Goal: Information Seeking & Learning: Learn about a topic

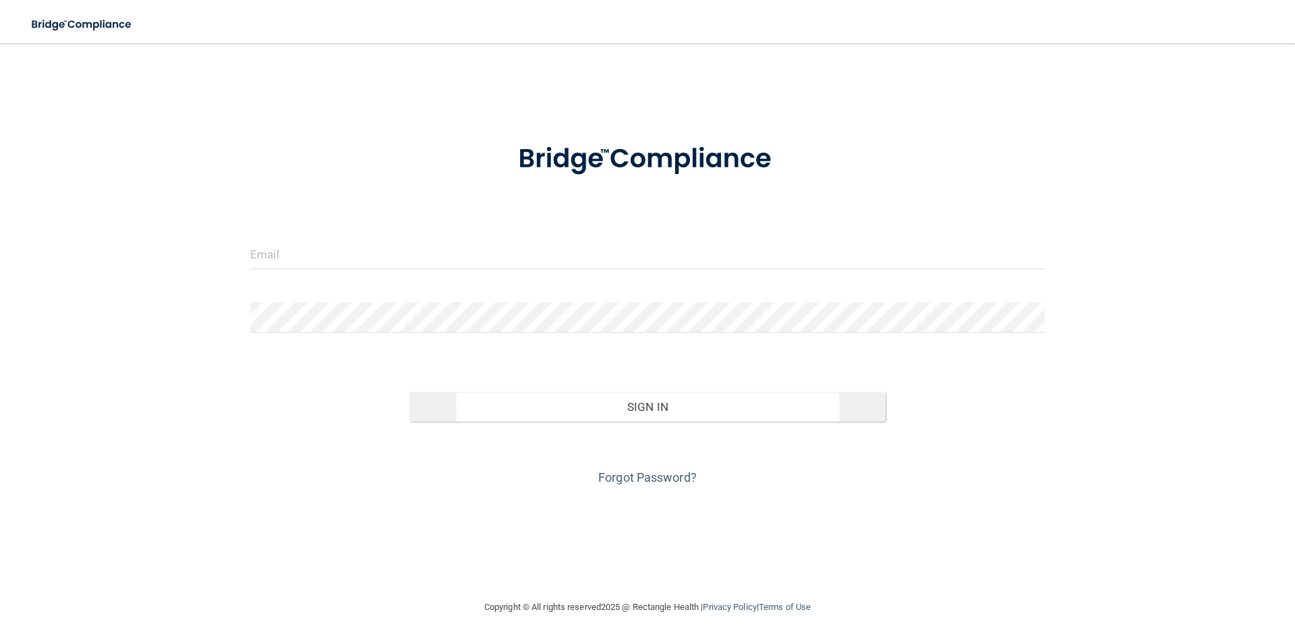
type input "[EMAIL_ADDRESS][DOMAIN_NAME]"
drag, startPoint x: 605, startPoint y: 378, endPoint x: 604, endPoint y: 402, distance: 24.3
click at [605, 379] on div "Sign In" at bounding box center [647, 393] width 815 height 57
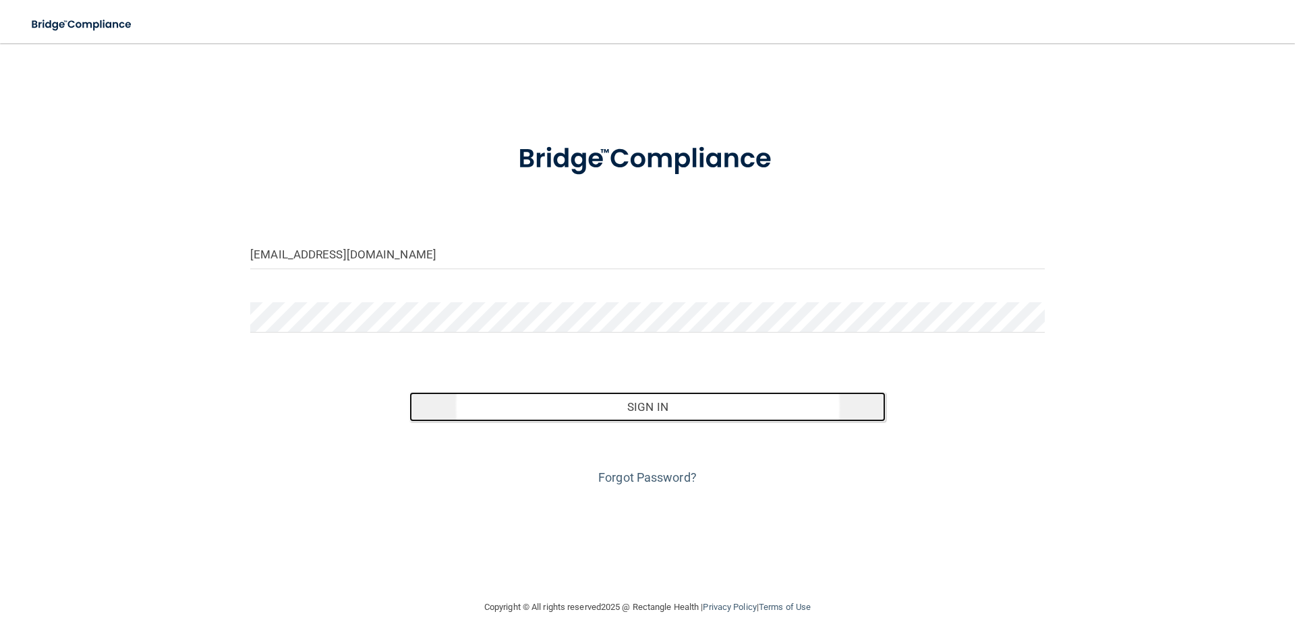
click at [608, 413] on button "Sign In" at bounding box center [647, 407] width 477 height 30
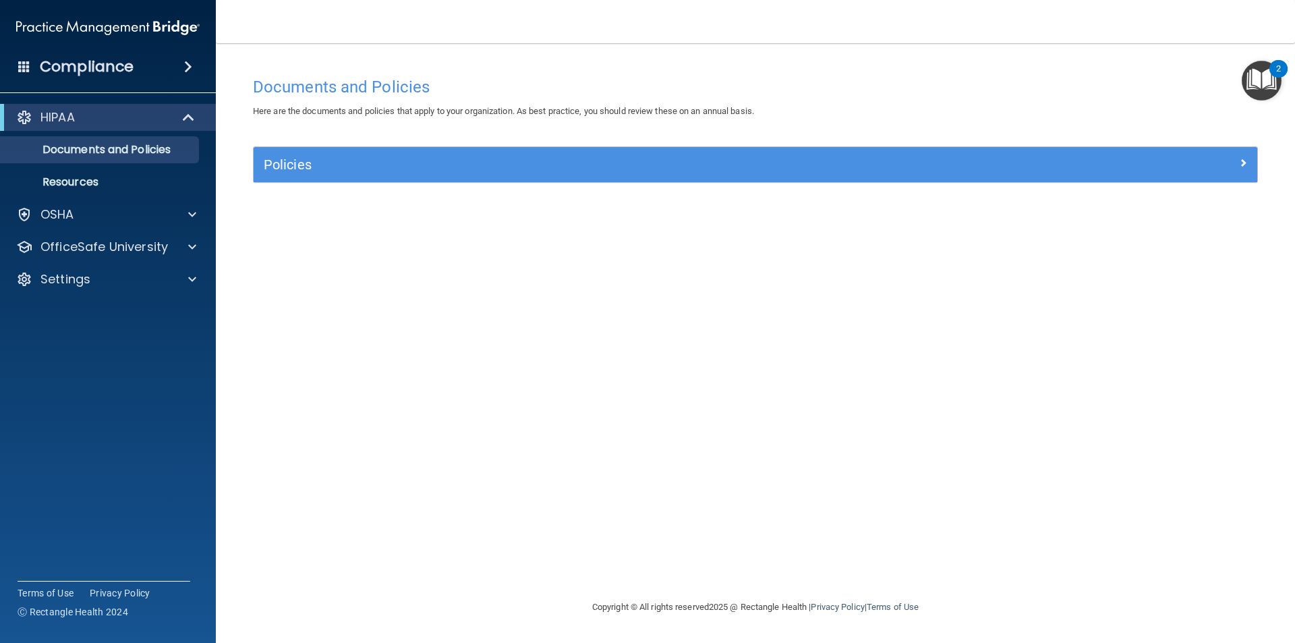
click at [1268, 76] on img "Open Resource Center, 2 new notifications" at bounding box center [1261, 81] width 40 height 40
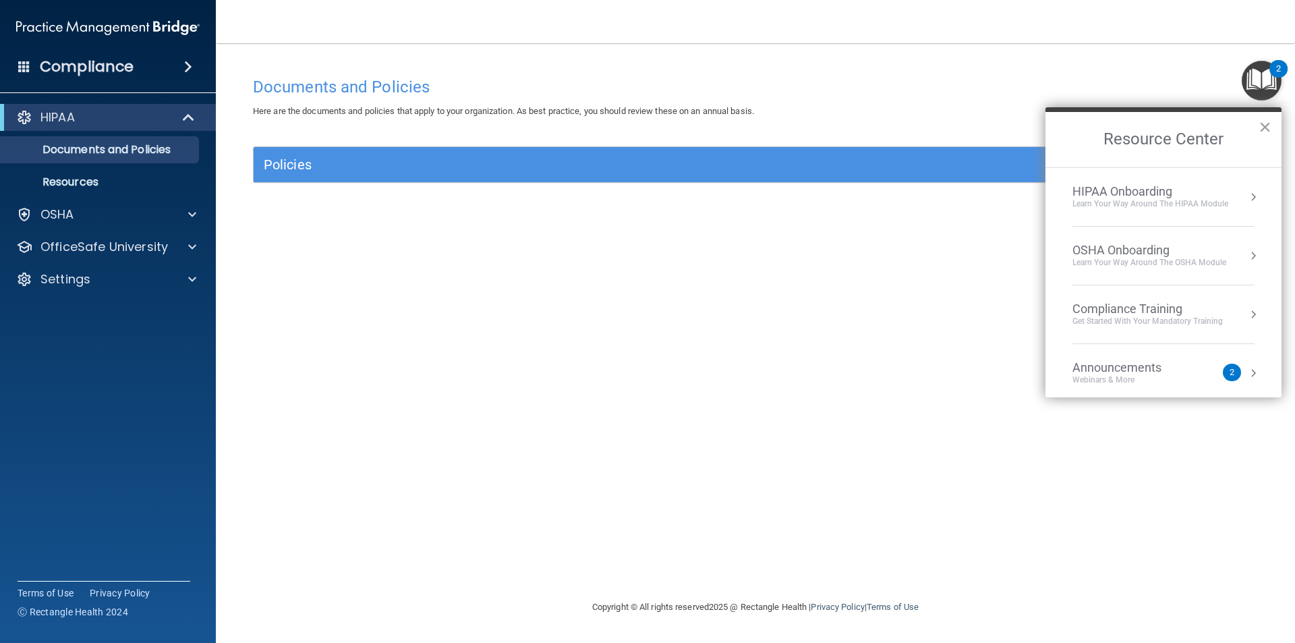
click at [125, 125] on div "HIPAA" at bounding box center [108, 117] width 216 height 27
click at [144, 69] on div "Compliance" at bounding box center [108, 67] width 216 height 30
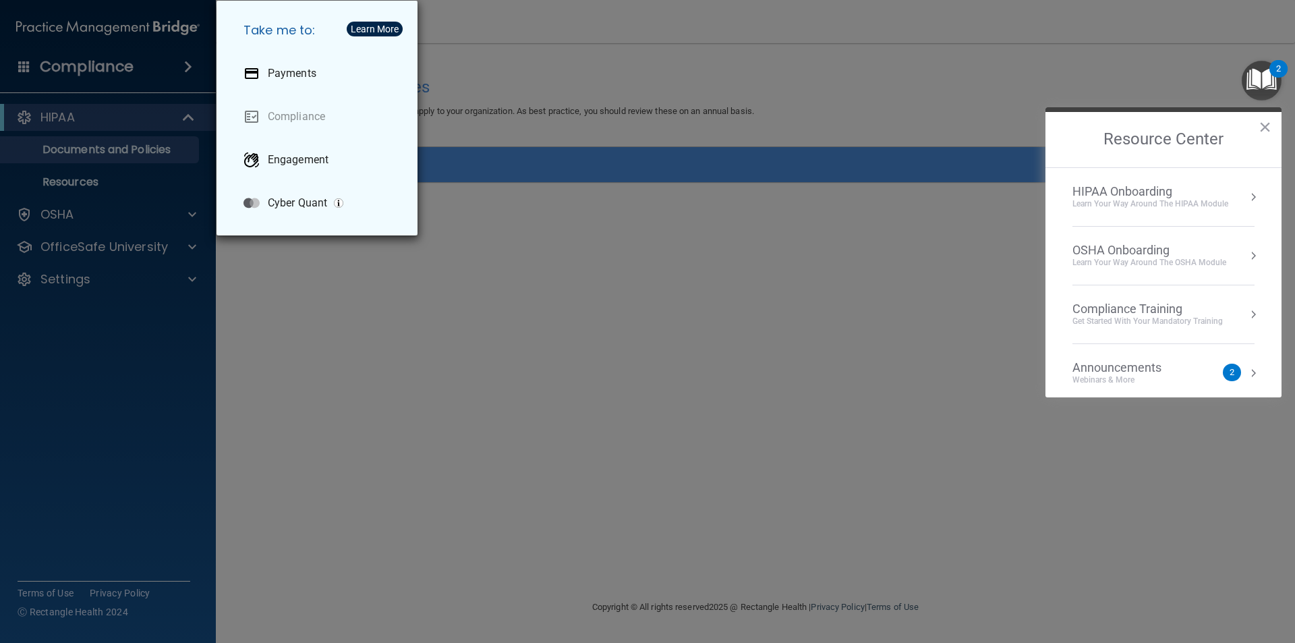
click at [577, 175] on div "Take me to: Payments Compliance Engagement Cyber Quant" at bounding box center [647, 321] width 1295 height 643
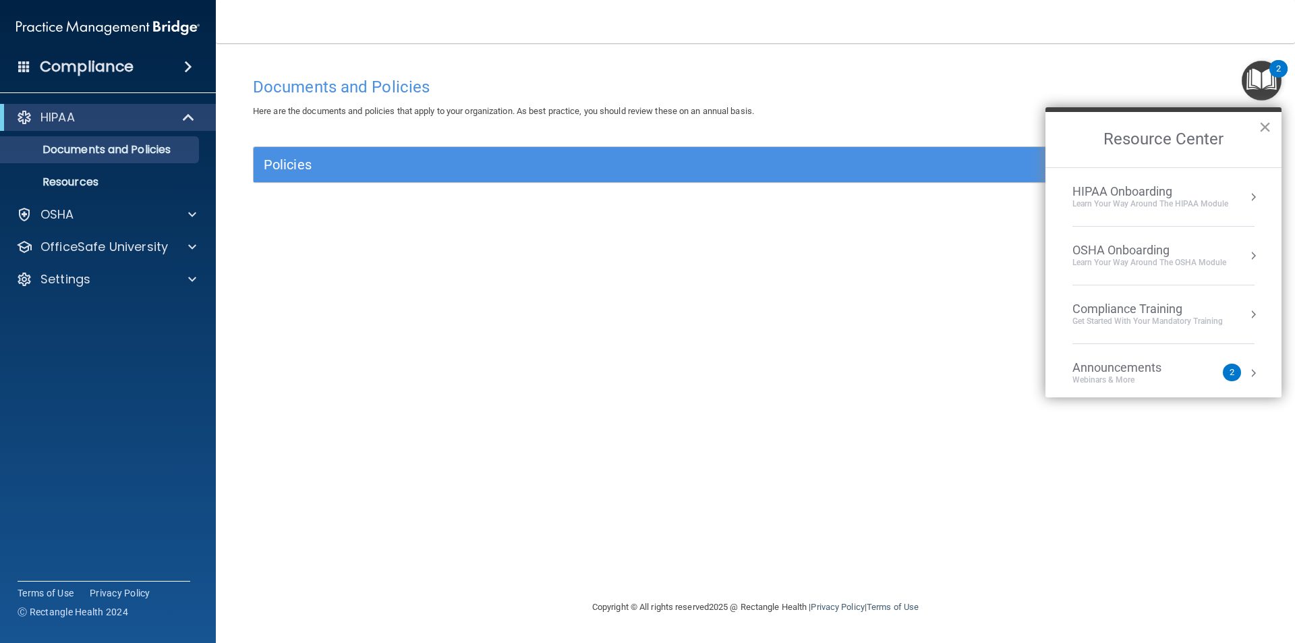
click at [1270, 125] on div "Resource Center ×" at bounding box center [1163, 137] width 236 height 60
click at [1266, 128] on button "×" at bounding box center [1264, 127] width 13 height 22
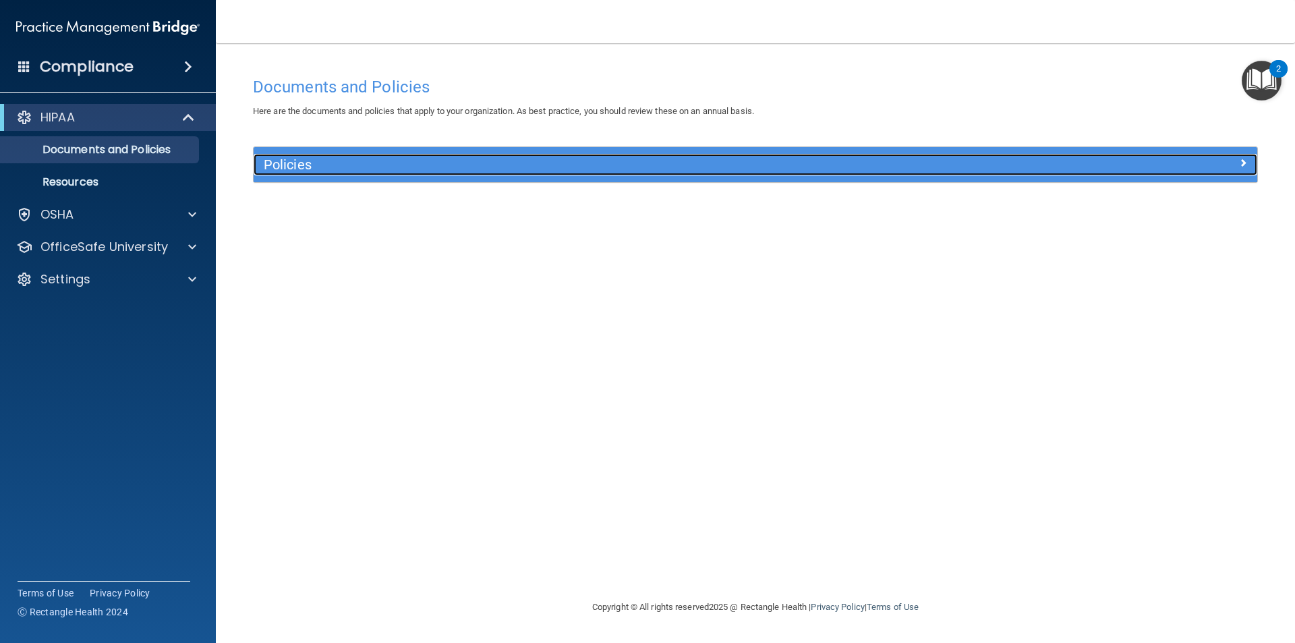
click at [744, 168] on h5 "Policies" at bounding box center [630, 164] width 732 height 15
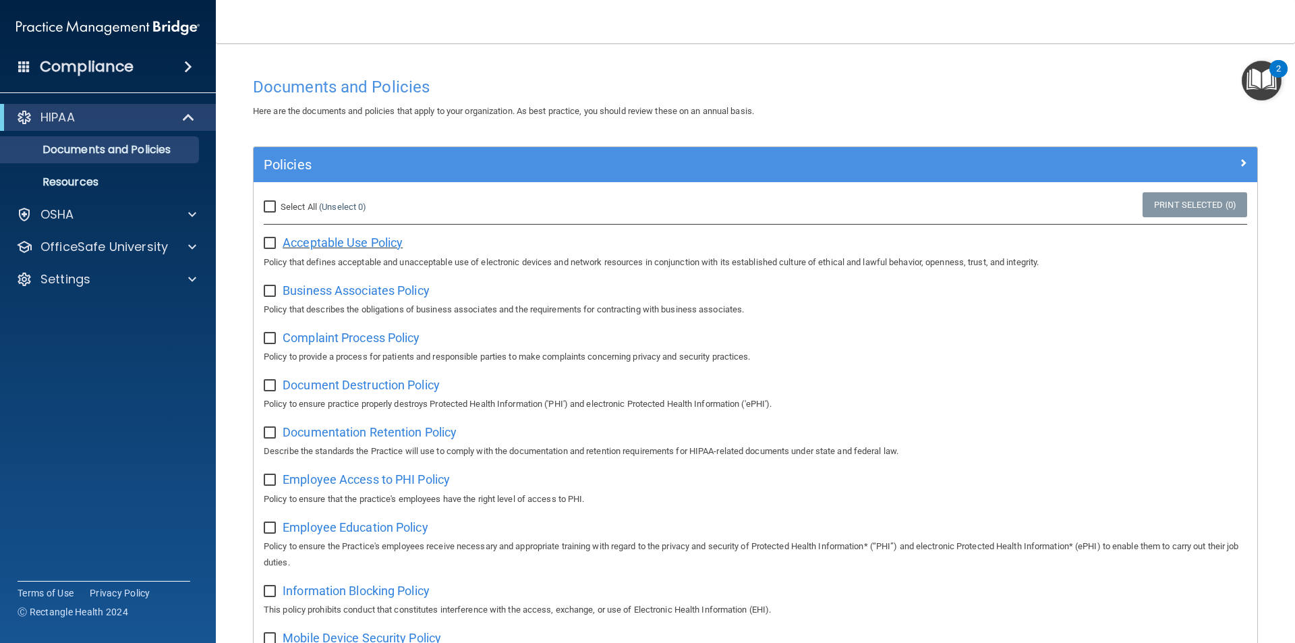
click at [310, 239] on span "Acceptable Use Policy" at bounding box center [343, 242] width 120 height 14
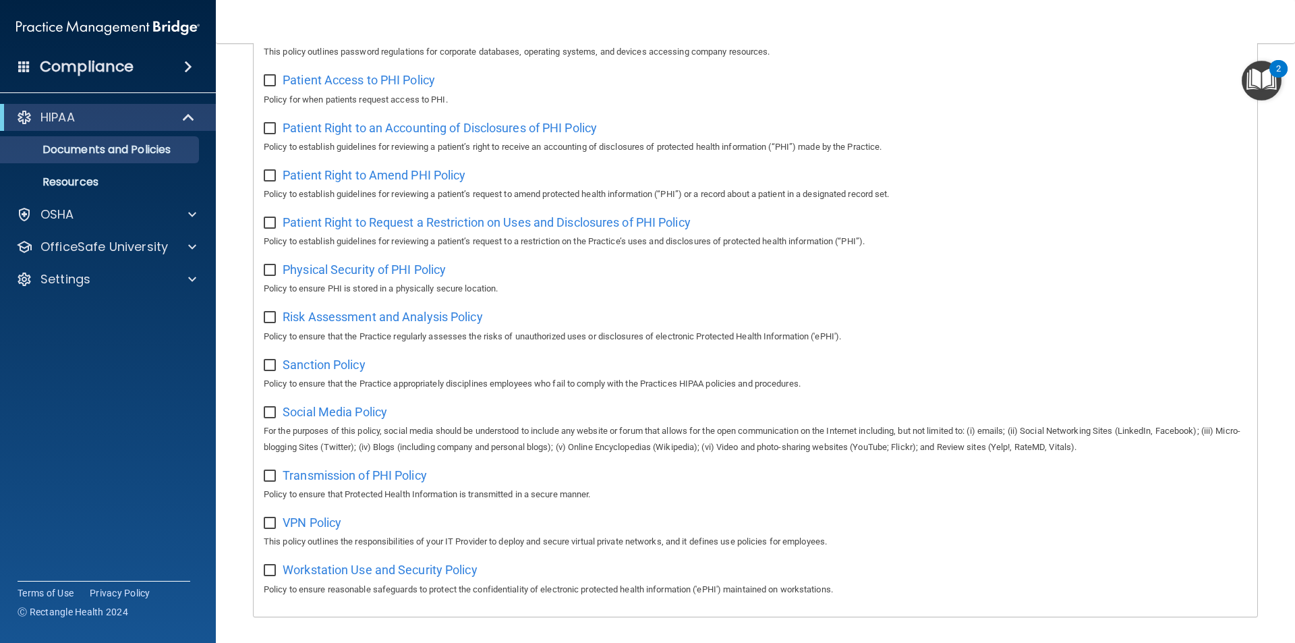
scroll to position [710, 0]
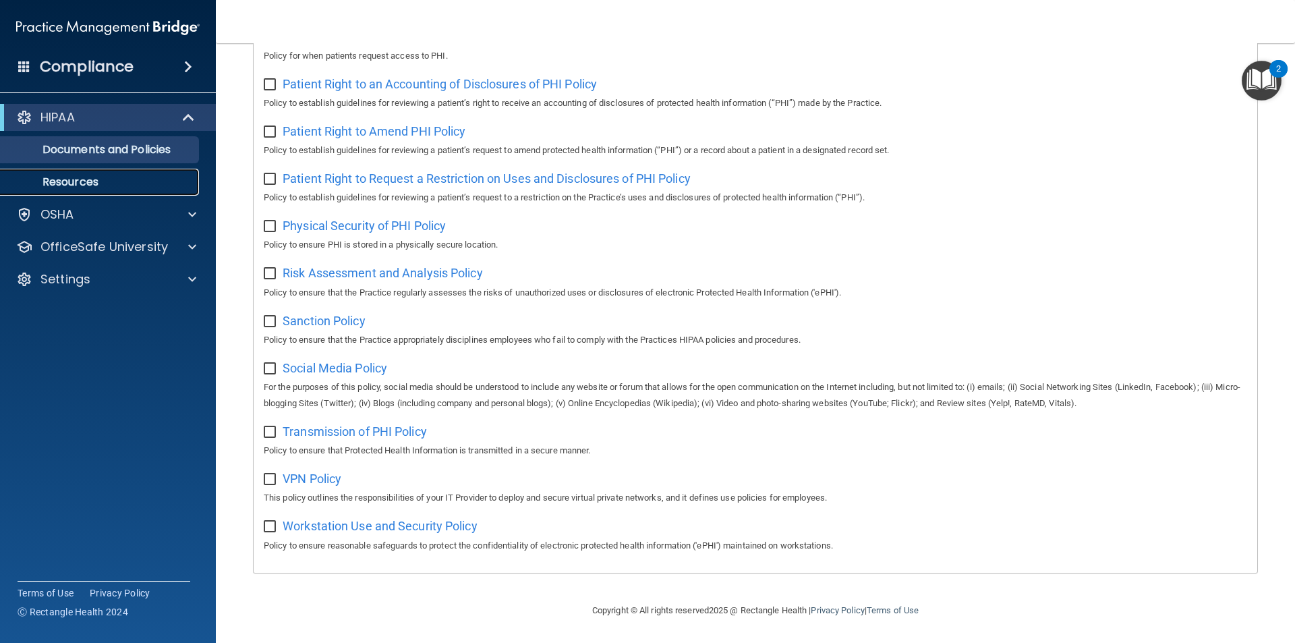
click at [74, 173] on link "Resources" at bounding box center [93, 182] width 212 height 27
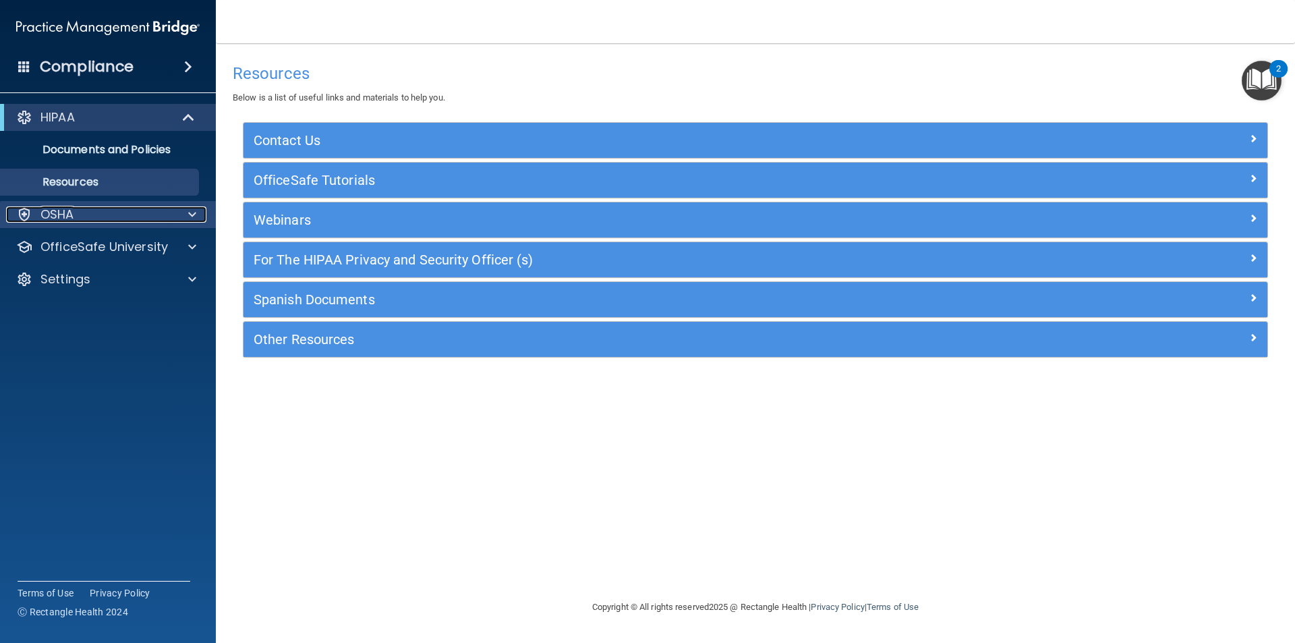
click at [80, 221] on div "OSHA" at bounding box center [89, 214] width 167 height 16
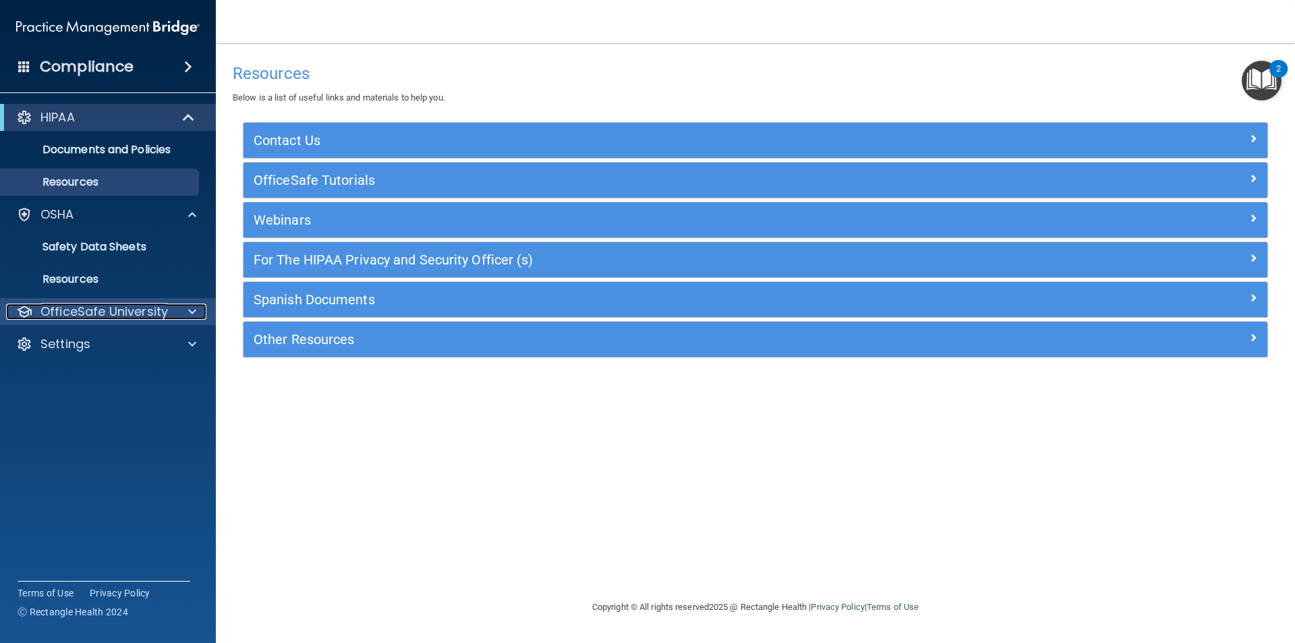
click at [98, 318] on p "OfficeSafe University" at bounding box center [103, 311] width 127 height 16
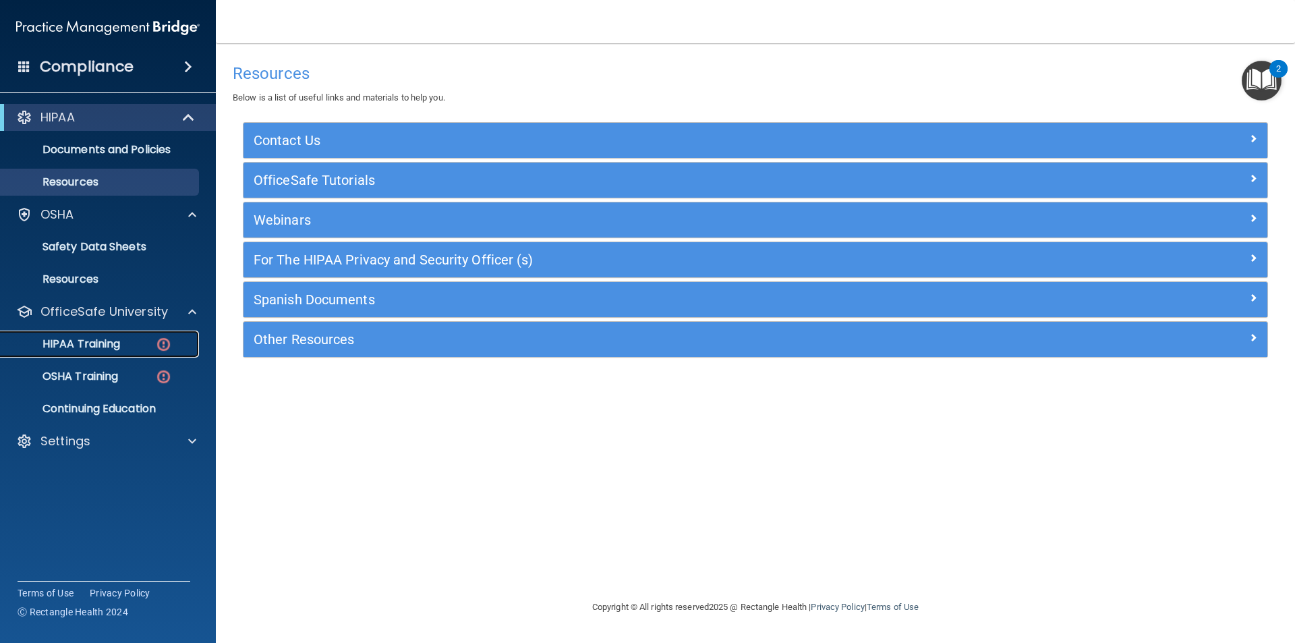
click at [113, 347] on p "HIPAA Training" at bounding box center [64, 343] width 111 height 13
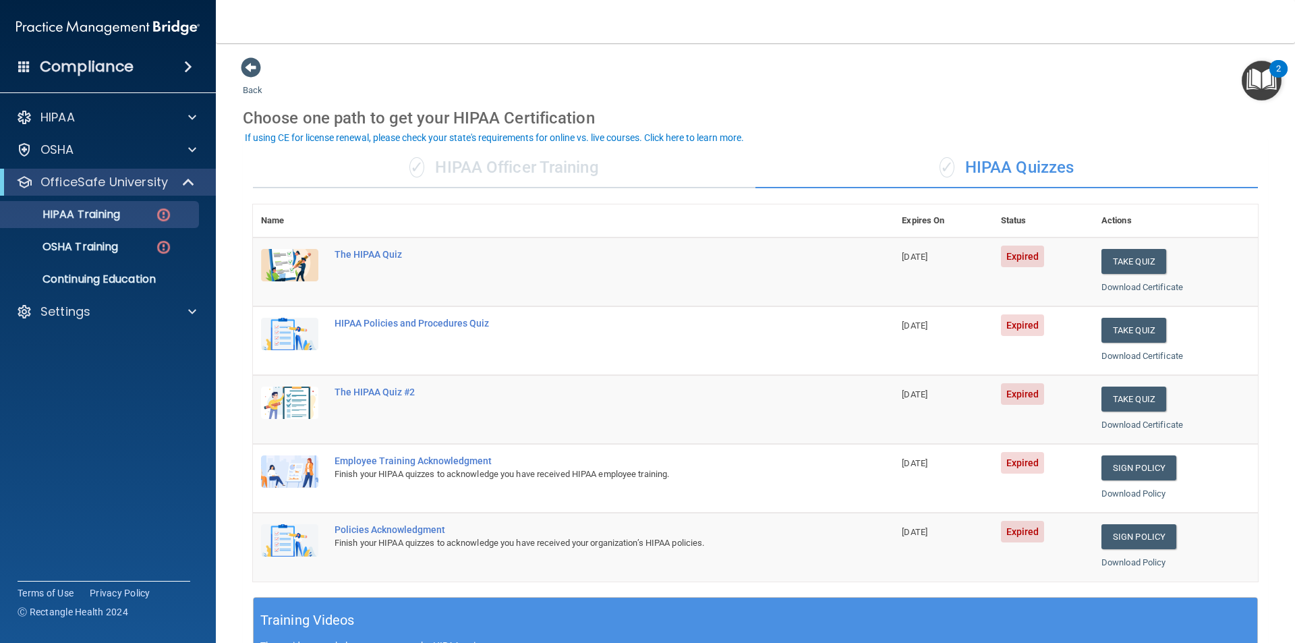
click at [1093, 262] on td "Take Quiz Download Certificate" at bounding box center [1175, 271] width 165 height 69
click at [1109, 261] on button "Take Quiz" at bounding box center [1133, 261] width 65 height 25
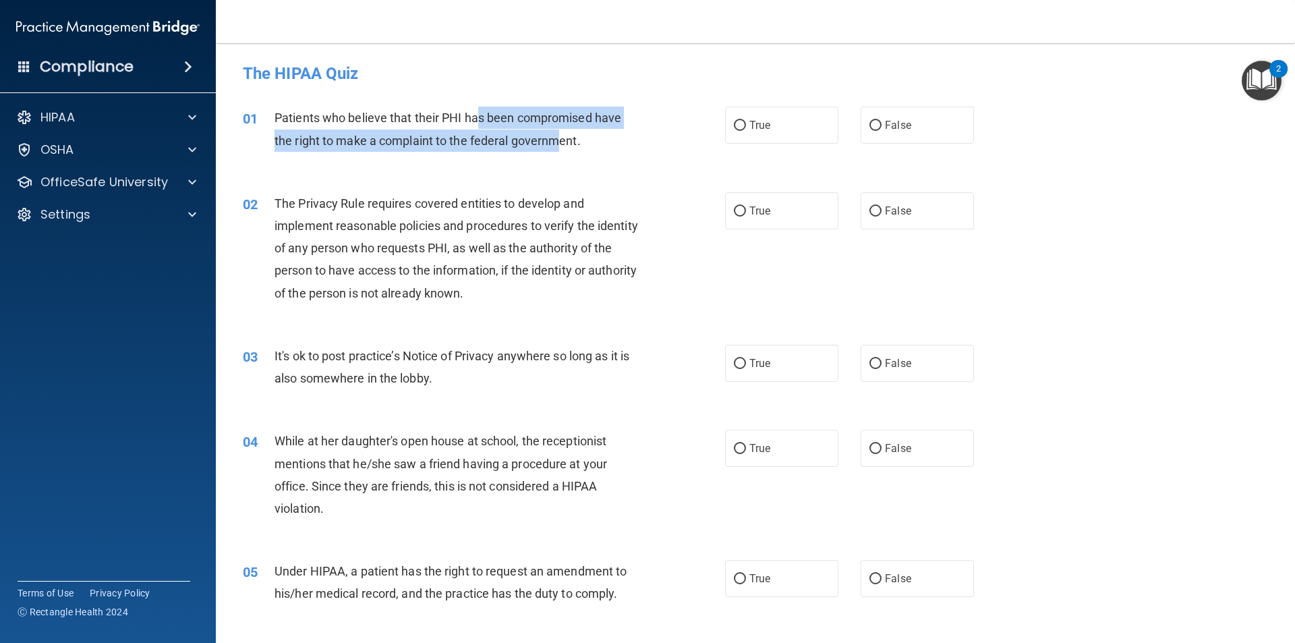
drag, startPoint x: 478, startPoint y: 116, endPoint x: 563, endPoint y: 145, distance: 89.8
click at [563, 145] on span "Patients who believe that their PHI has been compromised have the right to make…" at bounding box center [447, 129] width 347 height 36
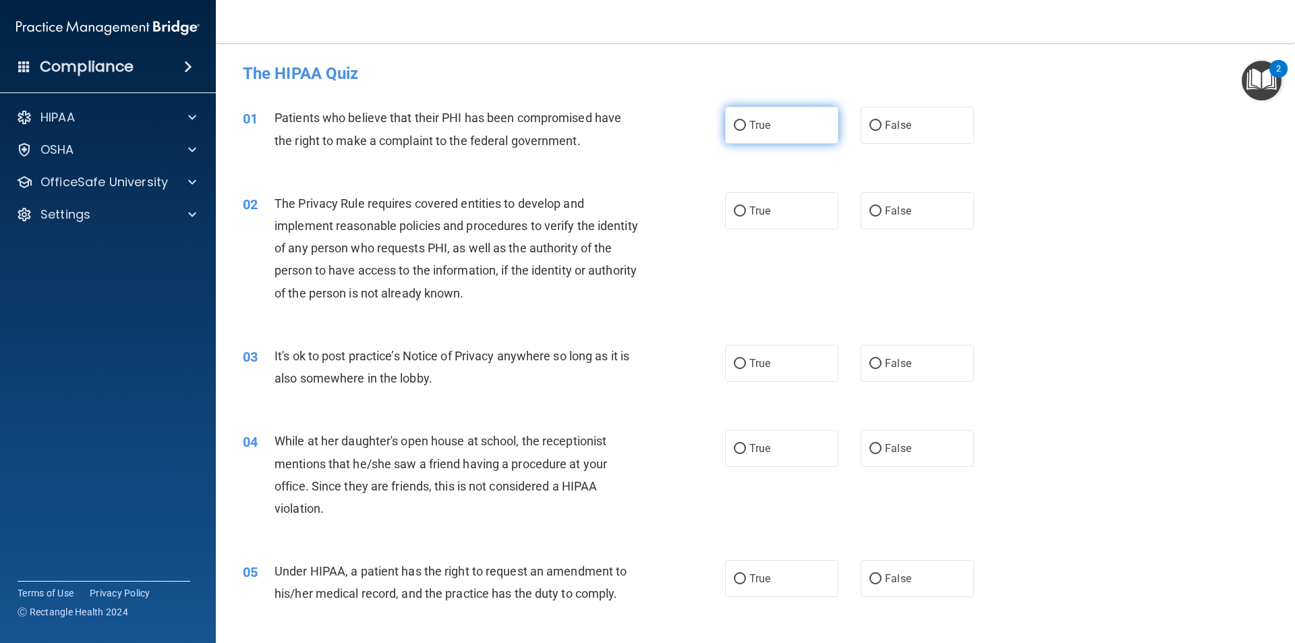
click at [772, 130] on label "True" at bounding box center [781, 125] width 113 height 37
click at [746, 130] on input "True" at bounding box center [740, 126] width 12 height 10
radio input "true"
click at [912, 119] on label "False" at bounding box center [916, 125] width 113 height 37
click at [881, 121] on input "False" at bounding box center [875, 126] width 12 height 10
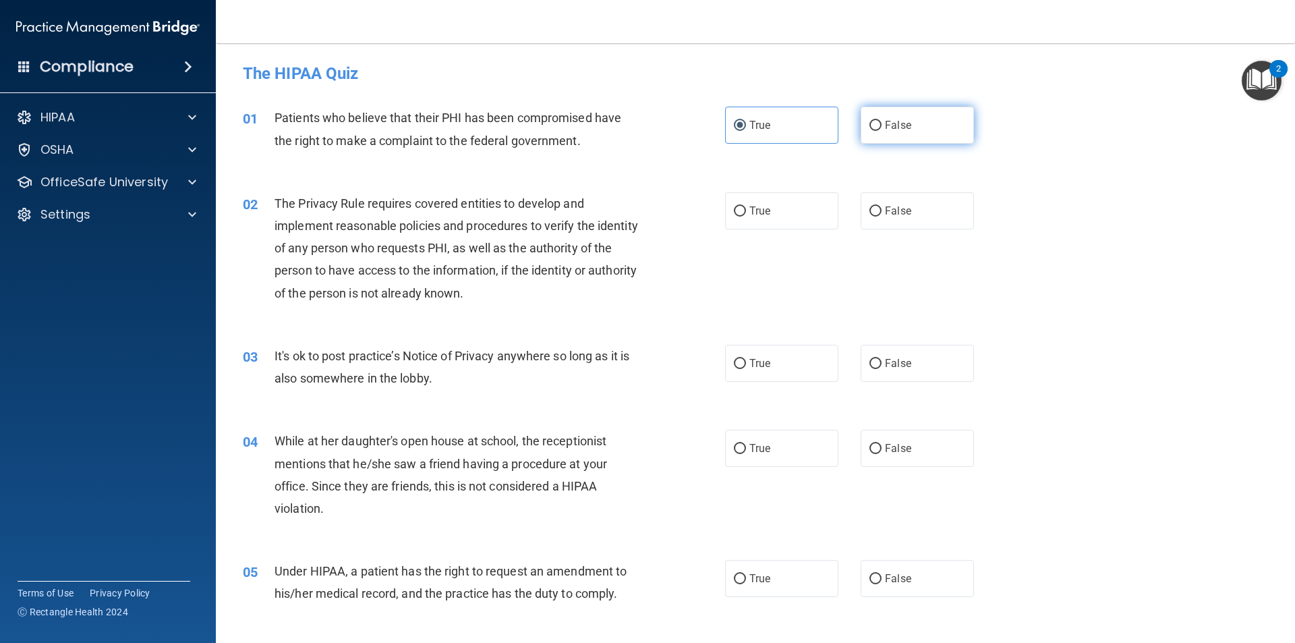
radio input "true"
click at [755, 121] on span "True" at bounding box center [759, 125] width 21 height 13
click at [746, 121] on input "True" at bounding box center [740, 126] width 12 height 10
radio input "true"
radio input "false"
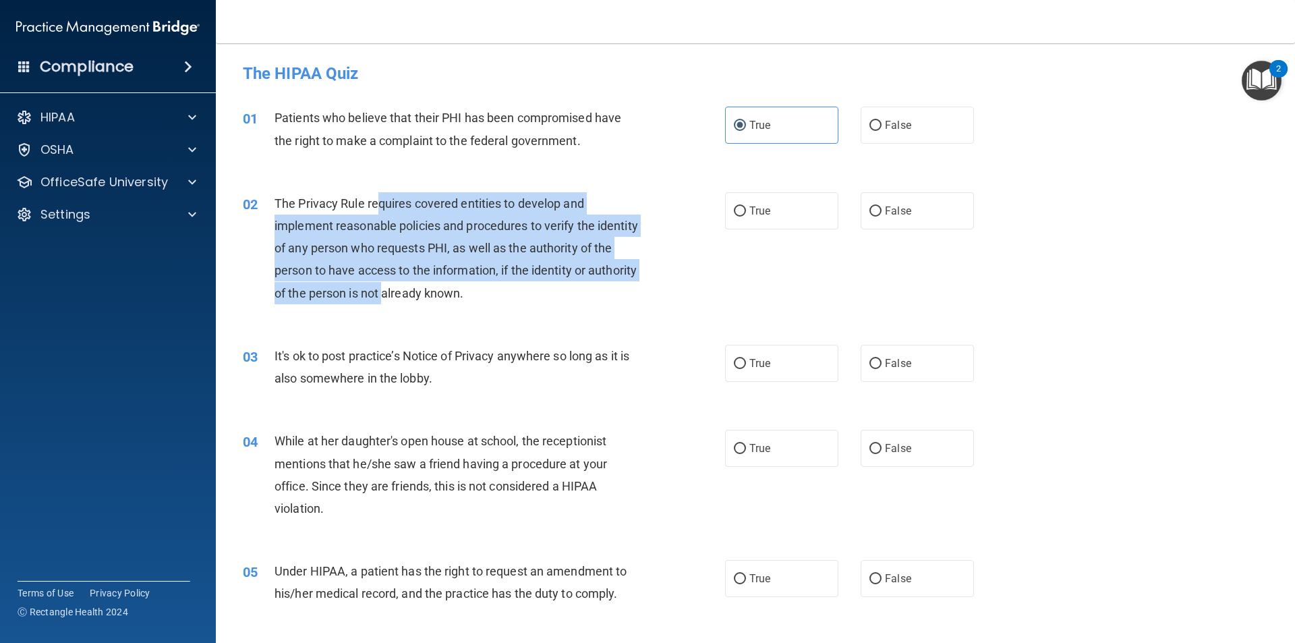
drag, startPoint x: 376, startPoint y: 210, endPoint x: 438, endPoint y: 287, distance: 98.8
click at [435, 287] on span "The Privacy Rule requires covered entities to develop and implement reasonable …" at bounding box center [455, 248] width 363 height 104
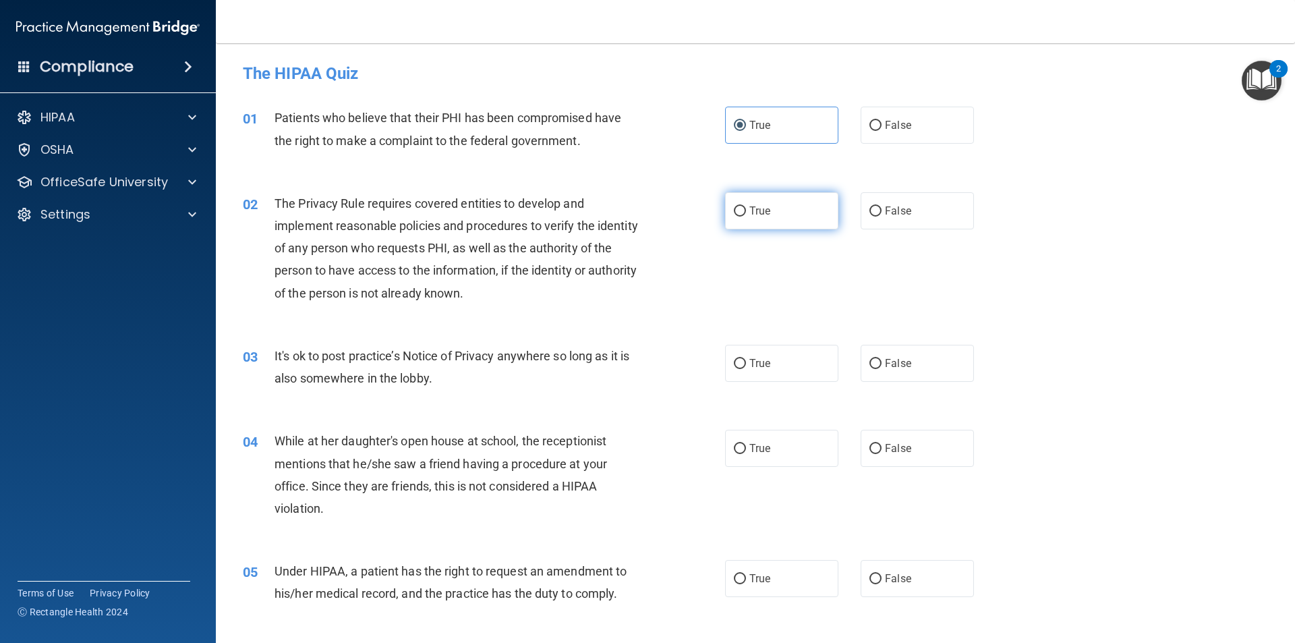
click at [789, 210] on label "True" at bounding box center [781, 210] width 113 height 37
click at [746, 210] on input "True" at bounding box center [740, 211] width 12 height 10
radio input "true"
click at [515, 356] on span "It's ok to post practice’s Notice of Privacy anywhere so long as it is also som…" at bounding box center [451, 367] width 355 height 36
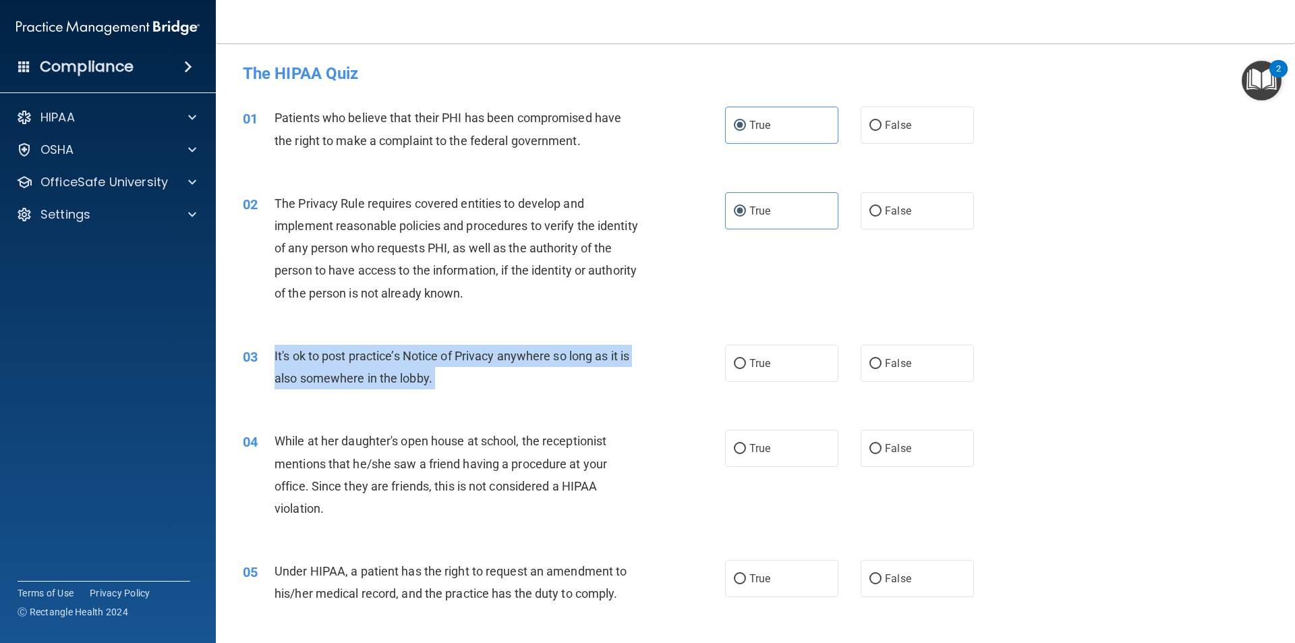
click at [516, 356] on span "It's ok to post practice’s Notice of Privacy anywhere so long as it is also som…" at bounding box center [451, 367] width 355 height 36
click at [869, 368] on input "False" at bounding box center [875, 364] width 12 height 10
radio input "true"
click at [592, 391] on div "03 It's ok to post practice’s Notice of Privacy anywhere so long as it is also …" at bounding box center [484, 370] width 523 height 51
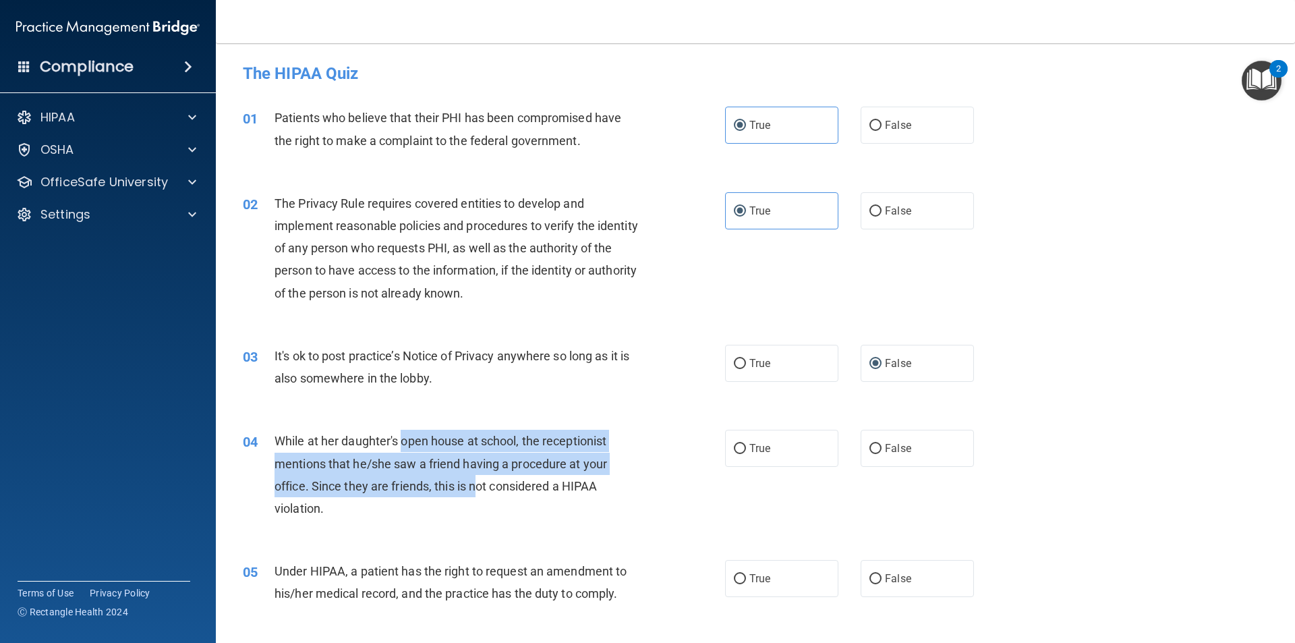
drag, startPoint x: 402, startPoint y: 444, endPoint x: 478, endPoint y: 493, distance: 90.4
click at [478, 493] on div "While at her daughter's open house at school, the receptionist mentions that he…" at bounding box center [462, 475] width 377 height 90
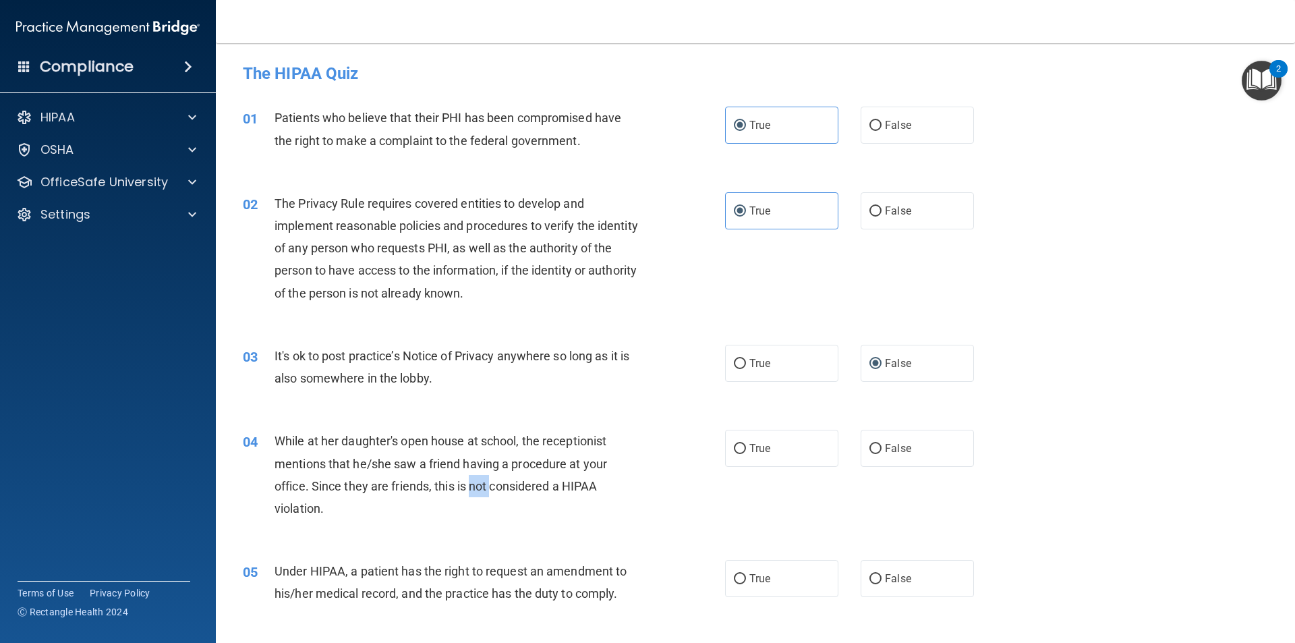
click at [478, 493] on div "While at her daughter's open house at school, the receptionist mentions that he…" at bounding box center [462, 475] width 377 height 90
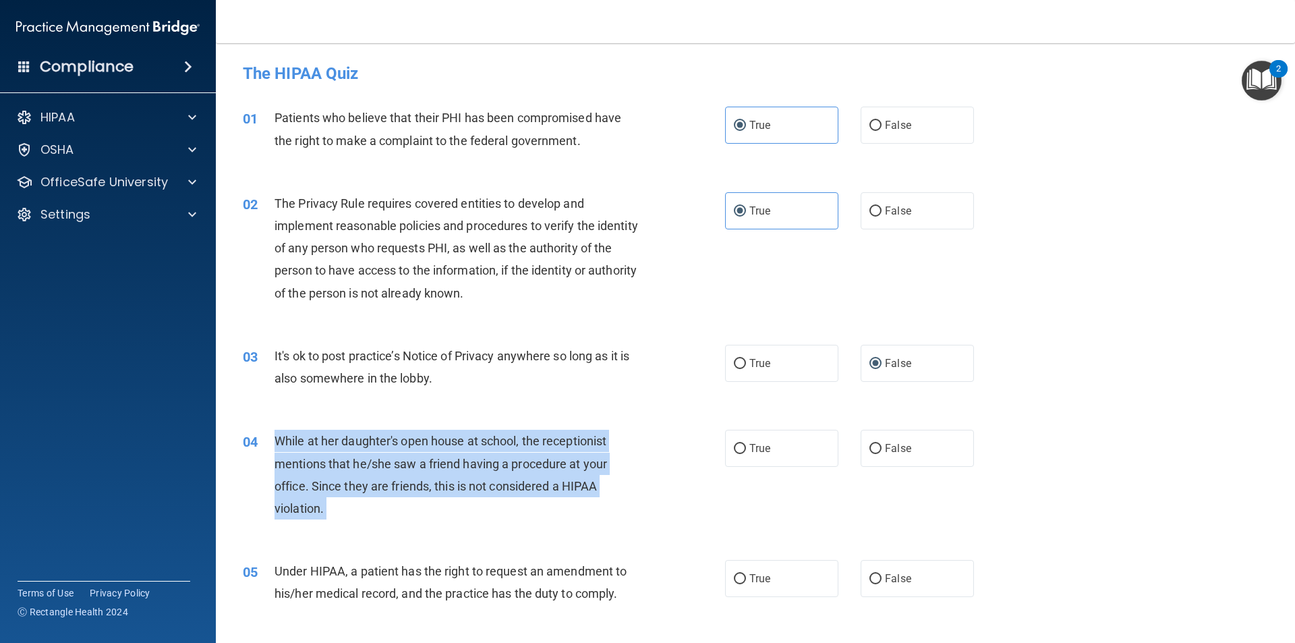
click at [478, 494] on div "While at her daughter's open house at school, the receptionist mentions that he…" at bounding box center [462, 475] width 377 height 90
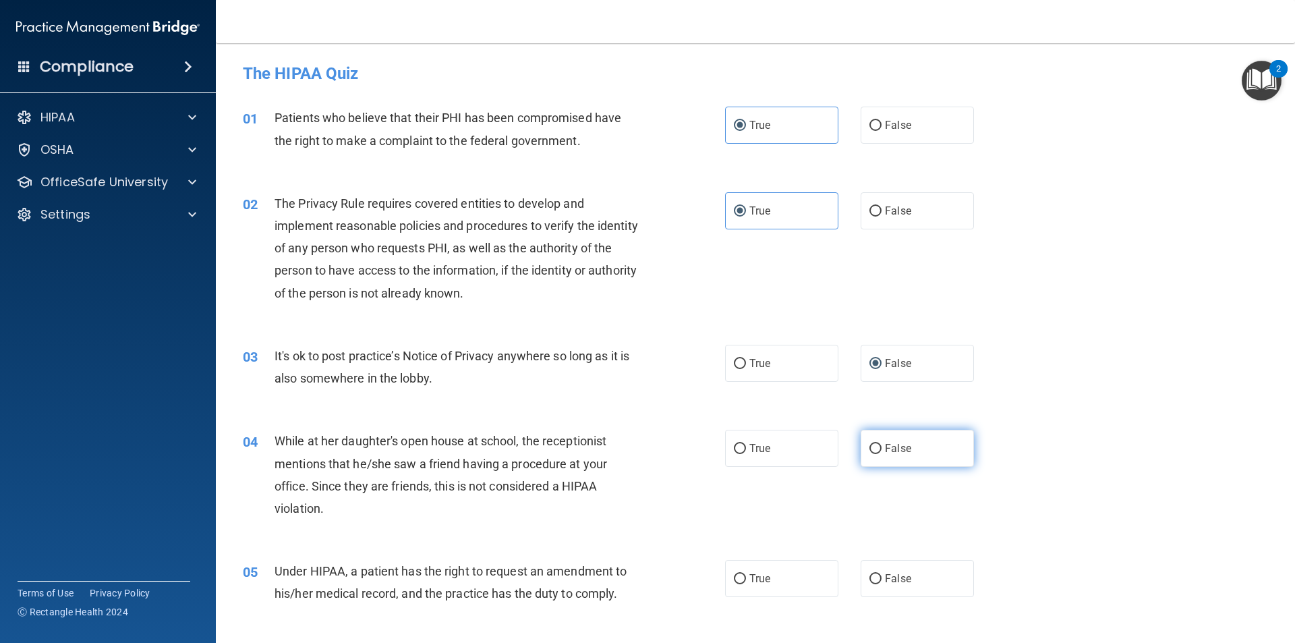
click at [939, 436] on label "False" at bounding box center [916, 448] width 113 height 37
click at [881, 444] on input "False" at bounding box center [875, 449] width 12 height 10
radio input "true"
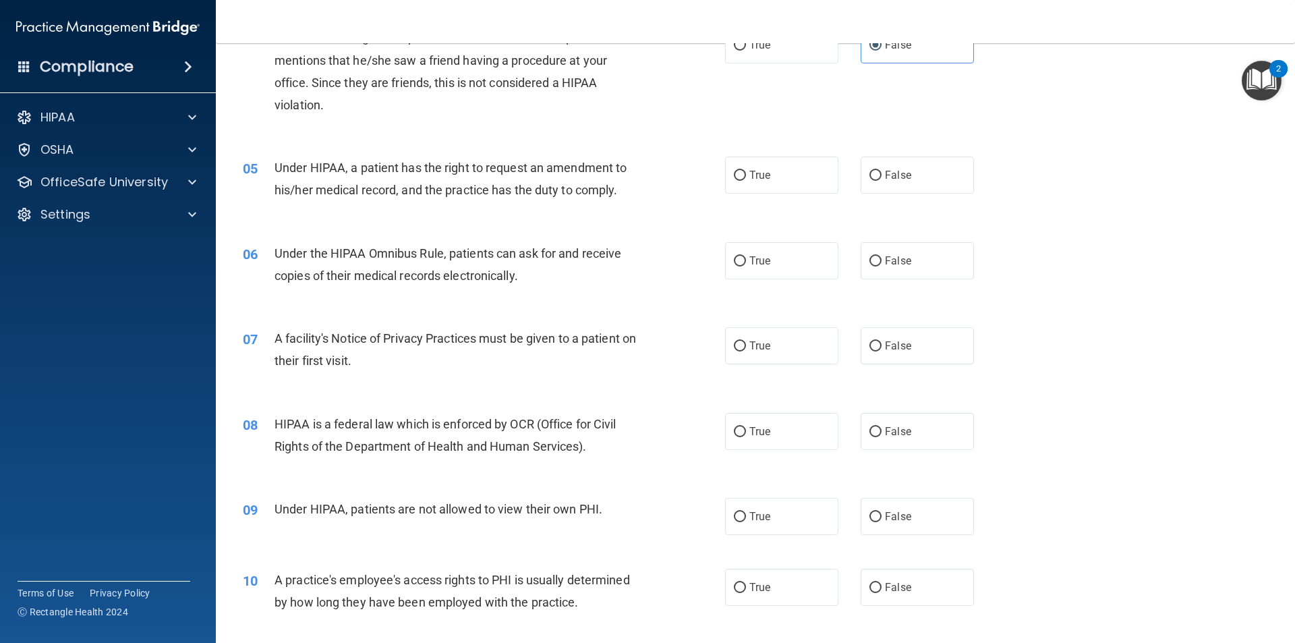
scroll to position [405, 0]
click at [471, 251] on span "Under the HIPAA Omnibus Rule, patients can ask for and receive copies of their …" at bounding box center [447, 263] width 347 height 36
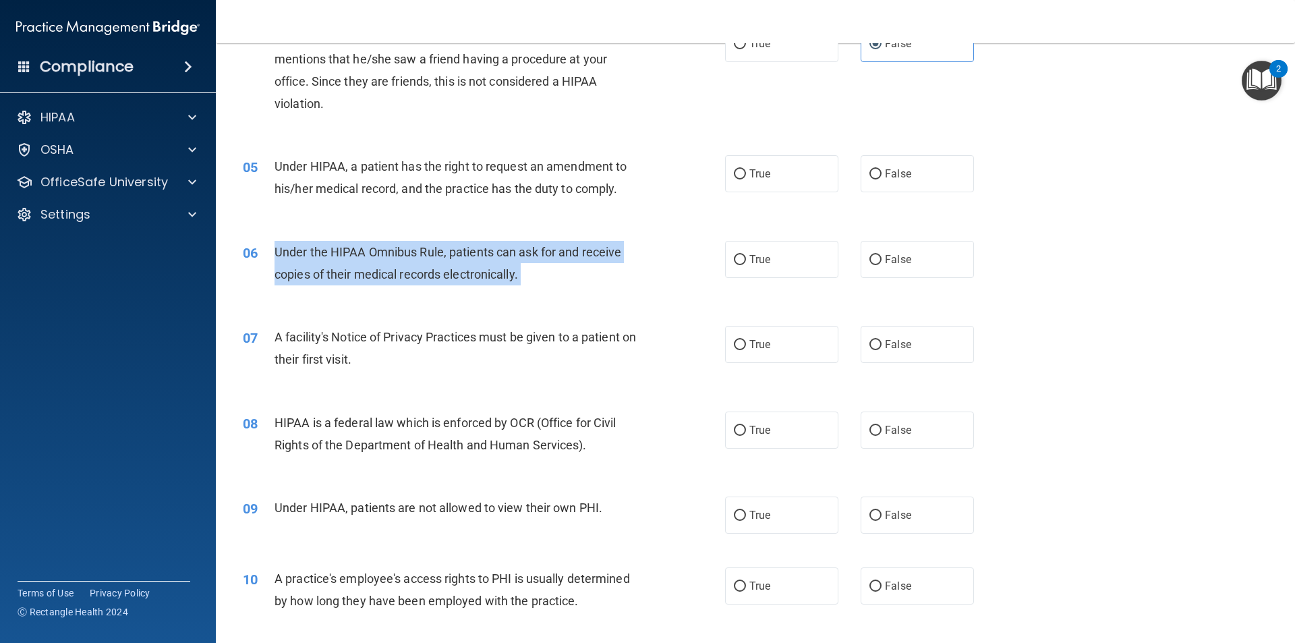
click at [471, 251] on span "Under the HIPAA Omnibus Rule, patients can ask for and receive copies of their …" at bounding box center [447, 263] width 347 height 36
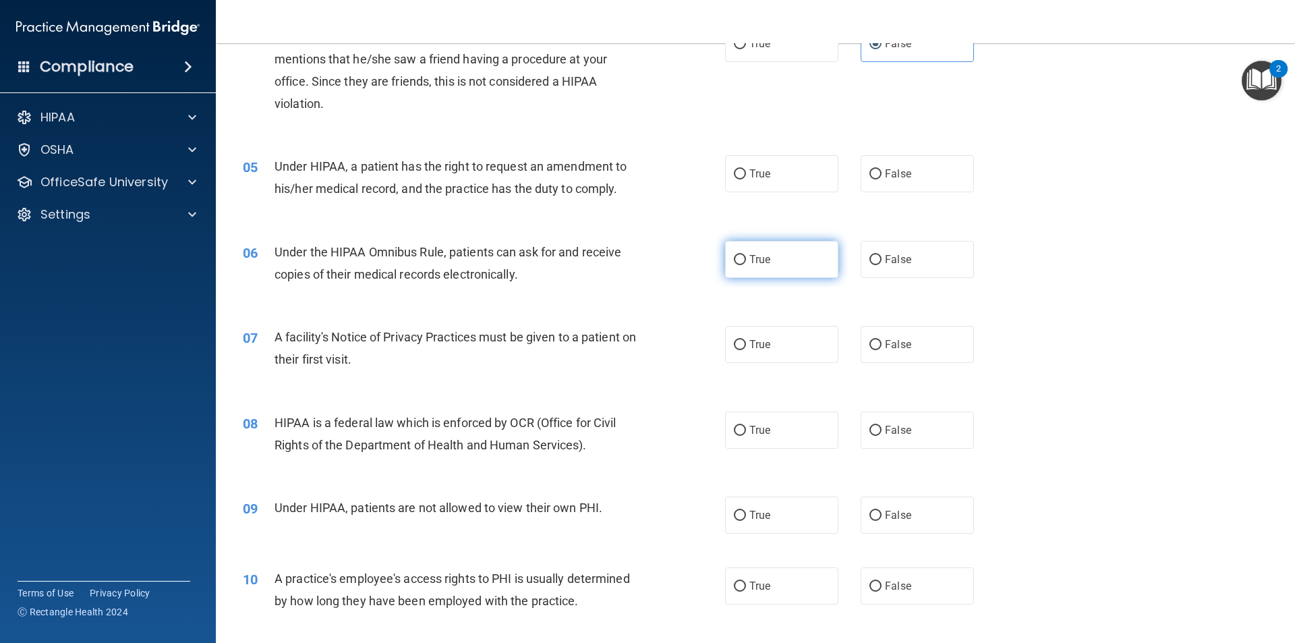
click at [765, 257] on span "True" at bounding box center [759, 259] width 21 height 13
click at [746, 257] on input "True" at bounding box center [740, 260] width 12 height 10
radio input "true"
click at [446, 345] on div "A facility's Notice of Privacy Practices must be given to a patient on their fi…" at bounding box center [462, 348] width 377 height 45
click at [446, 343] on span "A facility's Notice of Privacy Practices must be given to a patient on their fi…" at bounding box center [454, 348] width 361 height 36
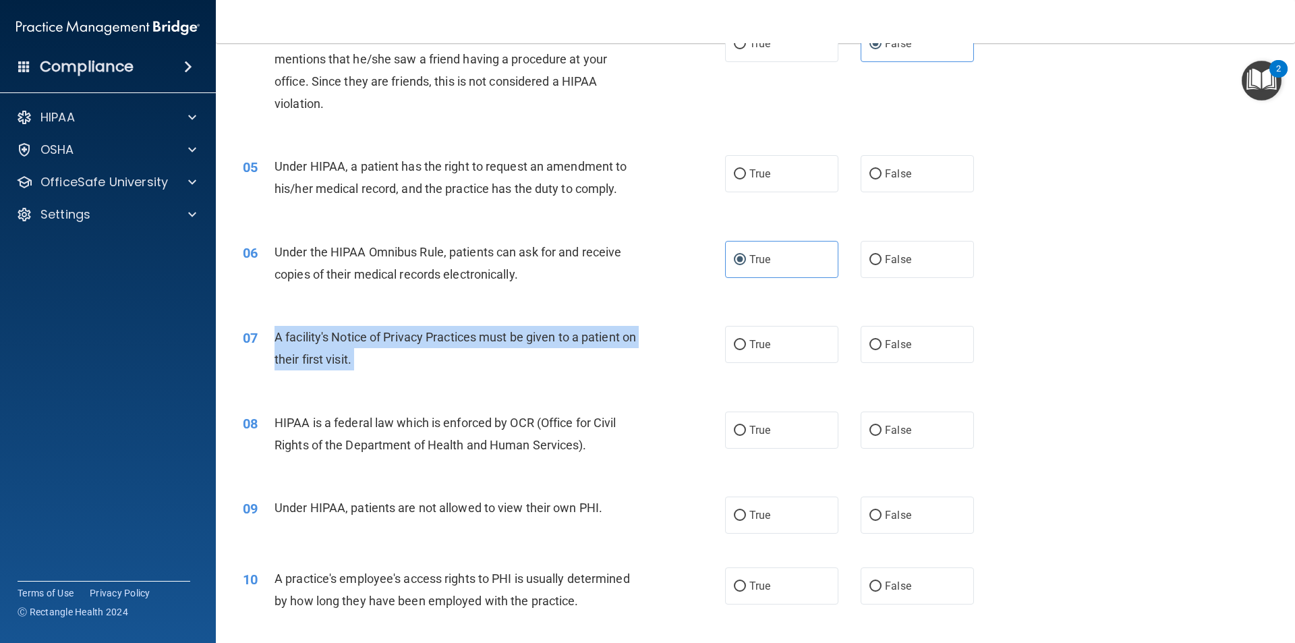
click at [446, 343] on span "A facility's Notice of Privacy Practices must be given to a patient on their fi…" at bounding box center [454, 348] width 361 height 36
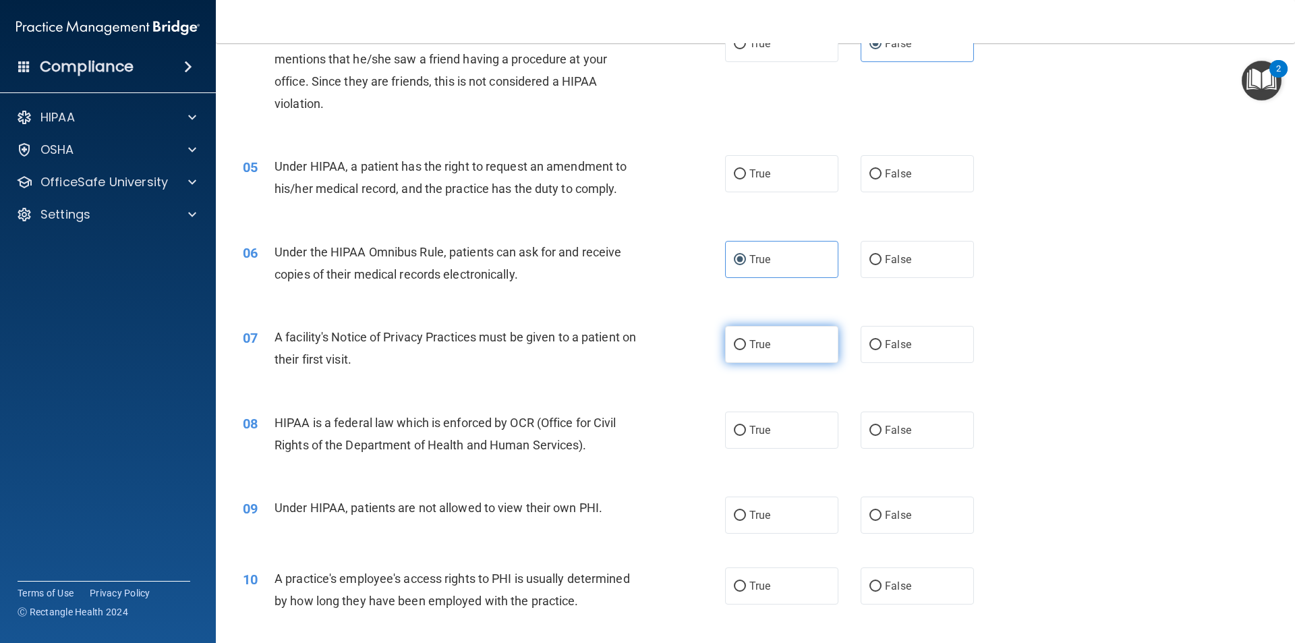
click at [742, 347] on label "True" at bounding box center [781, 344] width 113 height 37
click at [742, 347] on input "True" at bounding box center [740, 345] width 12 height 10
radio input "true"
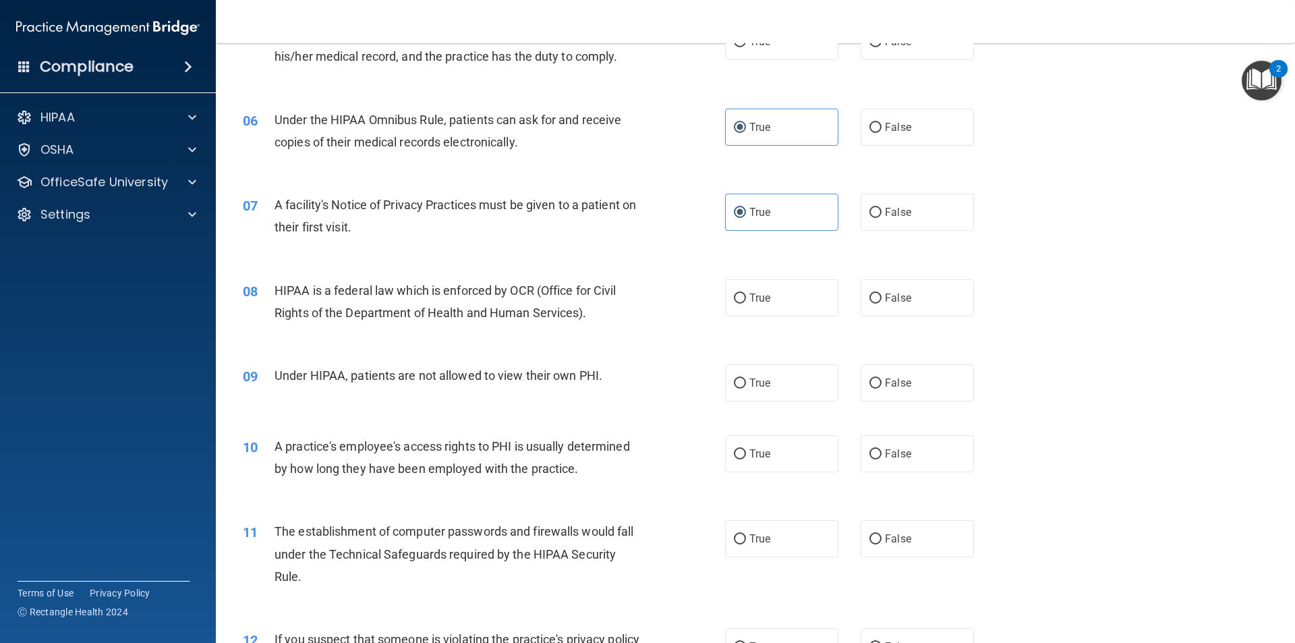
scroll to position [539, 0]
click at [444, 288] on span "HIPAA is a federal law which is enforced by OCR (Office for Civil Rights of the…" at bounding box center [445, 299] width 342 height 36
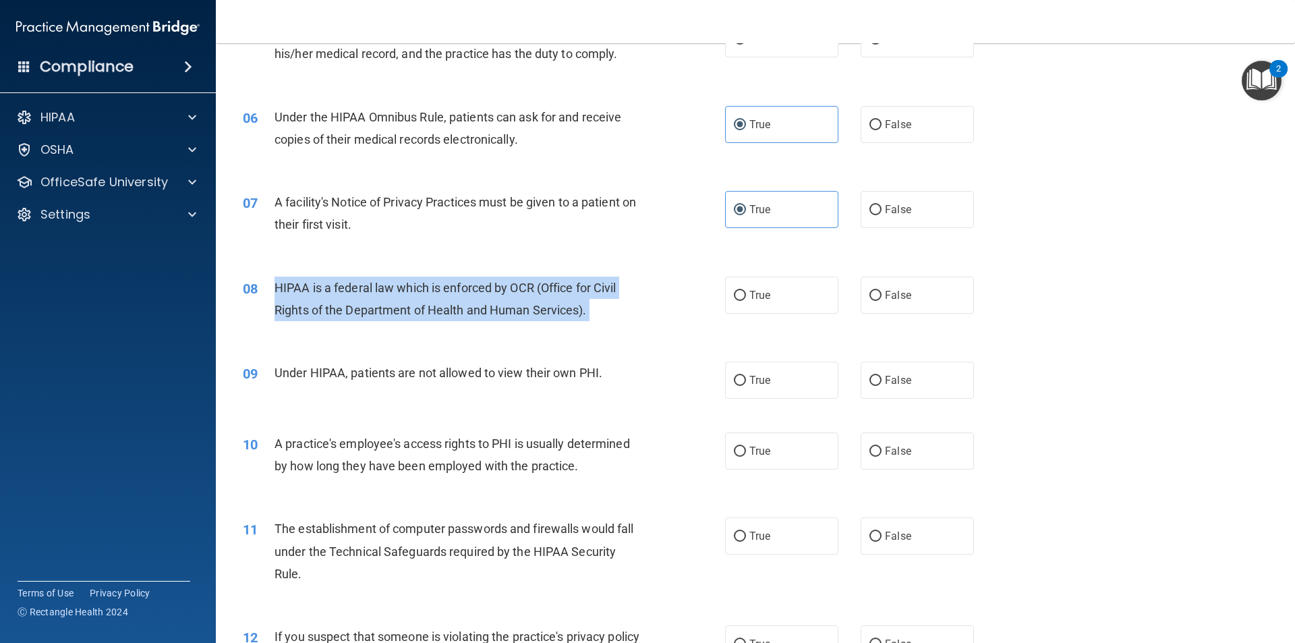
click at [444, 288] on span "HIPAA is a federal law which is enforced by OCR (Office for Civil Rights of the…" at bounding box center [445, 299] width 342 height 36
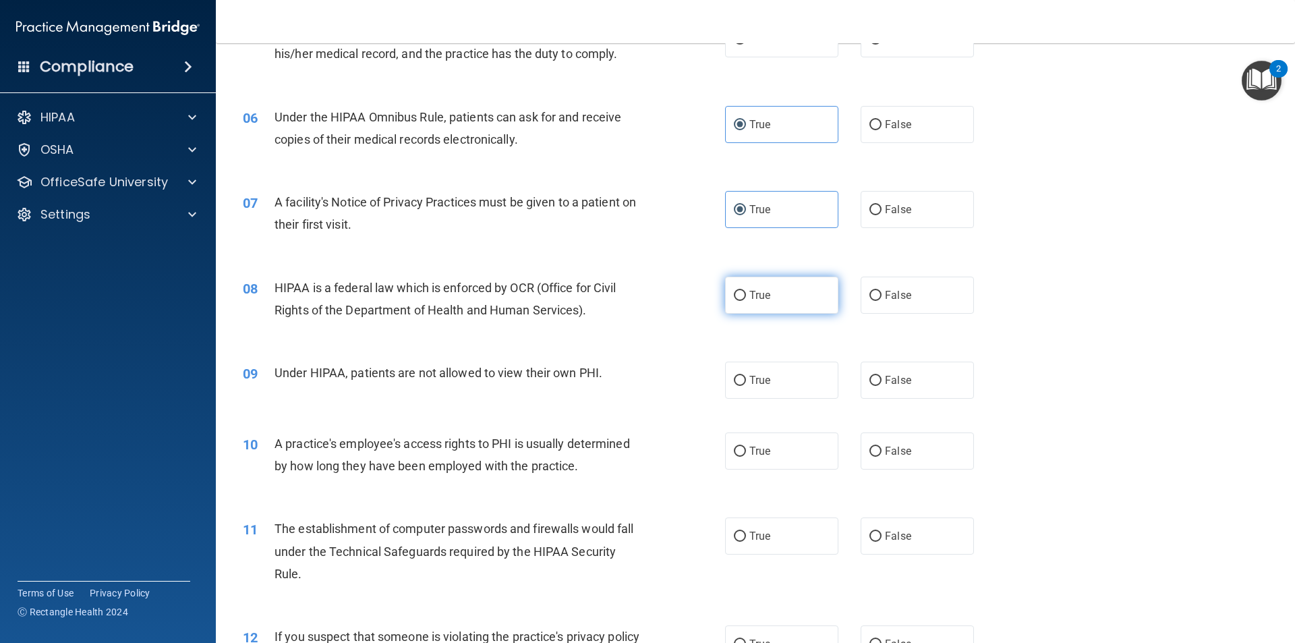
drag, startPoint x: 767, startPoint y: 289, endPoint x: 758, endPoint y: 289, distance: 9.4
click at [766, 289] on label "True" at bounding box center [781, 294] width 113 height 37
click at [746, 291] on input "True" at bounding box center [740, 296] width 12 height 10
radio input "true"
click at [869, 382] on input "False" at bounding box center [875, 381] width 12 height 10
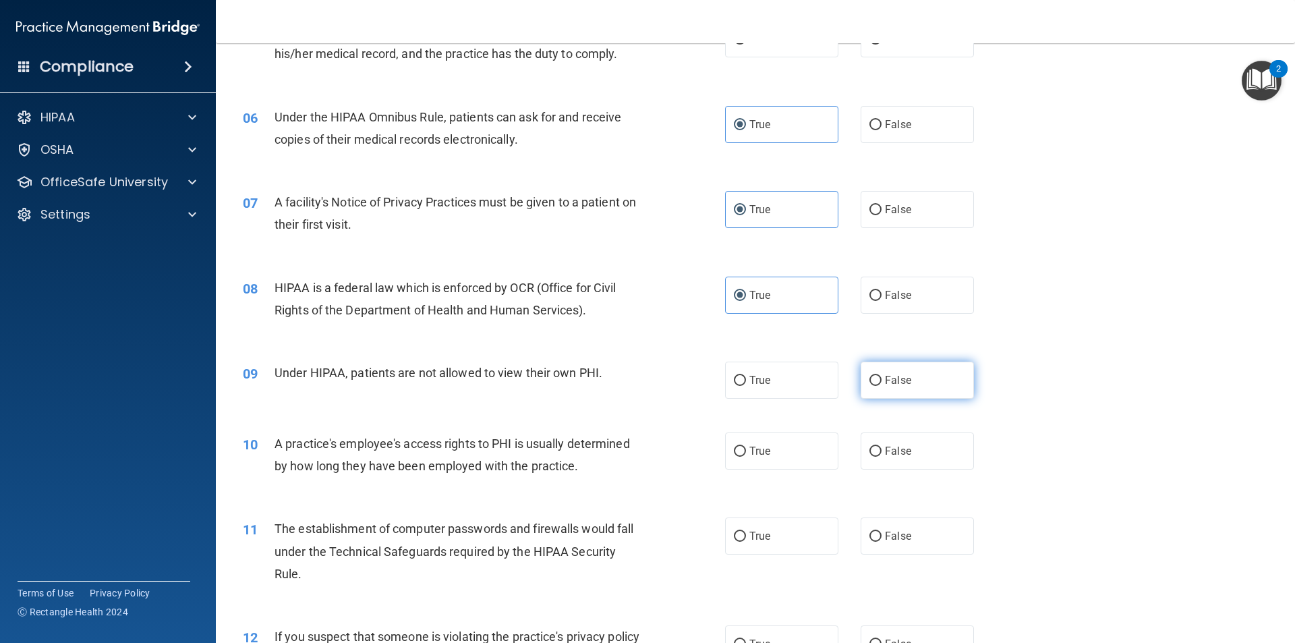
radio input "true"
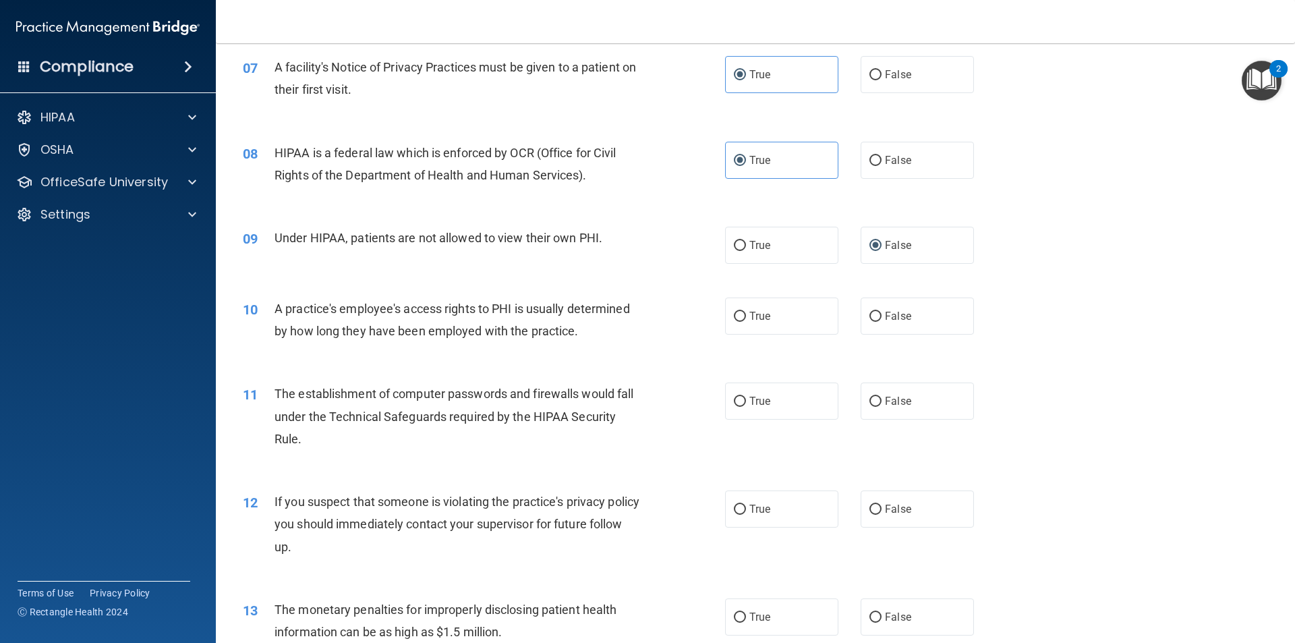
scroll to position [742, 0]
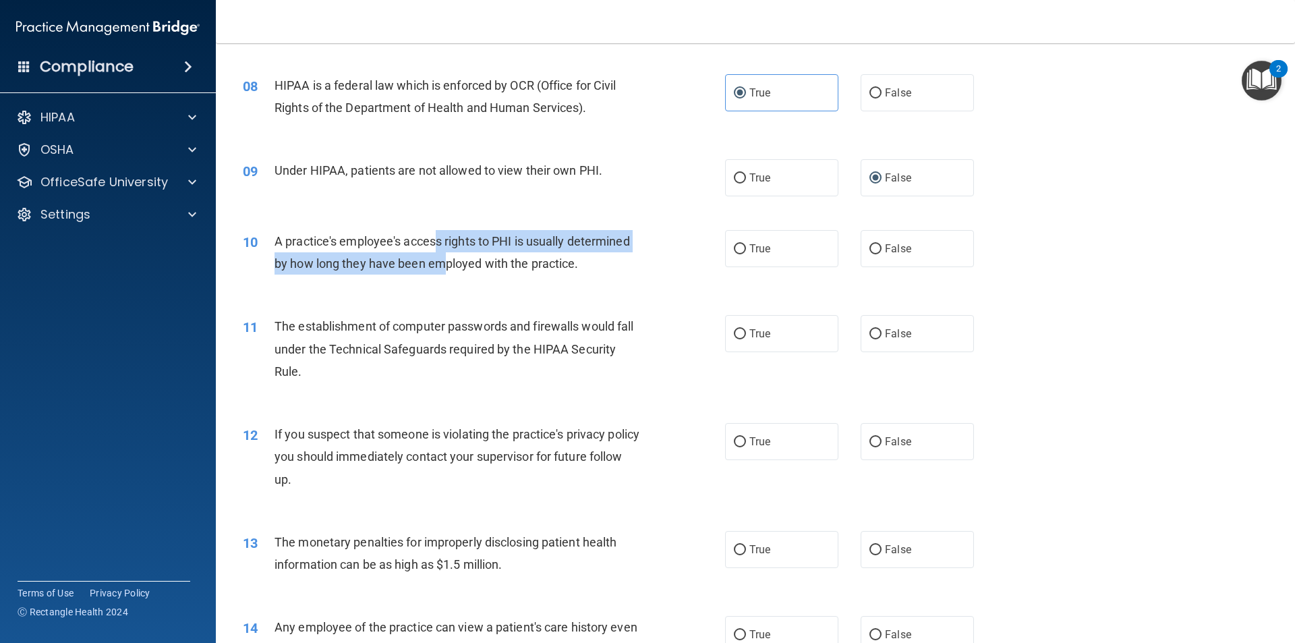
drag, startPoint x: 438, startPoint y: 237, endPoint x: 444, endPoint y: 256, distance: 19.6
click at [444, 256] on span "A practice's employee's access rights to PHI is usually determined by how long …" at bounding box center [451, 252] width 355 height 36
click at [428, 250] on div "A practice's employee's access rights to PHI is usually determined by how long …" at bounding box center [462, 252] width 377 height 45
click at [427, 250] on div "A practice's employee's access rights to PHI is usually determined by how long …" at bounding box center [462, 252] width 377 height 45
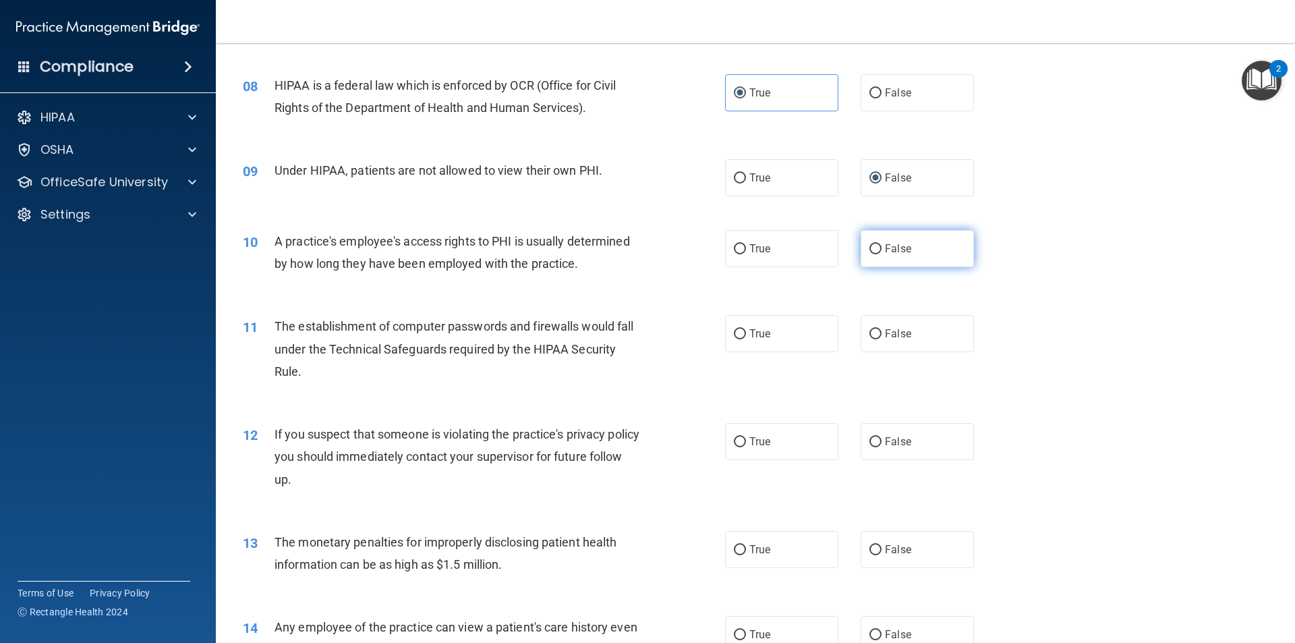
click at [915, 242] on label "False" at bounding box center [916, 248] width 113 height 37
click at [881, 244] on input "False" at bounding box center [875, 249] width 12 height 10
radio input "true"
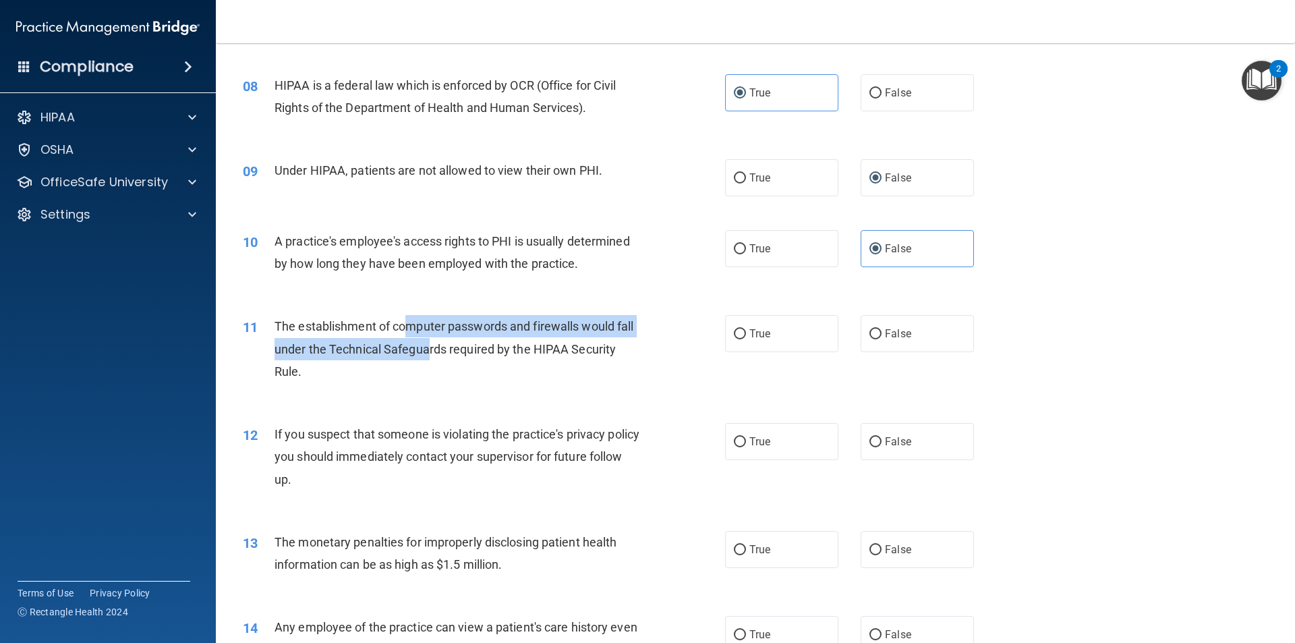
drag, startPoint x: 405, startPoint y: 330, endPoint x: 428, endPoint y: 348, distance: 28.8
click at [428, 348] on span "The establishment of computer passwords and firewalls would fall under the Tech…" at bounding box center [453, 348] width 359 height 59
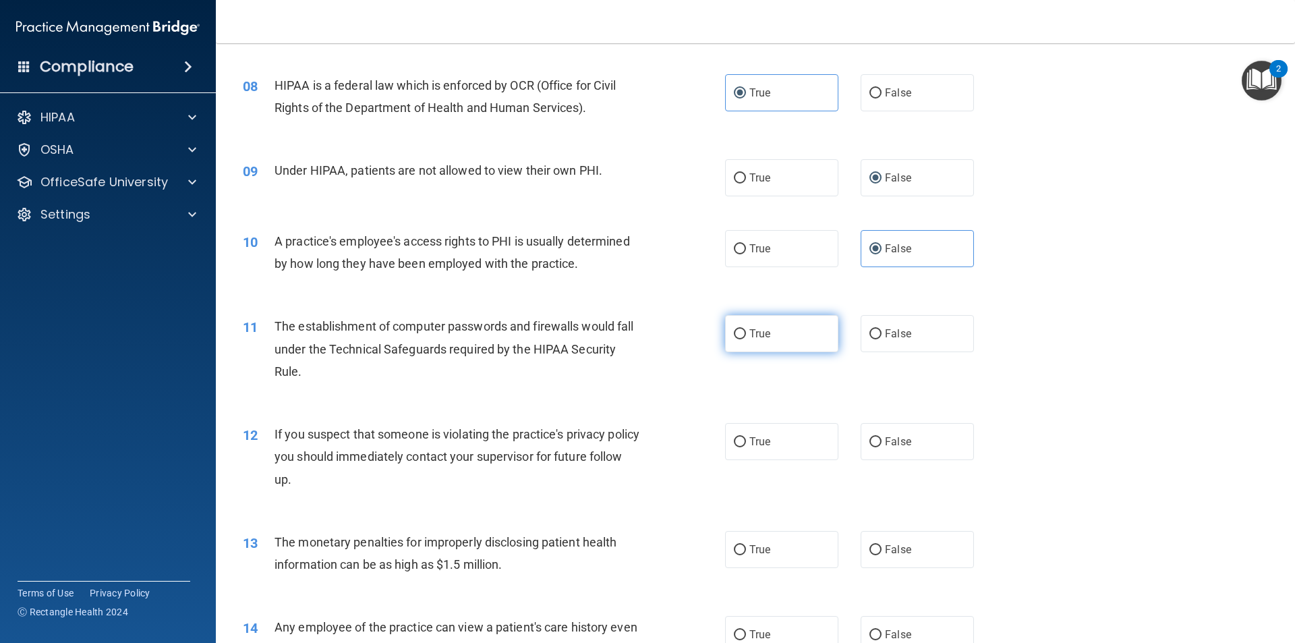
click at [782, 331] on label "True" at bounding box center [781, 333] width 113 height 37
click at [746, 331] on input "True" at bounding box center [740, 334] width 12 height 10
radio input "true"
click at [776, 428] on label "True" at bounding box center [781, 441] width 113 height 37
click at [746, 437] on input "True" at bounding box center [740, 442] width 12 height 10
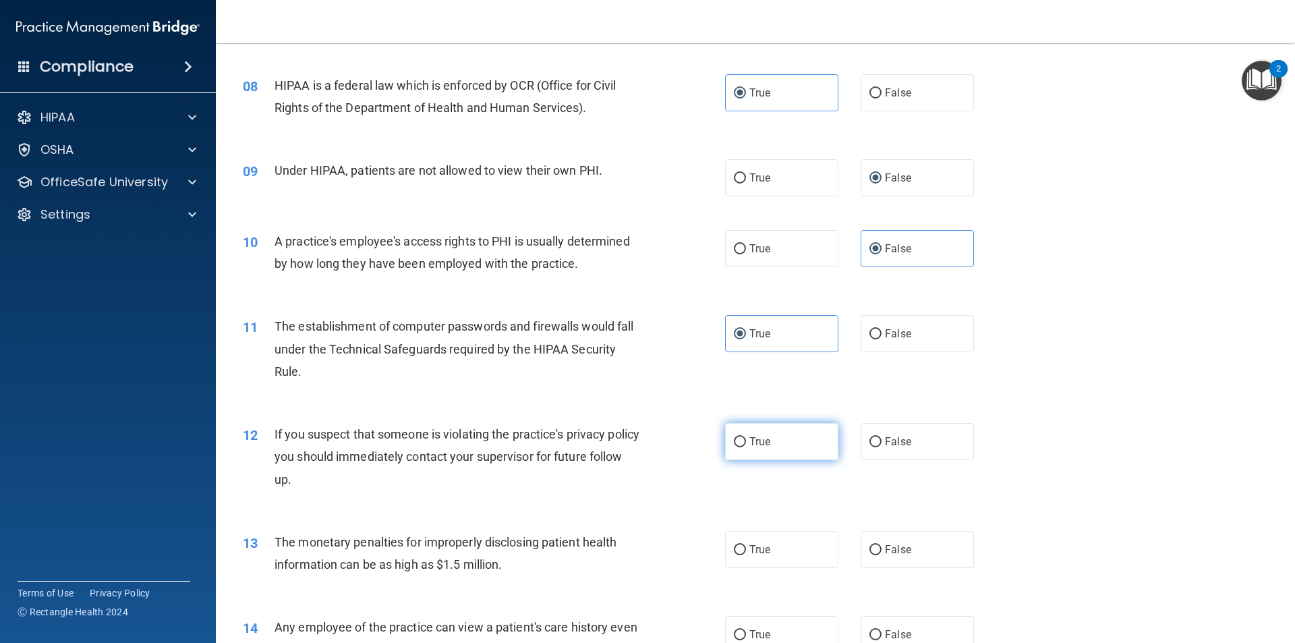
radio input "true"
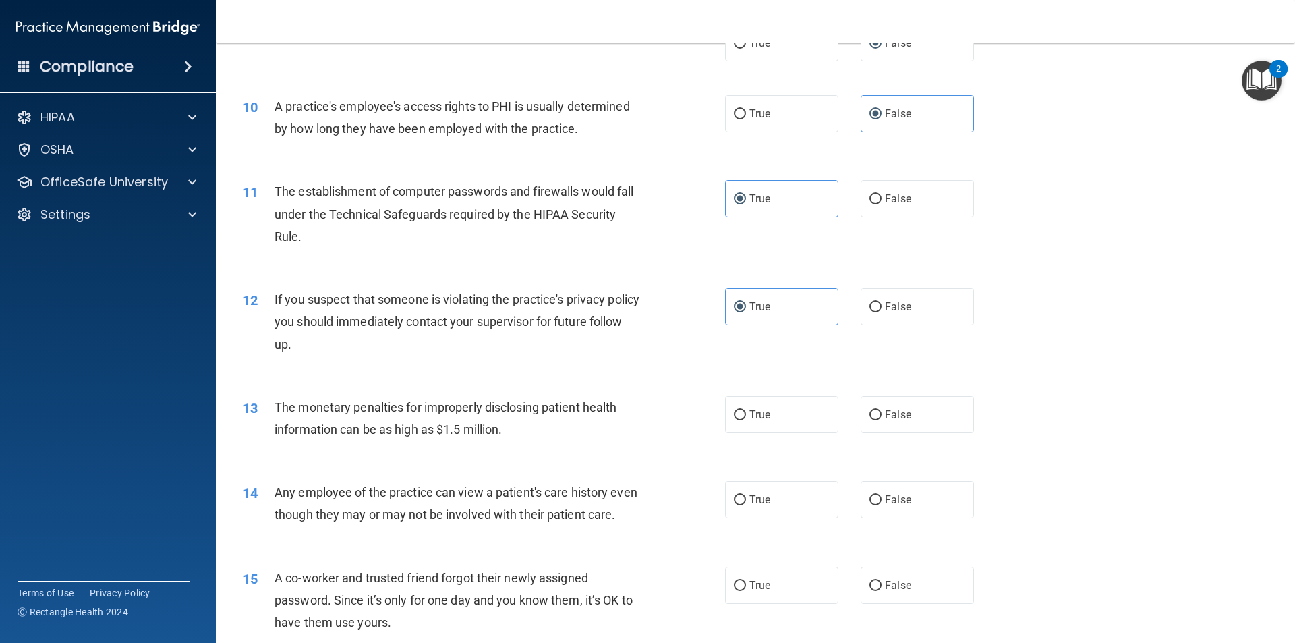
scroll to position [944, 0]
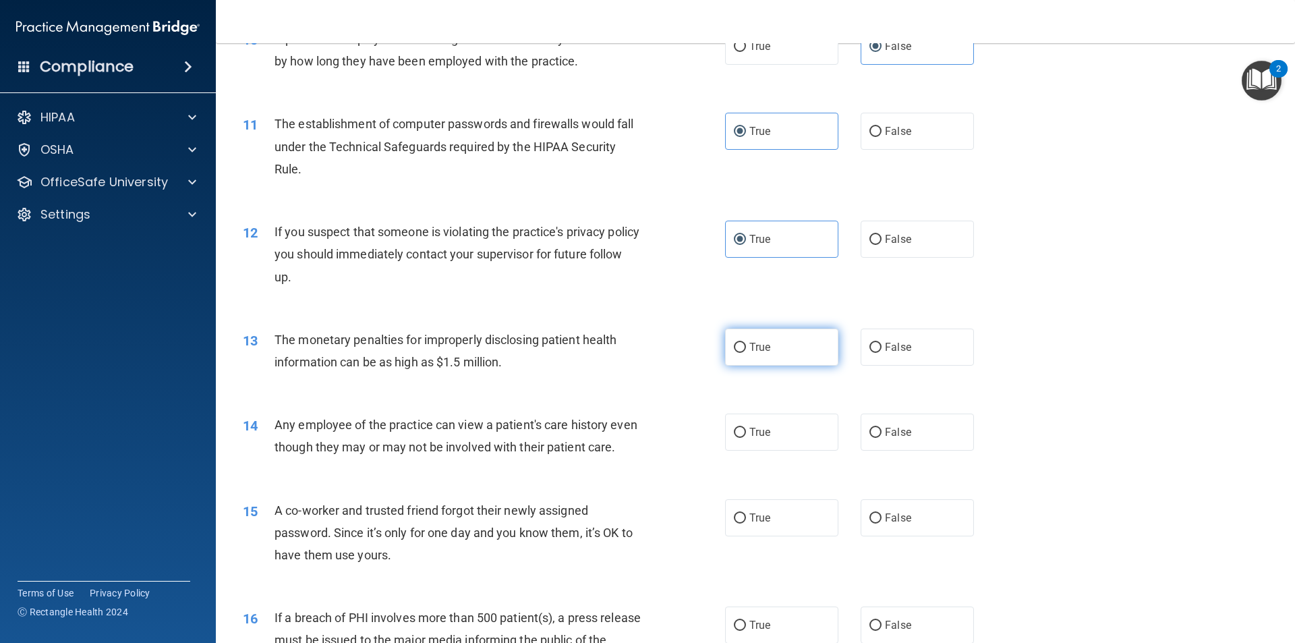
click at [823, 357] on label "True" at bounding box center [781, 346] width 113 height 37
click at [746, 353] on input "True" at bounding box center [740, 348] width 12 height 10
radio input "true"
click at [885, 428] on span "False" at bounding box center [898, 431] width 26 height 13
click at [879, 428] on input "False" at bounding box center [875, 433] width 12 height 10
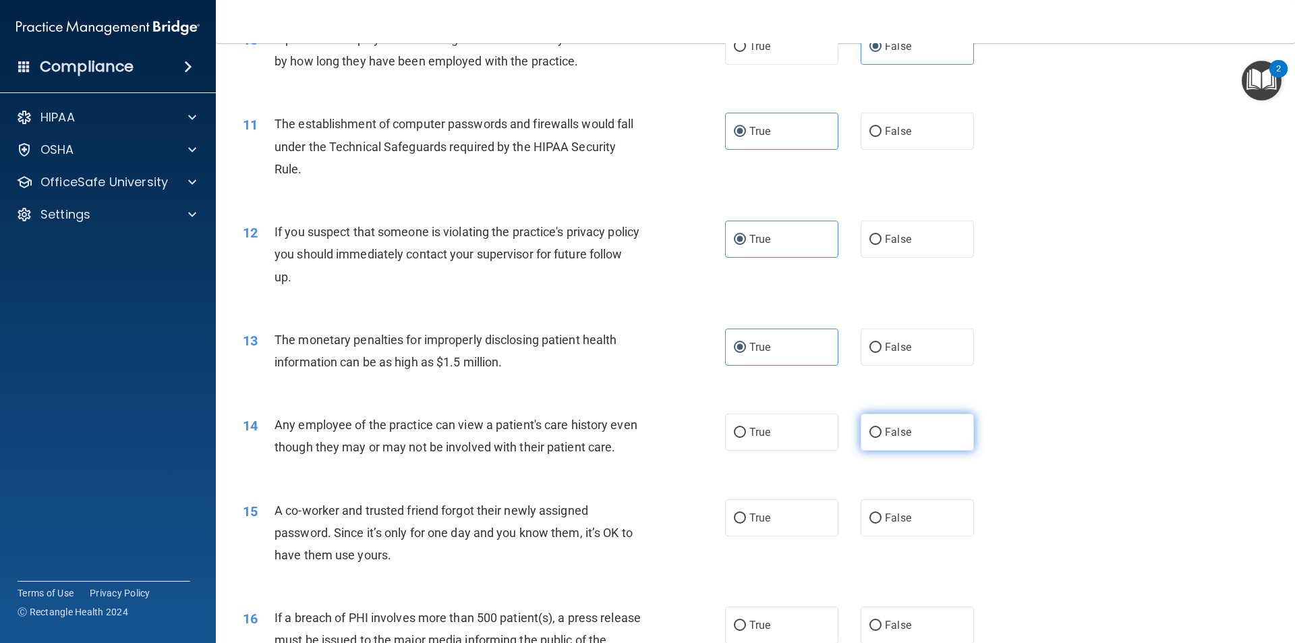
radio input "true"
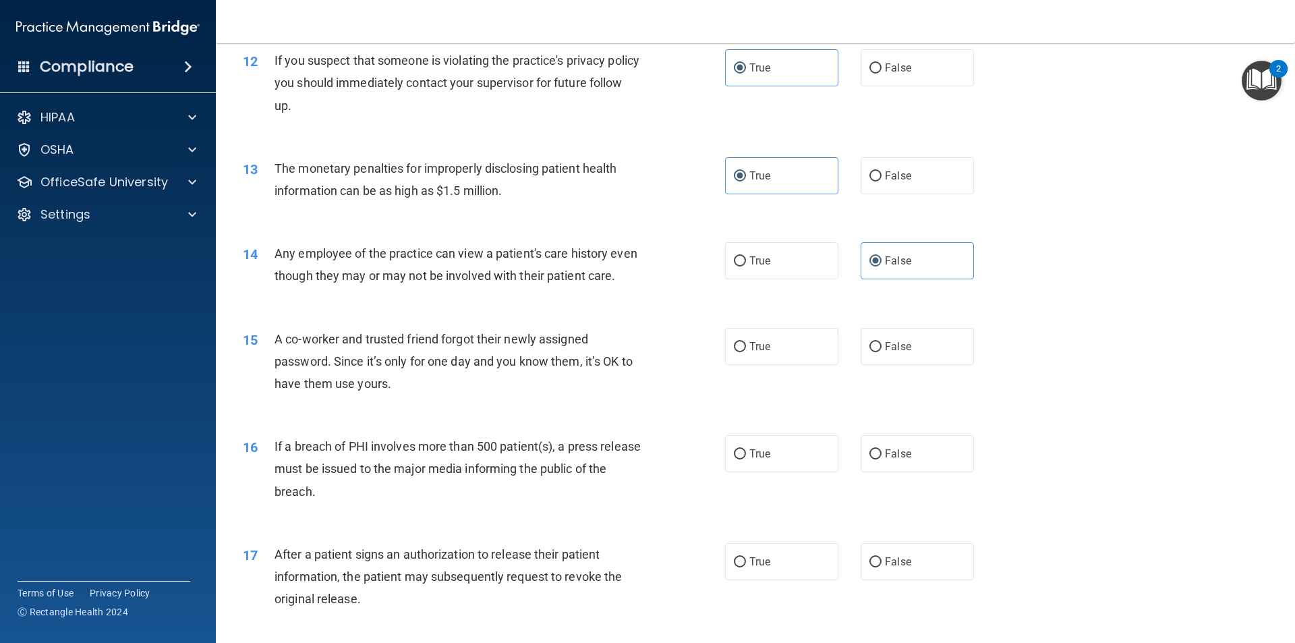
scroll to position [1146, 0]
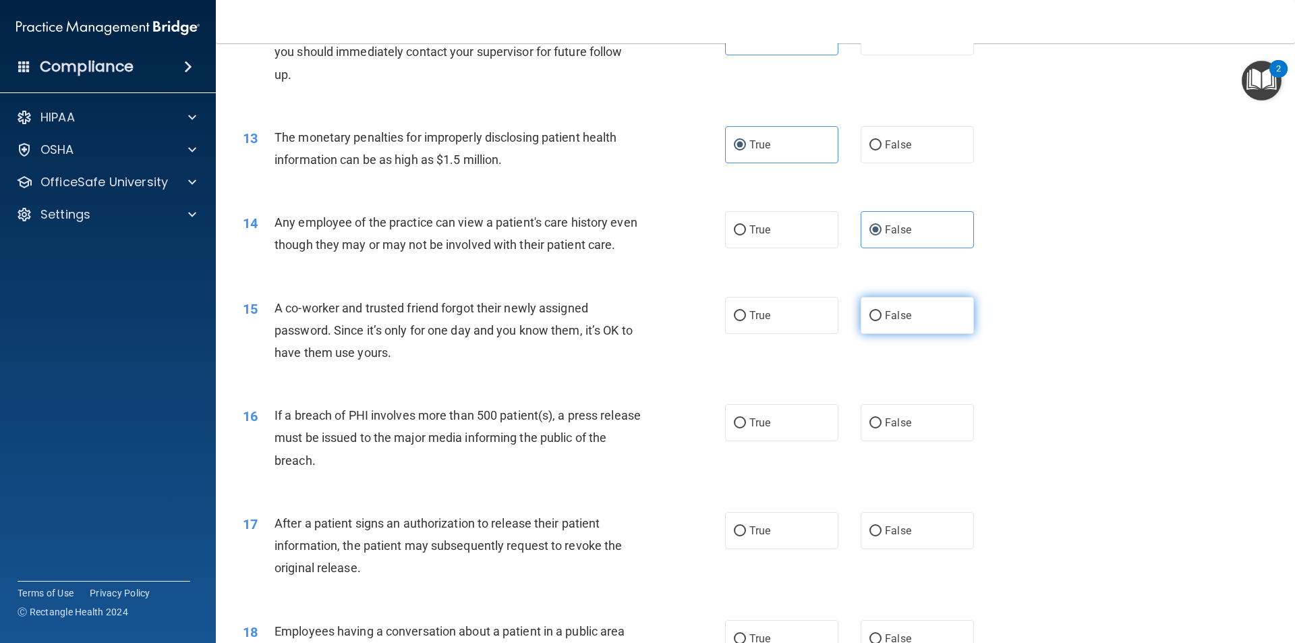
click at [860, 334] on label "False" at bounding box center [916, 315] width 113 height 37
click at [869, 321] on input "False" at bounding box center [875, 316] width 12 height 10
radio input "true"
click at [772, 441] on label "True" at bounding box center [781, 422] width 113 height 37
click at [746, 428] on input "True" at bounding box center [740, 423] width 12 height 10
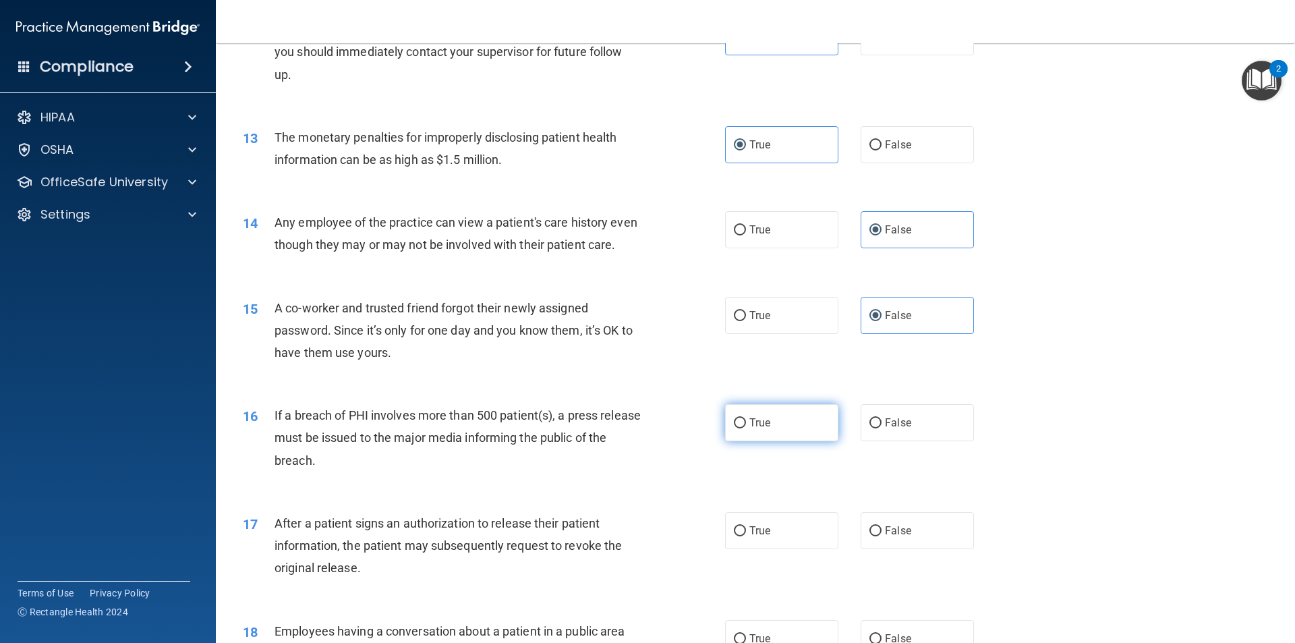
radio input "true"
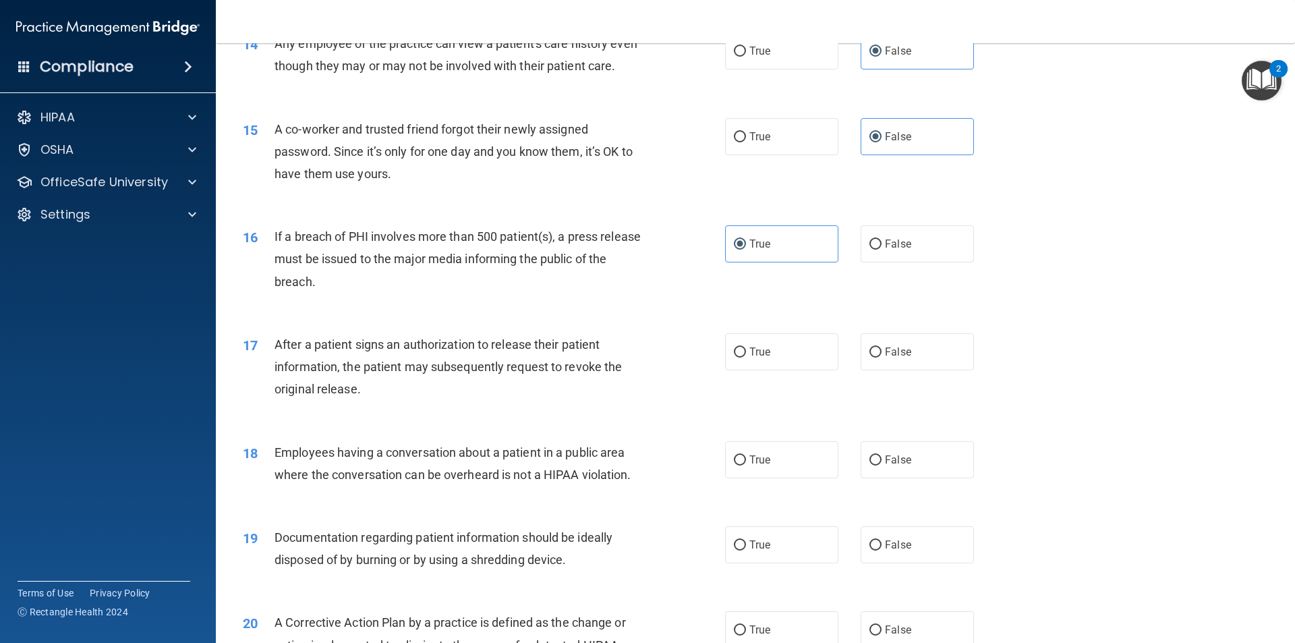
scroll to position [1349, 0]
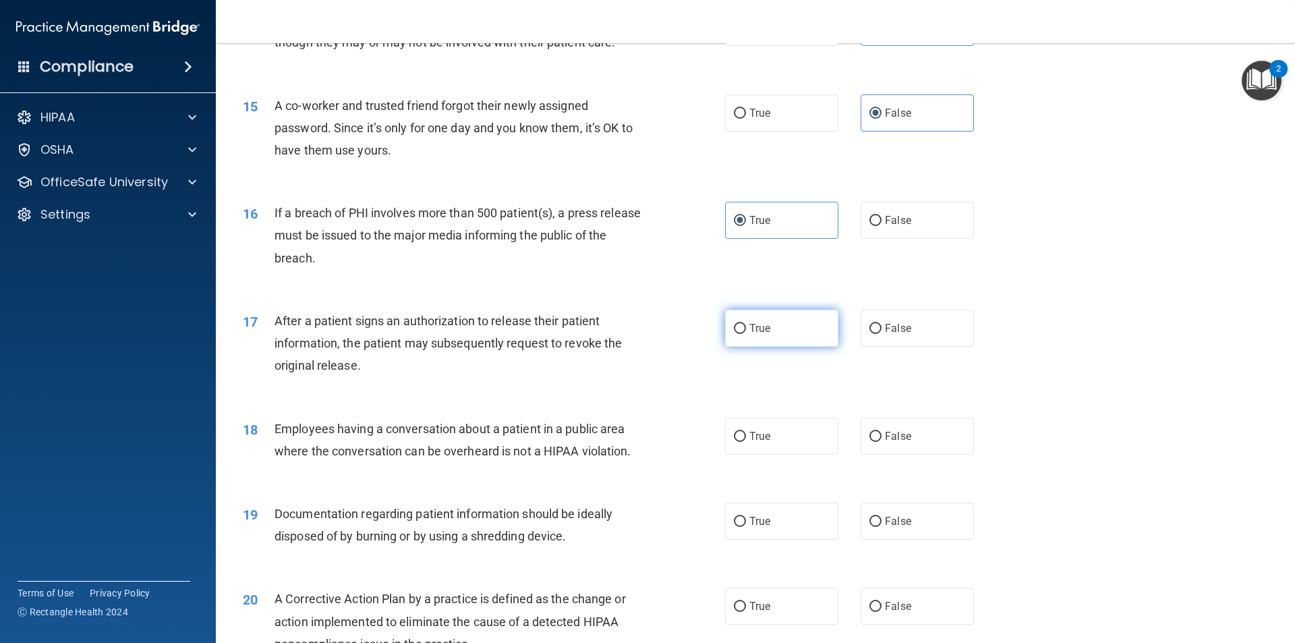
click at [729, 347] on label "True" at bounding box center [781, 328] width 113 height 37
click at [734, 334] on input "True" at bounding box center [740, 329] width 12 height 10
radio input "true"
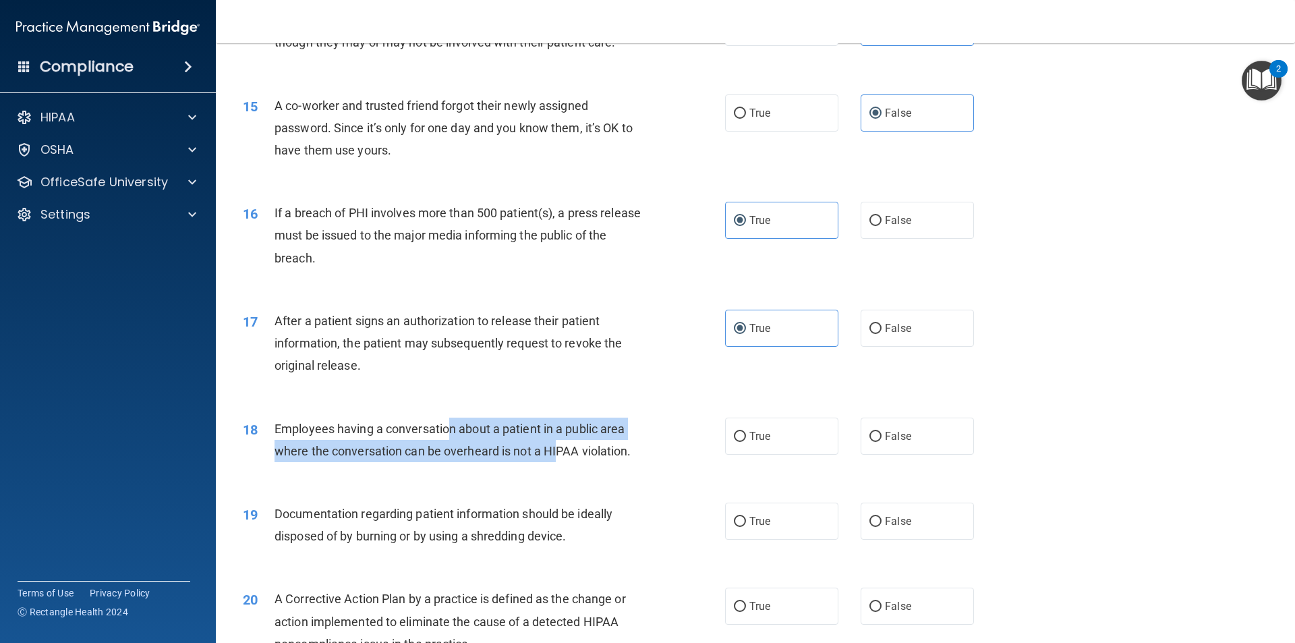
drag, startPoint x: 452, startPoint y: 449, endPoint x: 568, endPoint y: 473, distance: 118.4
click at [564, 458] on span "Employees having a conversation about a patient in a public area where the conv…" at bounding box center [452, 439] width 357 height 36
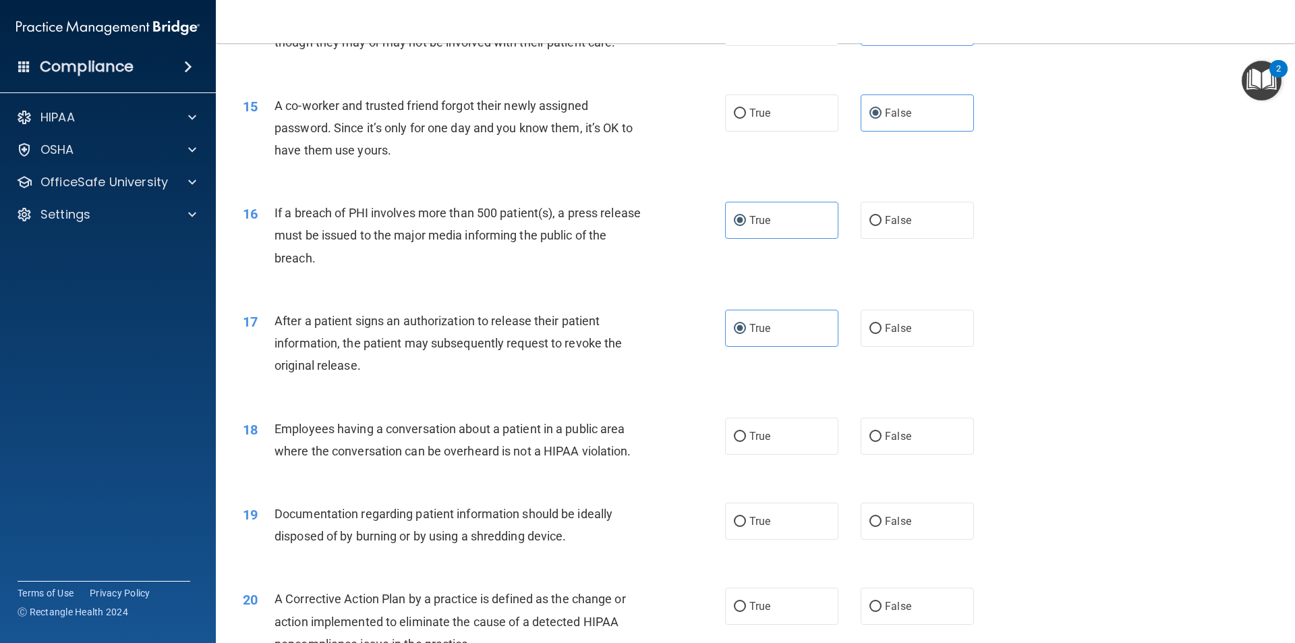
click at [572, 458] on span "Employees having a conversation about a patient in a public area where the conv…" at bounding box center [452, 439] width 357 height 36
drag, startPoint x: 572, startPoint y: 472, endPoint x: 589, endPoint y: 460, distance: 20.2
click at [573, 458] on span "Employees having a conversation about a patient in a public area where the conv…" at bounding box center [452, 439] width 357 height 36
click at [905, 452] on label "False" at bounding box center [916, 435] width 113 height 37
click at [881, 442] on input "False" at bounding box center [875, 437] width 12 height 10
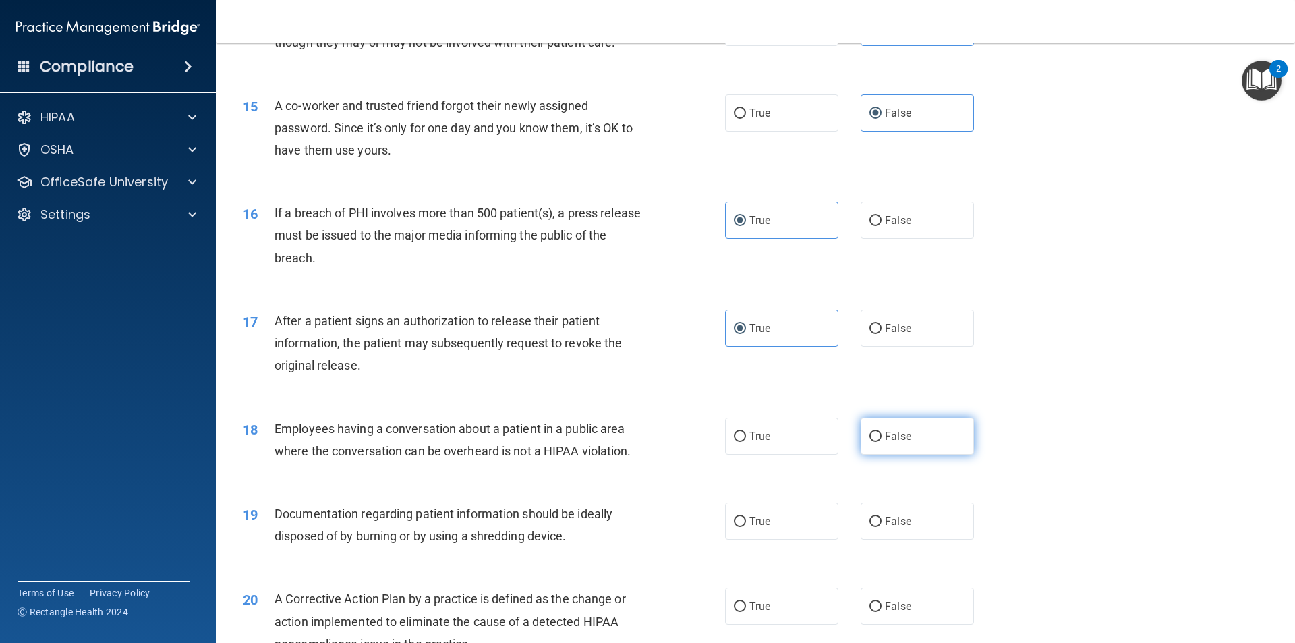
radio input "true"
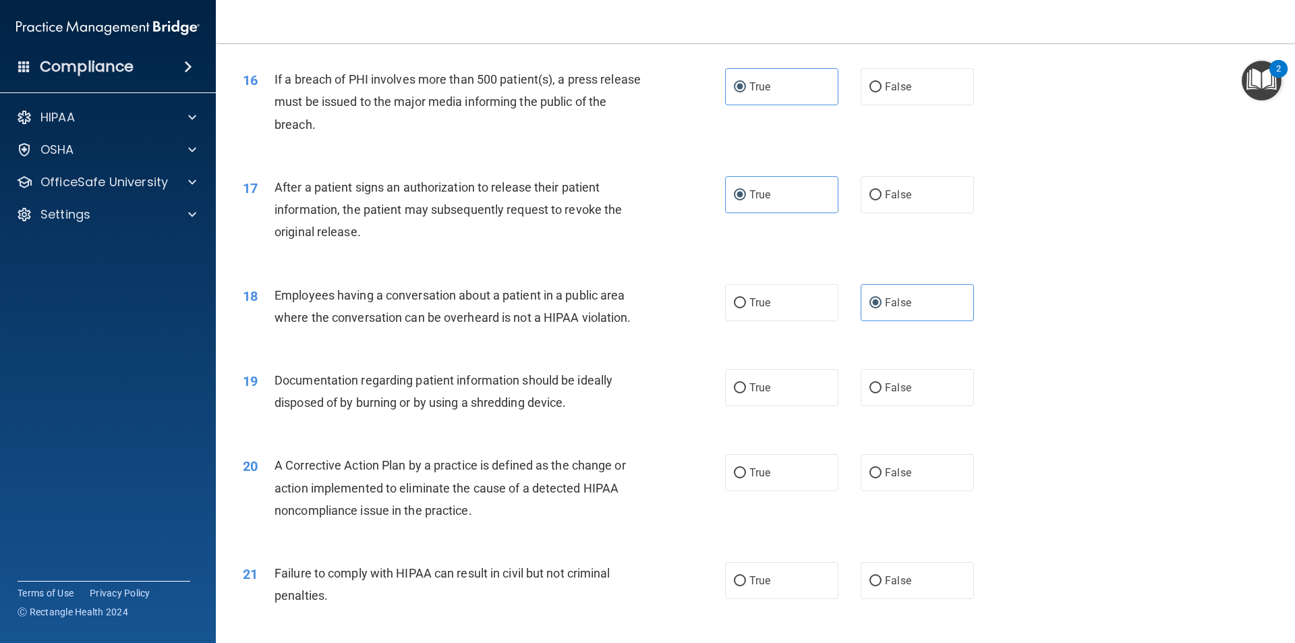
scroll to position [1483, 0]
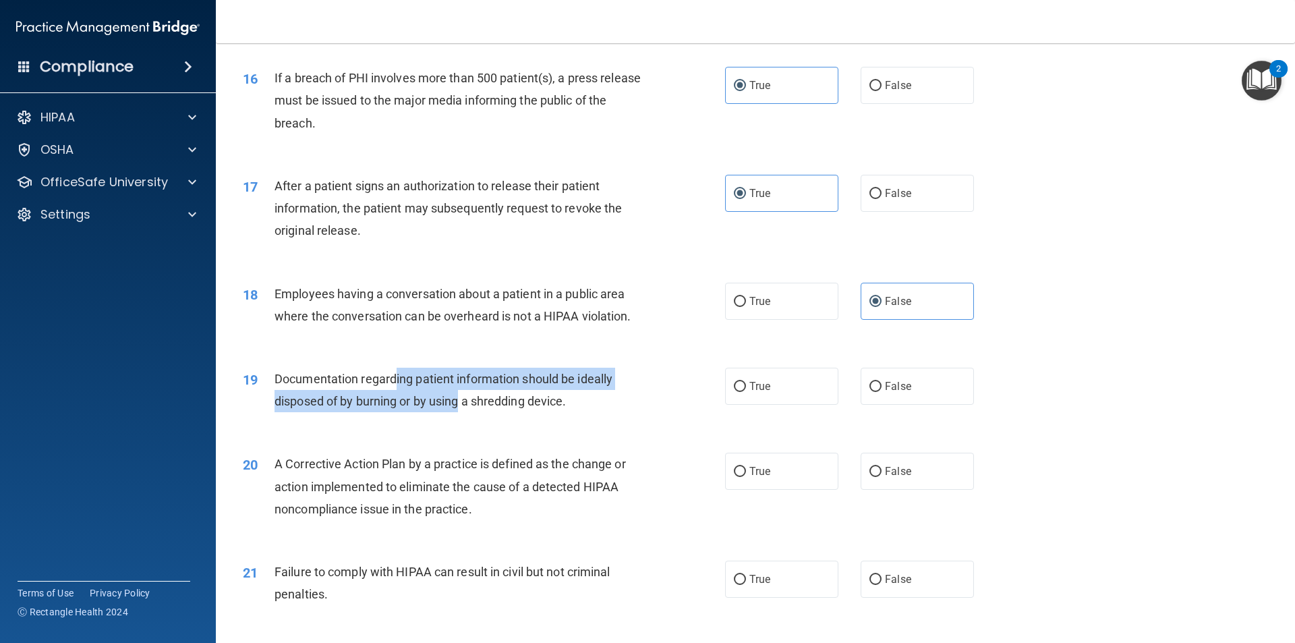
drag, startPoint x: 396, startPoint y: 403, endPoint x: 464, endPoint y: 432, distance: 73.4
click at [464, 412] on div "Documentation regarding patient information should be ideally disposed of by bu…" at bounding box center [462, 390] width 377 height 45
click at [467, 412] on div "Documentation regarding patient information should be ideally disposed of by bu…" at bounding box center [462, 390] width 377 height 45
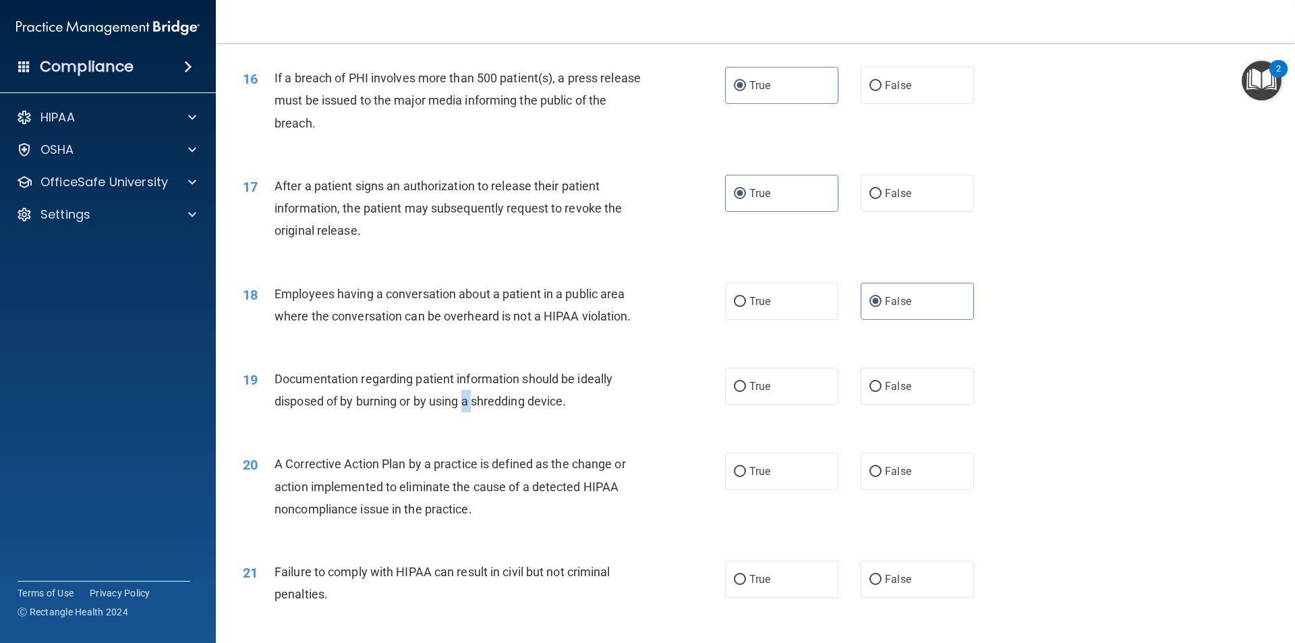
click at [467, 412] on div "Documentation regarding patient information should be ideally disposed of by bu…" at bounding box center [462, 390] width 377 height 45
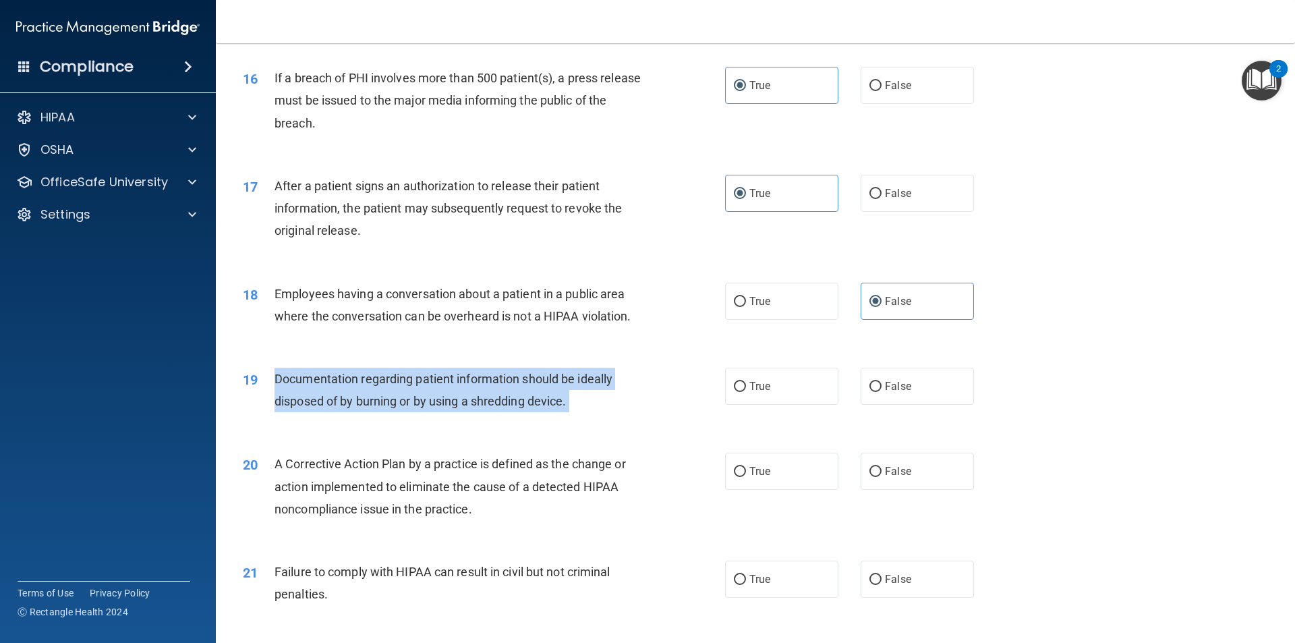
click at [467, 412] on div "Documentation regarding patient information should be ideally disposed of by bu…" at bounding box center [462, 390] width 377 height 45
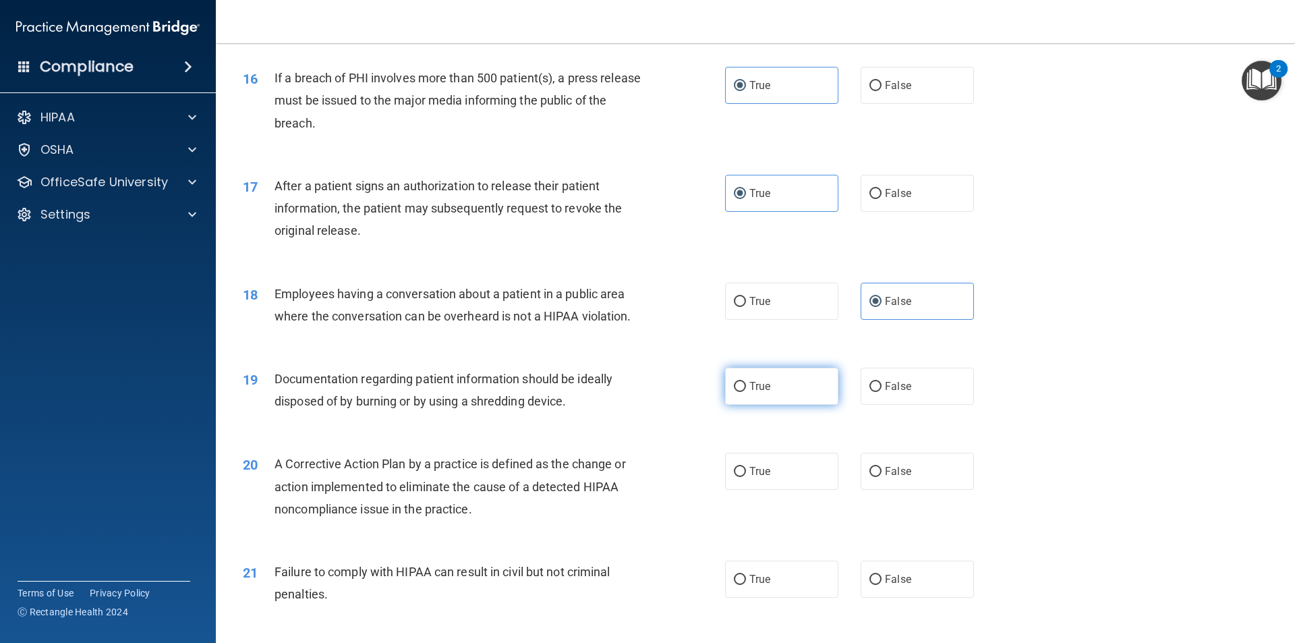
click at [812, 405] on label "True" at bounding box center [781, 386] width 113 height 37
click at [746, 392] on input "True" at bounding box center [740, 387] width 12 height 10
radio input "true"
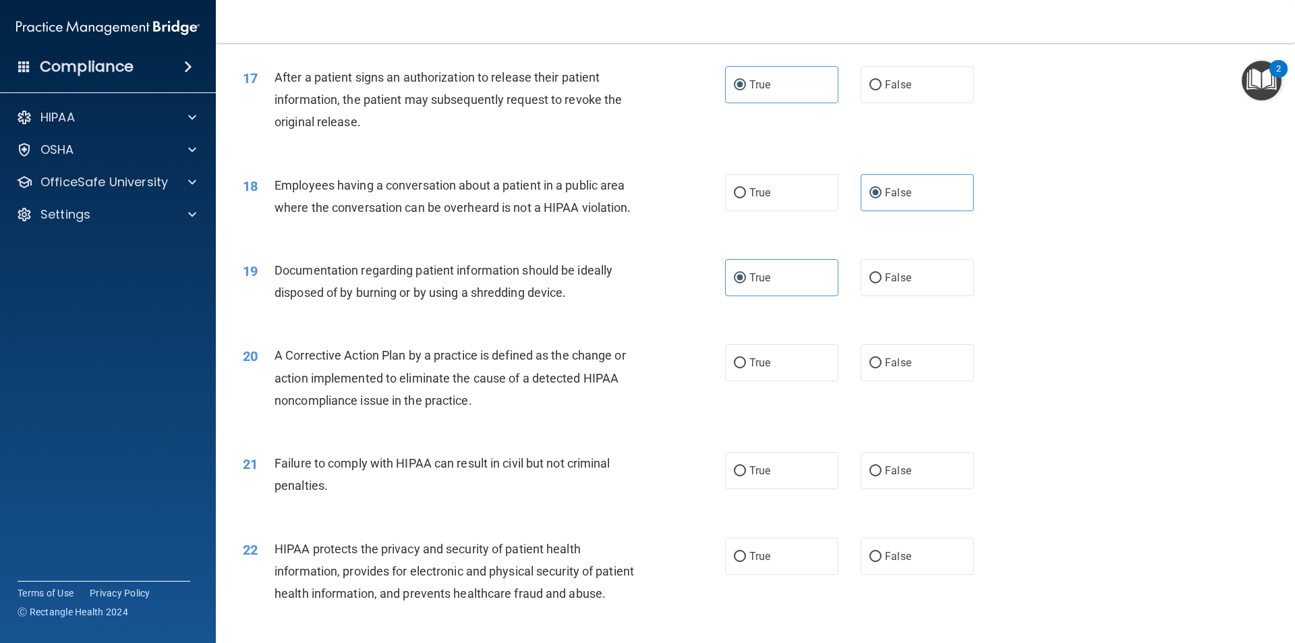
scroll to position [1618, 0]
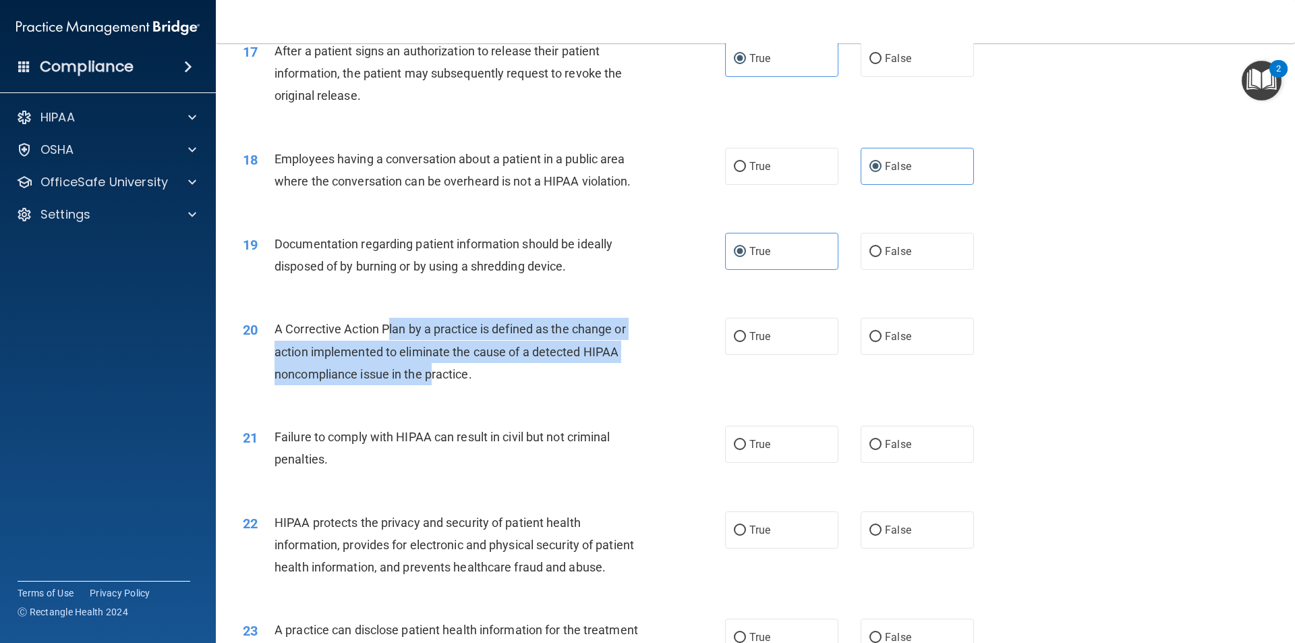
drag, startPoint x: 391, startPoint y: 351, endPoint x: 439, endPoint y: 403, distance: 70.6
click at [437, 385] on div "A Corrective Action Plan by a practice is defined as the change or action imple…" at bounding box center [462, 351] width 377 height 67
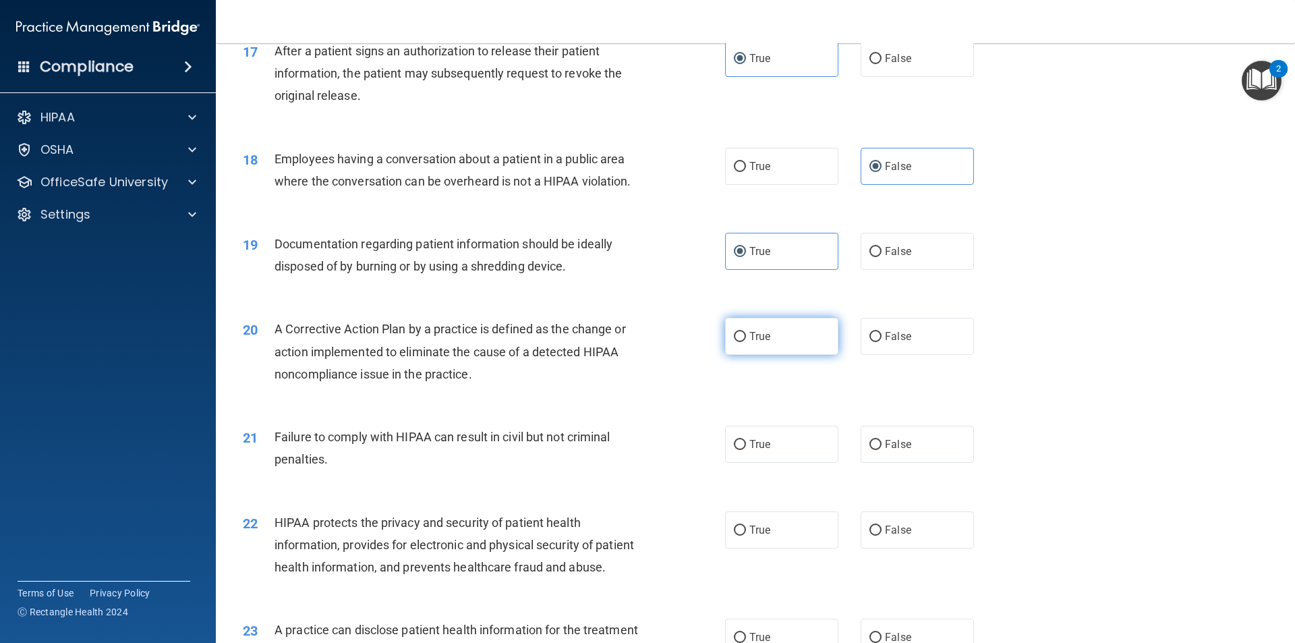
click at [794, 345] on label "True" at bounding box center [781, 336] width 113 height 37
click at [746, 342] on input "True" at bounding box center [740, 337] width 12 height 10
radio input "true"
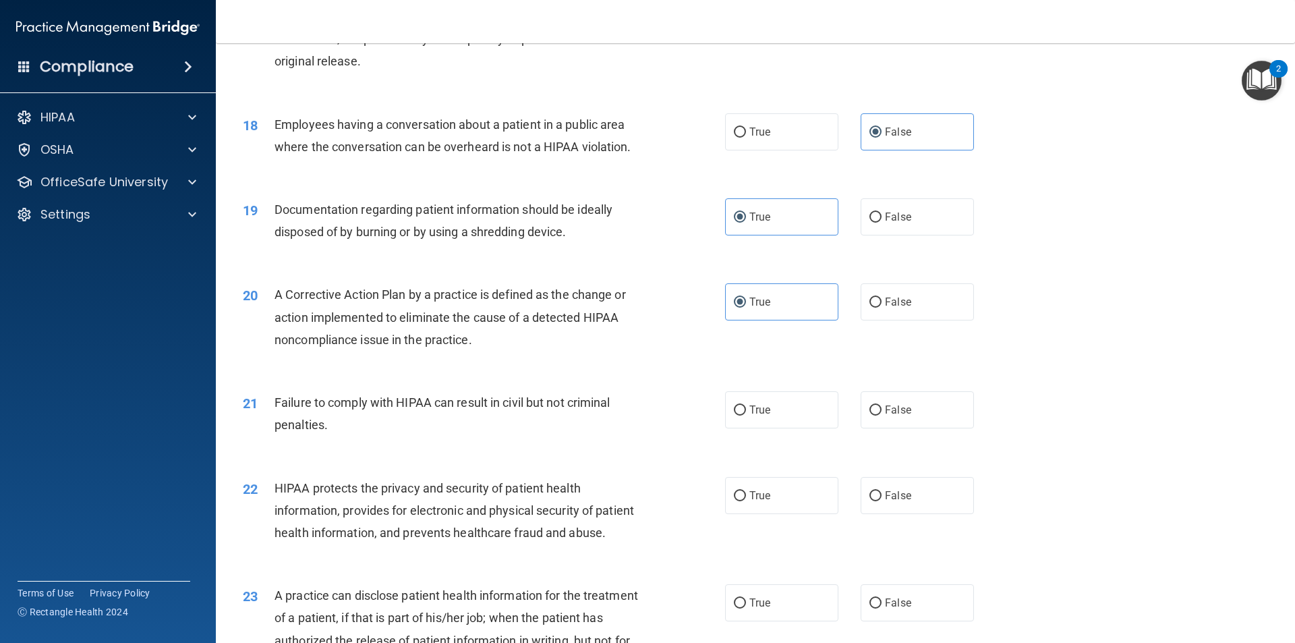
scroll to position [1686, 0]
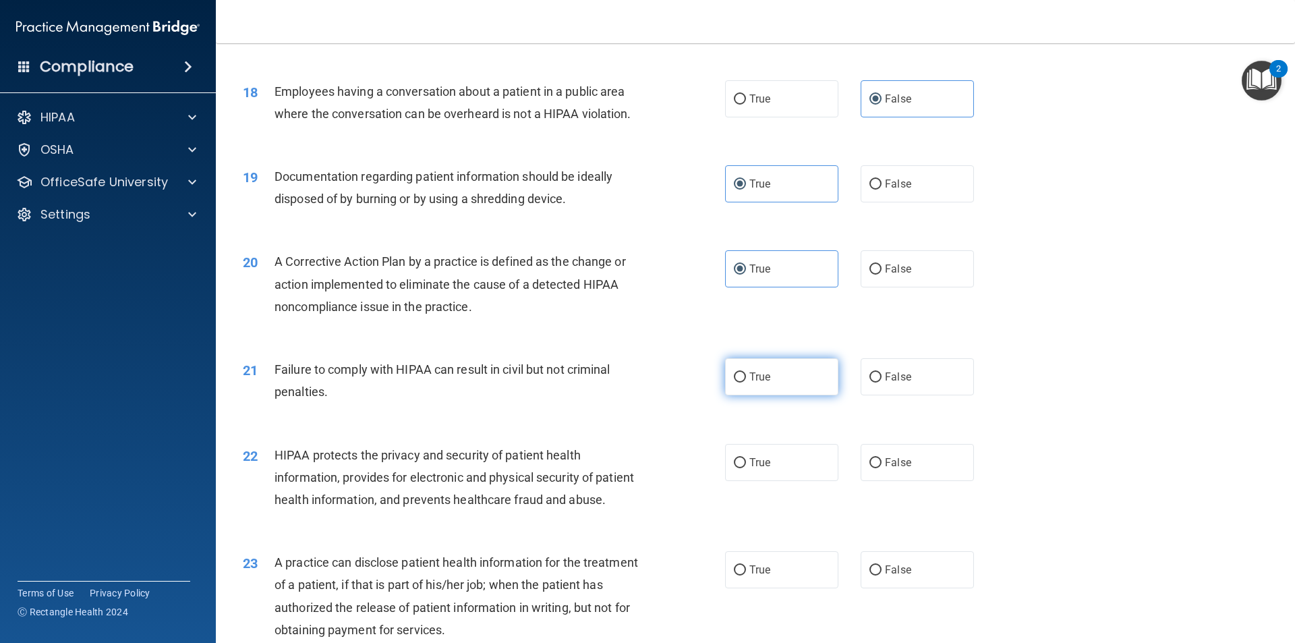
click at [740, 395] on label "True" at bounding box center [781, 376] width 113 height 37
click at [740, 382] on input "True" at bounding box center [740, 377] width 12 height 10
radio input "true"
click at [882, 392] on label "False" at bounding box center [916, 376] width 113 height 37
click at [881, 382] on input "False" at bounding box center [875, 377] width 12 height 10
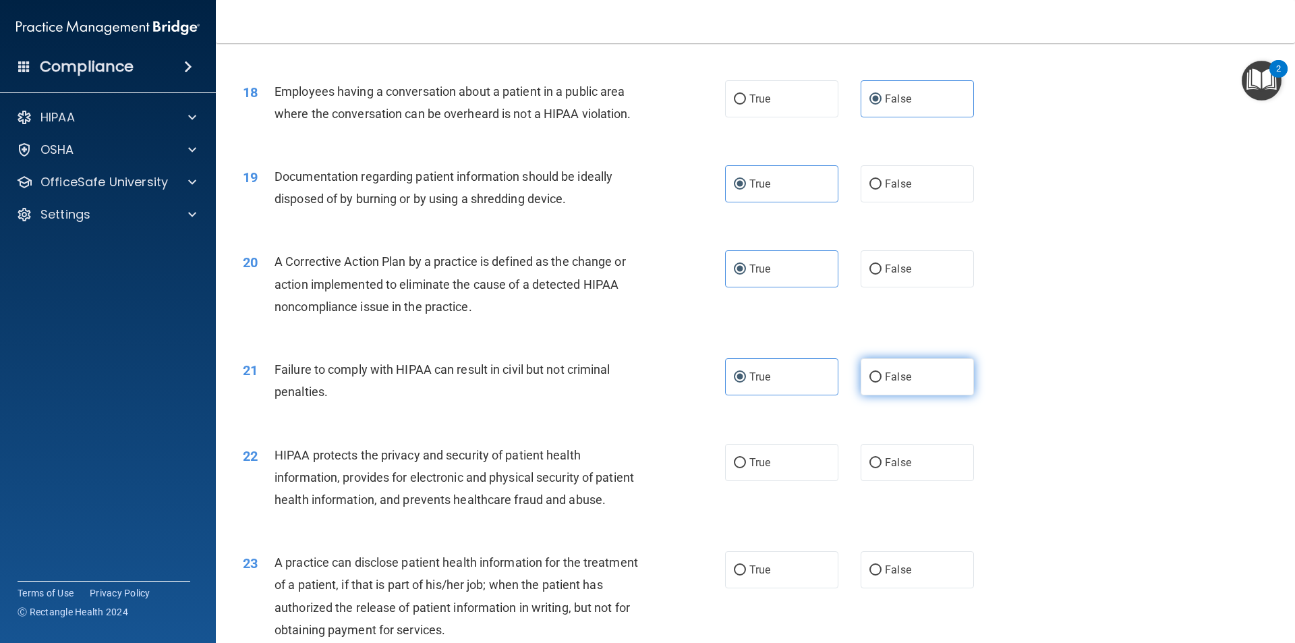
radio input "true"
radio input "false"
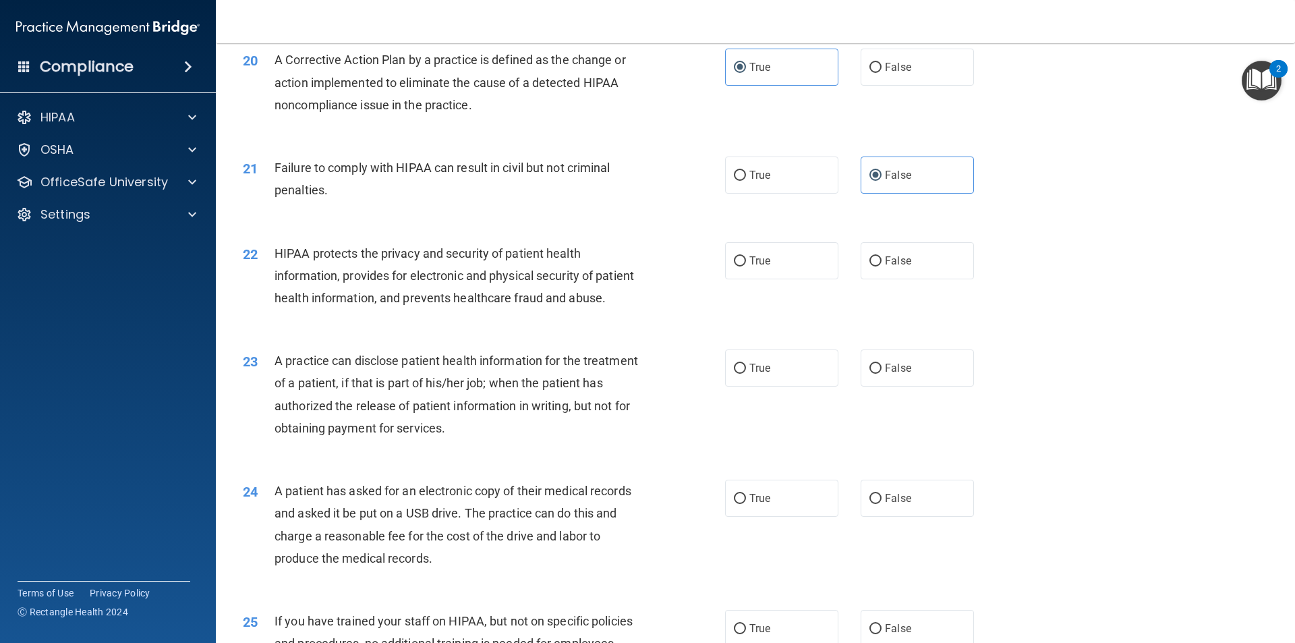
scroll to position [1888, 0]
click at [749, 266] on span "True" at bounding box center [759, 260] width 21 height 13
click at [746, 266] on input "True" at bounding box center [740, 261] width 12 height 10
radio input "true"
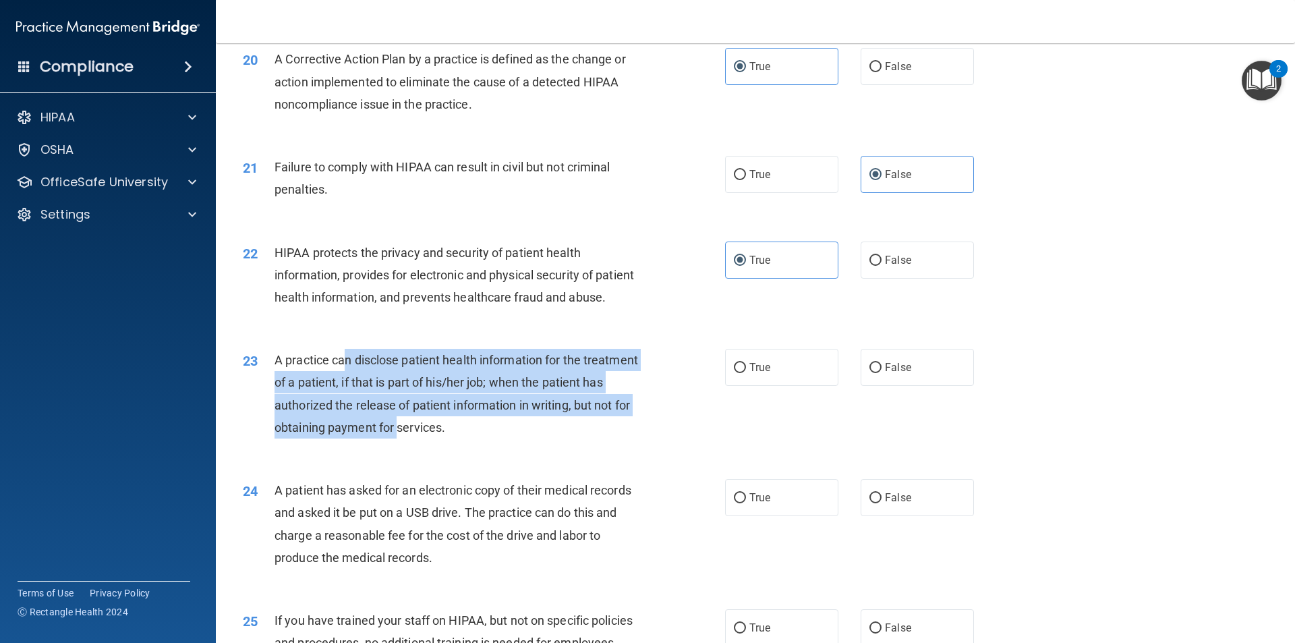
drag, startPoint x: 347, startPoint y: 412, endPoint x: 457, endPoint y: 481, distance: 129.7
click at [457, 438] on div "A practice can disclose patient health information for the treatment of a patie…" at bounding box center [462, 394] width 377 height 90
click at [500, 399] on span "A practice can disclose patient health information for the treatment of a patie…" at bounding box center [455, 394] width 363 height 82
drag, startPoint x: 503, startPoint y: 404, endPoint x: 564, endPoint y: 467, distance: 88.2
click at [564, 438] on div "A practice can disclose patient health information for the treatment of a patie…" at bounding box center [462, 394] width 377 height 90
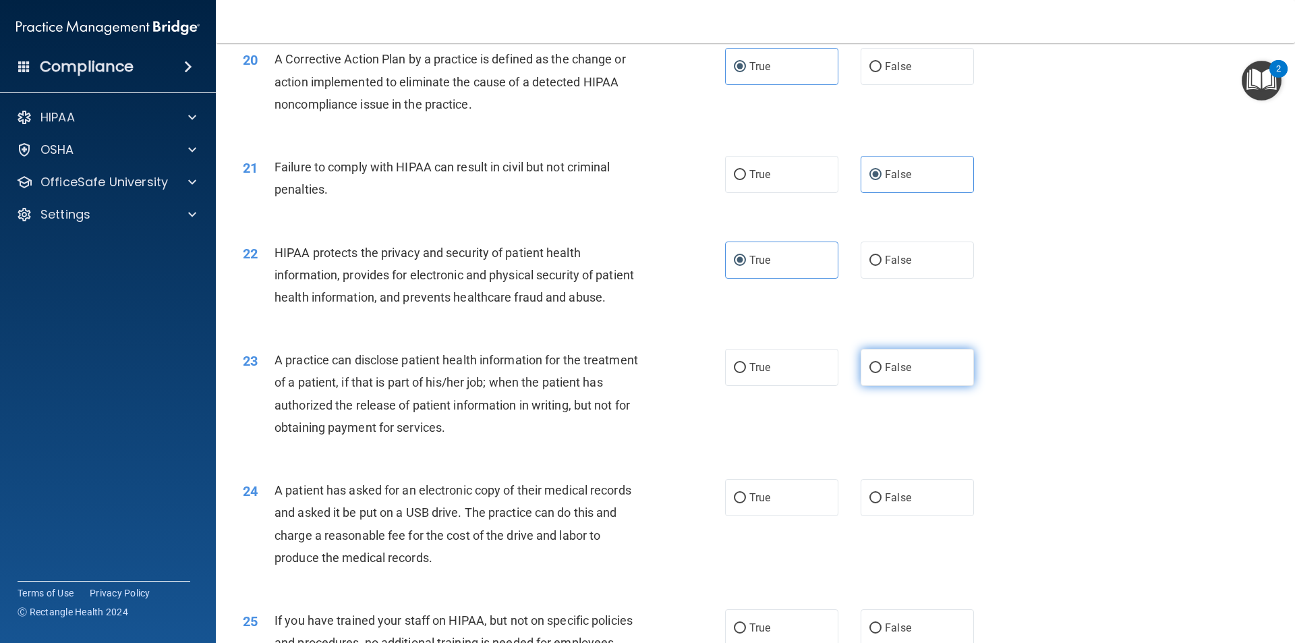
click at [896, 386] on label "False" at bounding box center [916, 367] width 113 height 37
click at [881, 373] on input "False" at bounding box center [875, 368] width 12 height 10
radio input "true"
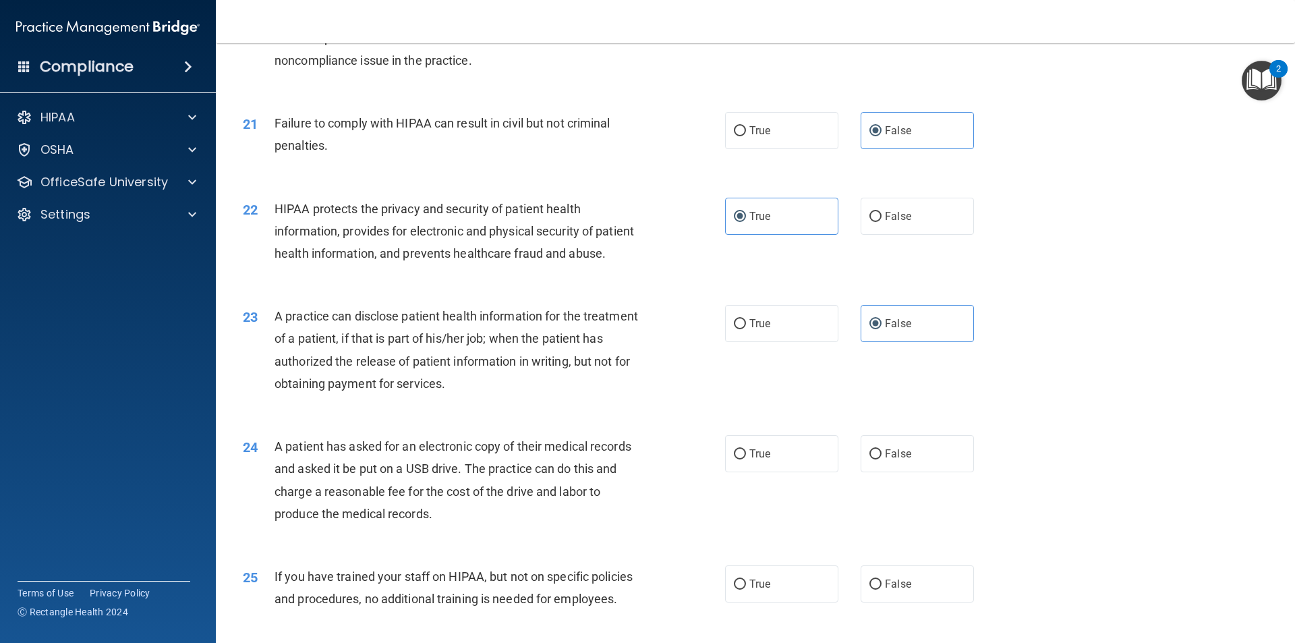
scroll to position [1956, 0]
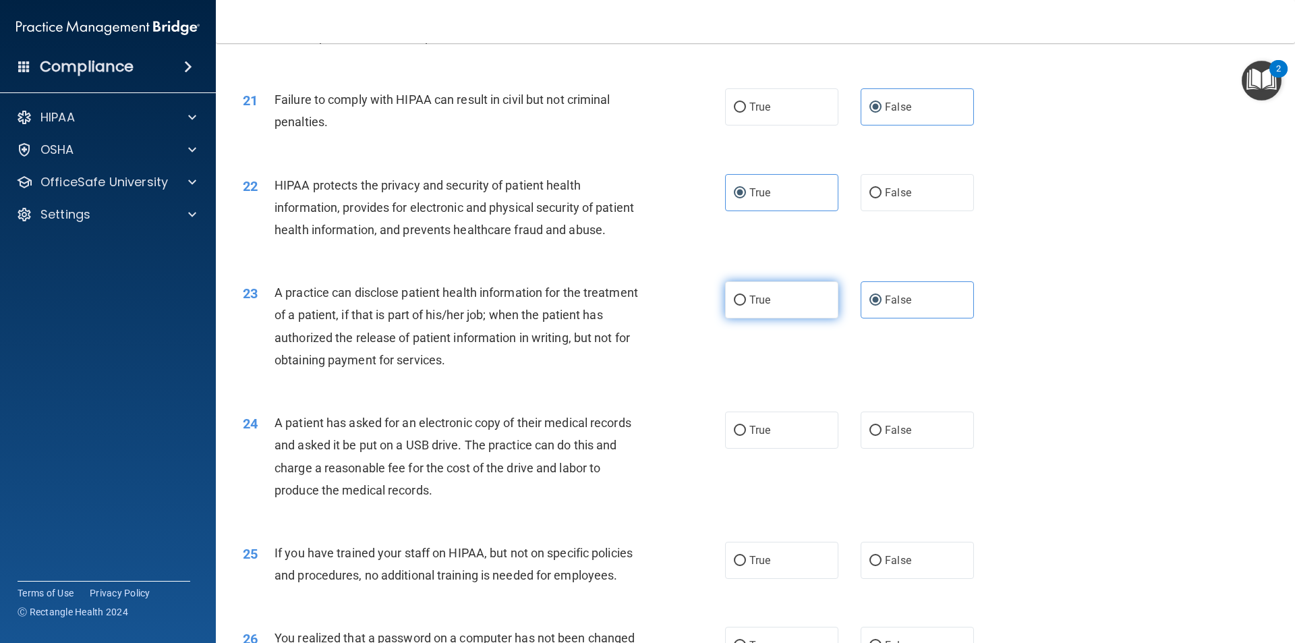
click at [800, 318] on label "True" at bounding box center [781, 299] width 113 height 37
click at [746, 305] on input "True" at bounding box center [740, 300] width 12 height 10
radio input "true"
radio input "false"
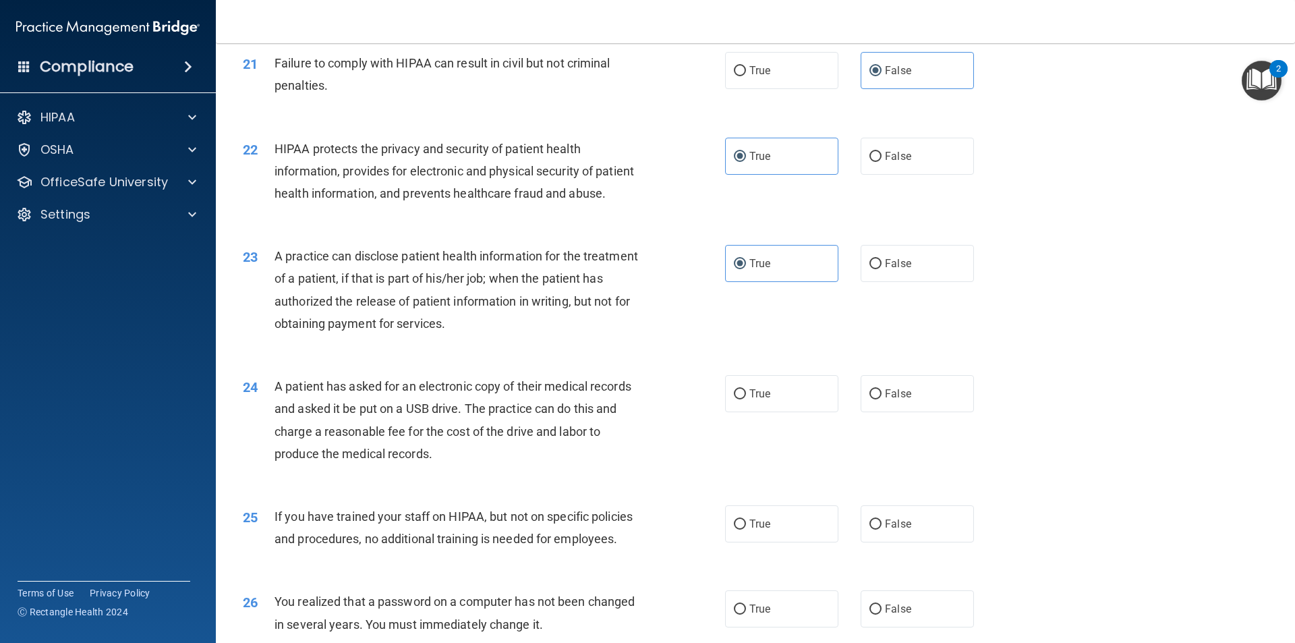
scroll to position [2023, 0]
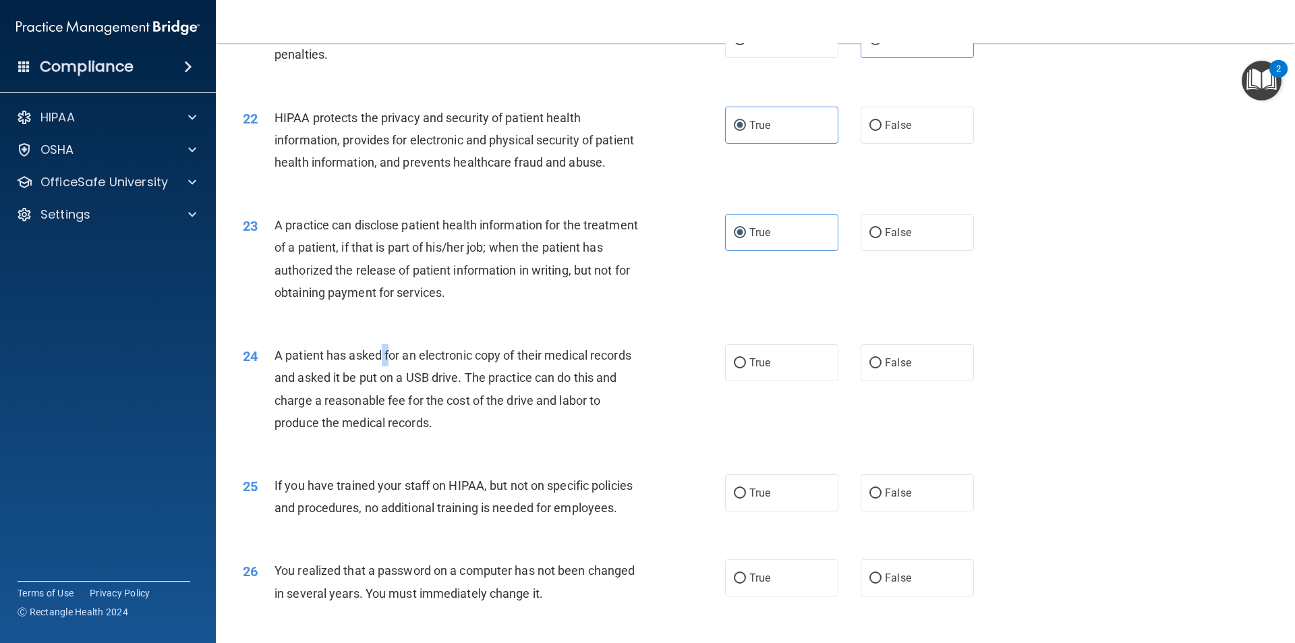
drag, startPoint x: 379, startPoint y: 395, endPoint x: 406, endPoint y: 404, distance: 28.4
click at [404, 403] on span "A patient has asked for an electronic copy of their medical records and asked i…" at bounding box center [452, 389] width 357 height 82
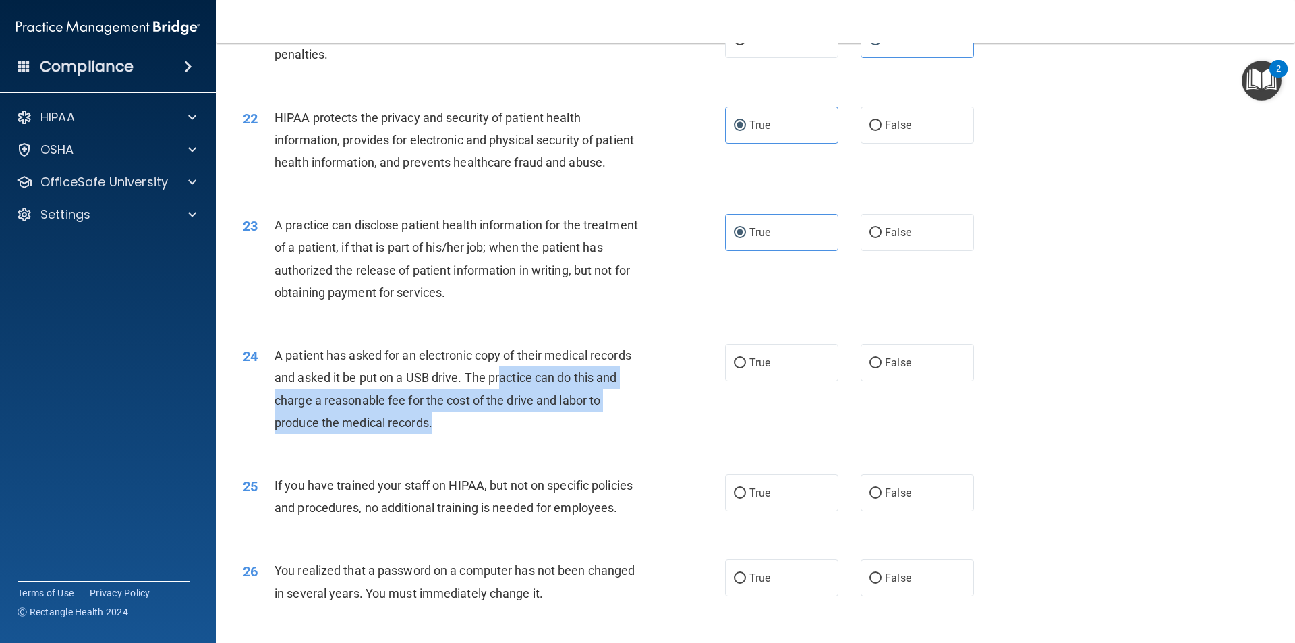
drag, startPoint x: 514, startPoint y: 420, endPoint x: 523, endPoint y: 458, distance: 38.8
click at [523, 434] on div "A patient has asked for an electronic copy of their medical records and asked i…" at bounding box center [462, 389] width 377 height 90
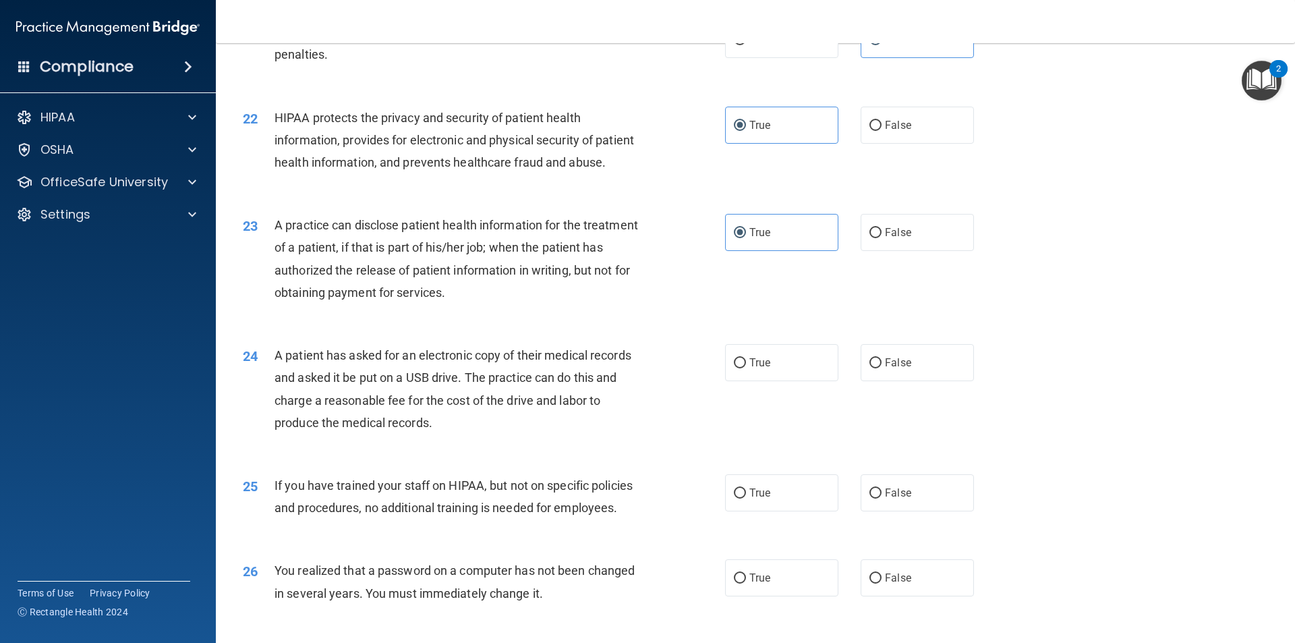
click at [392, 395] on span "A patient has asked for an electronic copy of their medical records and asked i…" at bounding box center [452, 389] width 357 height 82
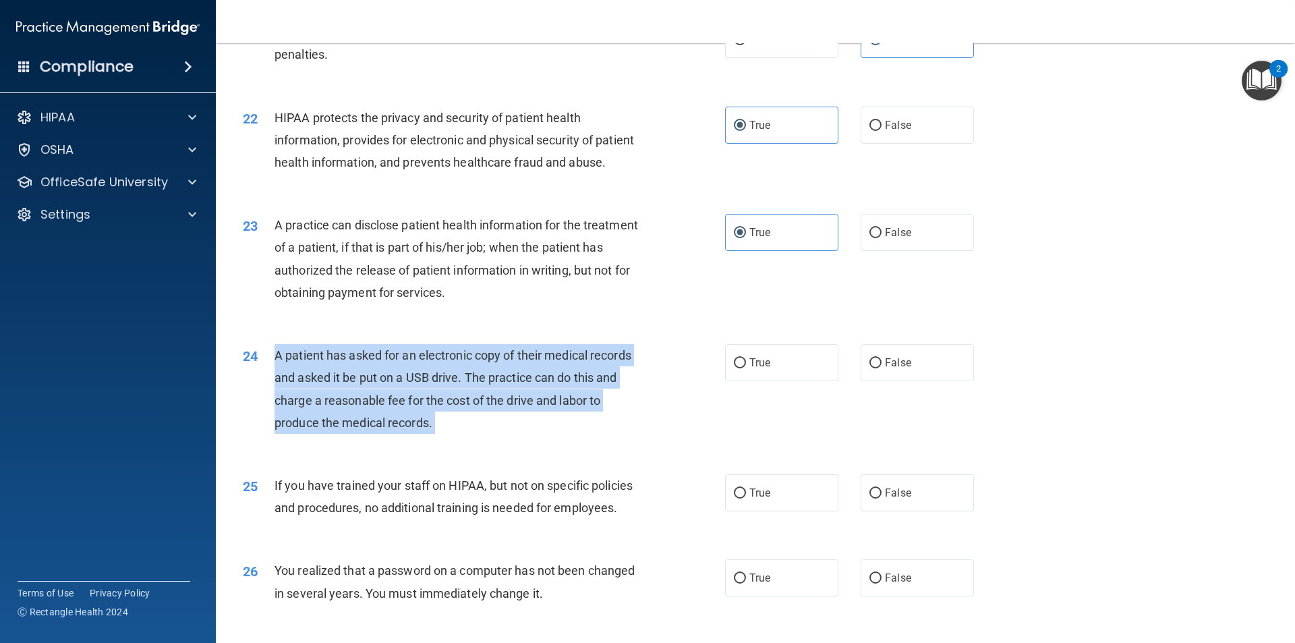
click at [392, 395] on span "A patient has asked for an electronic copy of their medical records and asked i…" at bounding box center [452, 389] width 357 height 82
click at [396, 400] on span "A patient has asked for an electronic copy of their medical records and asked i…" at bounding box center [452, 389] width 357 height 82
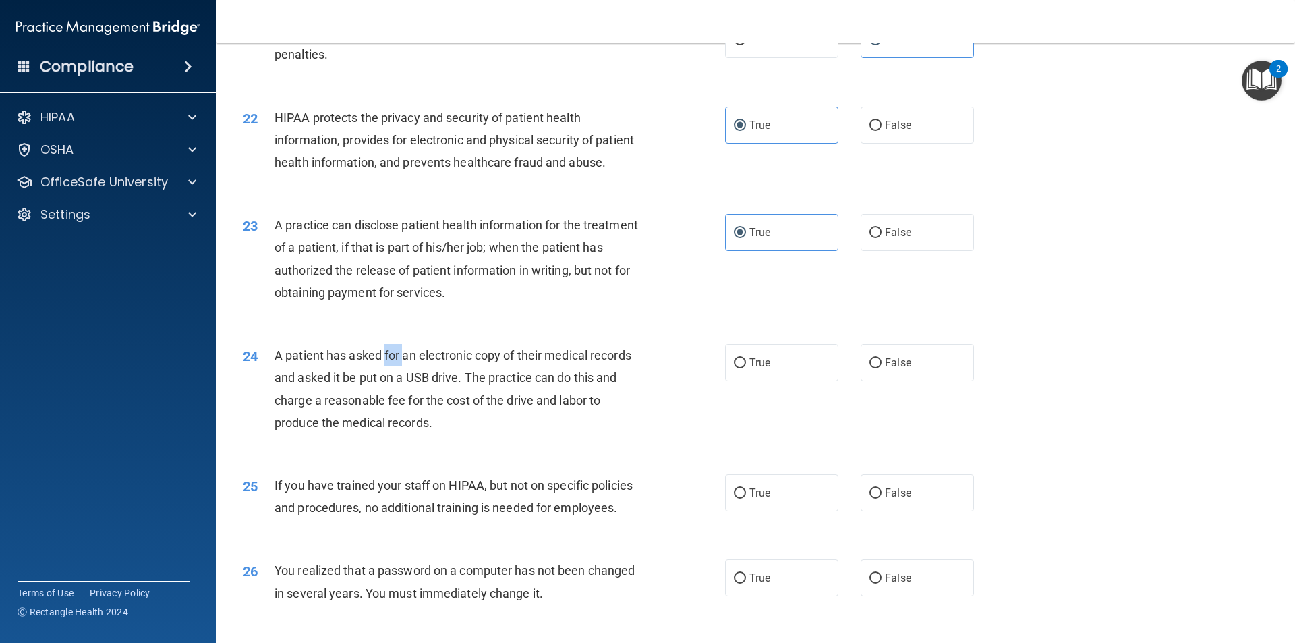
click at [396, 401] on span "A patient has asked for an electronic copy of their medical records and asked i…" at bounding box center [452, 389] width 357 height 82
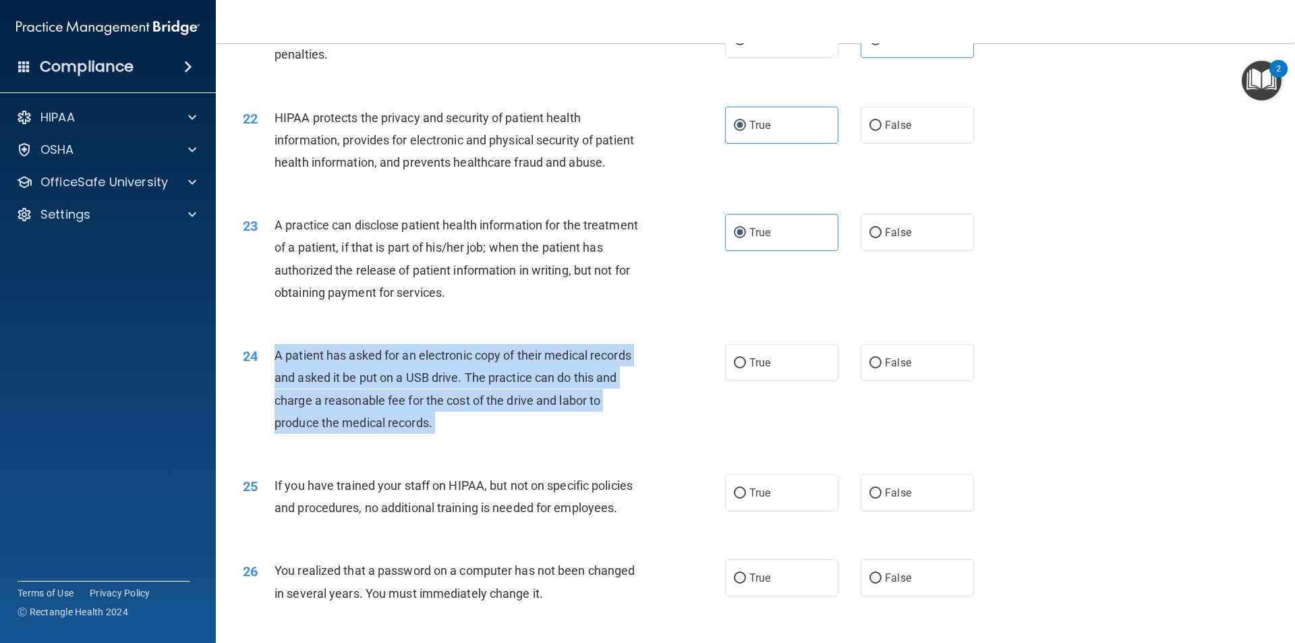
click at [396, 401] on span "A patient has asked for an electronic copy of their medical records and asked i…" at bounding box center [452, 389] width 357 height 82
click at [591, 425] on span "A patient has asked for an electronic copy of their medical records and asked i…" at bounding box center [452, 389] width 357 height 82
drag, startPoint x: 280, startPoint y: 396, endPoint x: 430, endPoint y: 478, distance: 171.4
click at [430, 434] on div "A patient has asked for an electronic copy of their medical records and asked i…" at bounding box center [462, 389] width 377 height 90
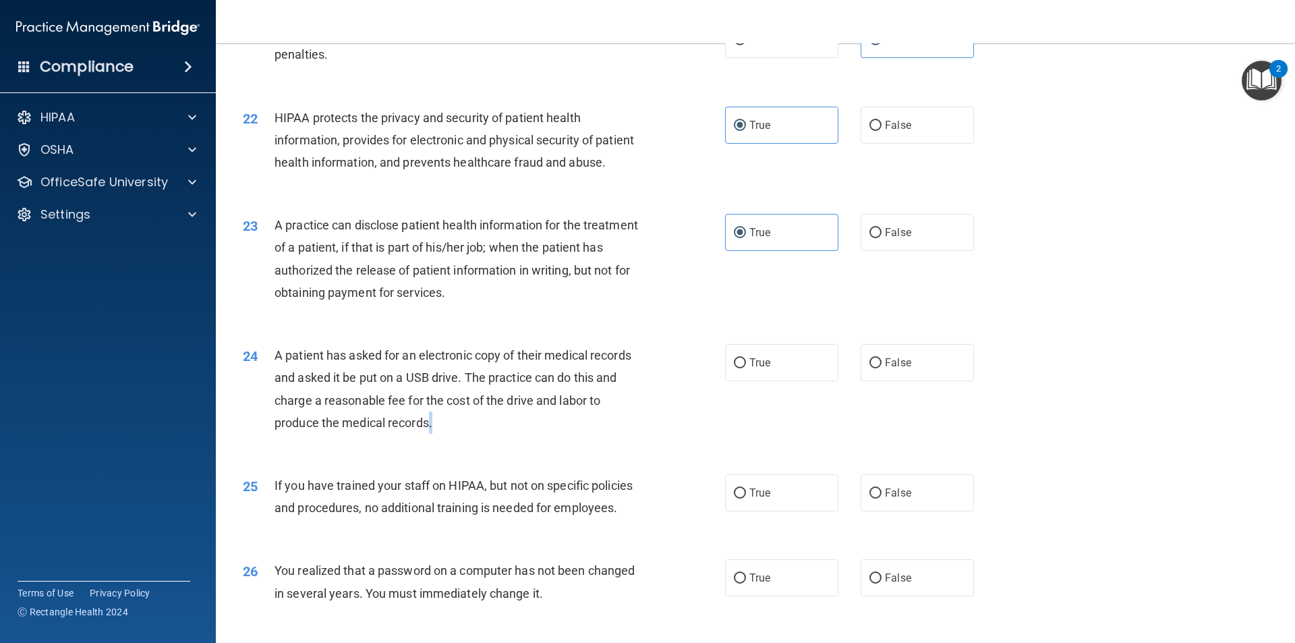
click at [430, 434] on div "A patient has asked for an electronic copy of their medical records and asked i…" at bounding box center [462, 389] width 377 height 90
click at [425, 430] on span "A patient has asked for an electronic copy of their medical records and asked i…" at bounding box center [452, 389] width 357 height 82
click at [424, 430] on span "A patient has asked for an electronic copy of their medical records and asked i…" at bounding box center [452, 389] width 357 height 82
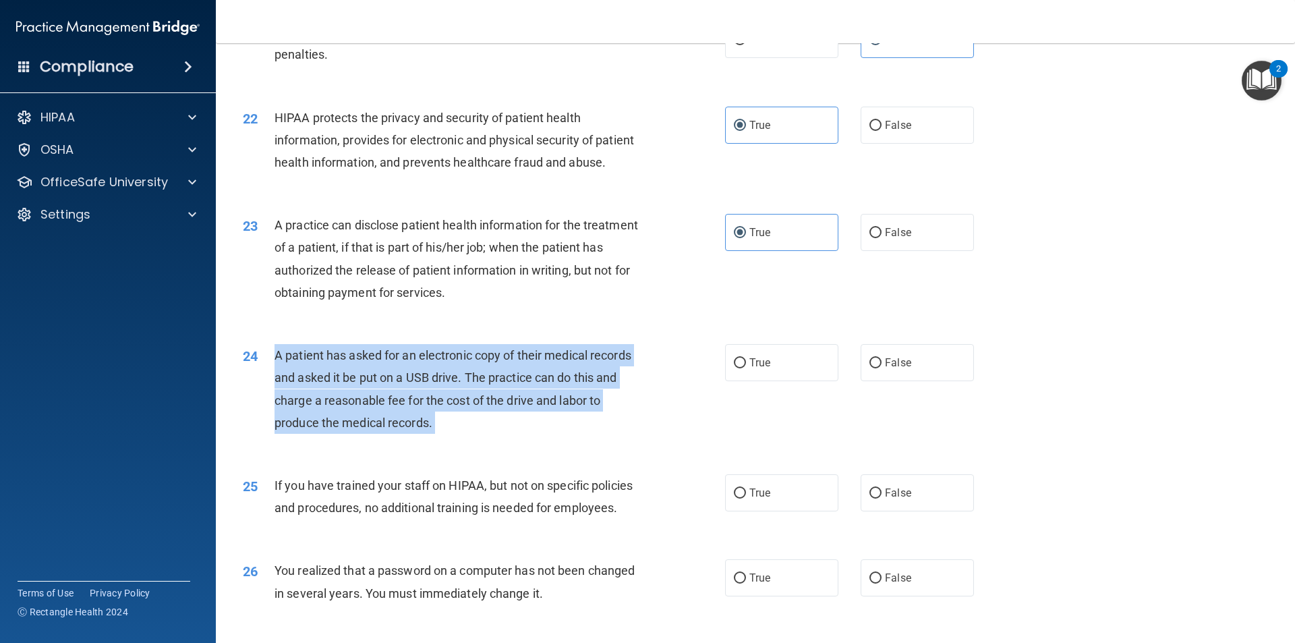
click at [424, 430] on span "A patient has asked for an electronic copy of their medical records and asked i…" at bounding box center [452, 389] width 357 height 82
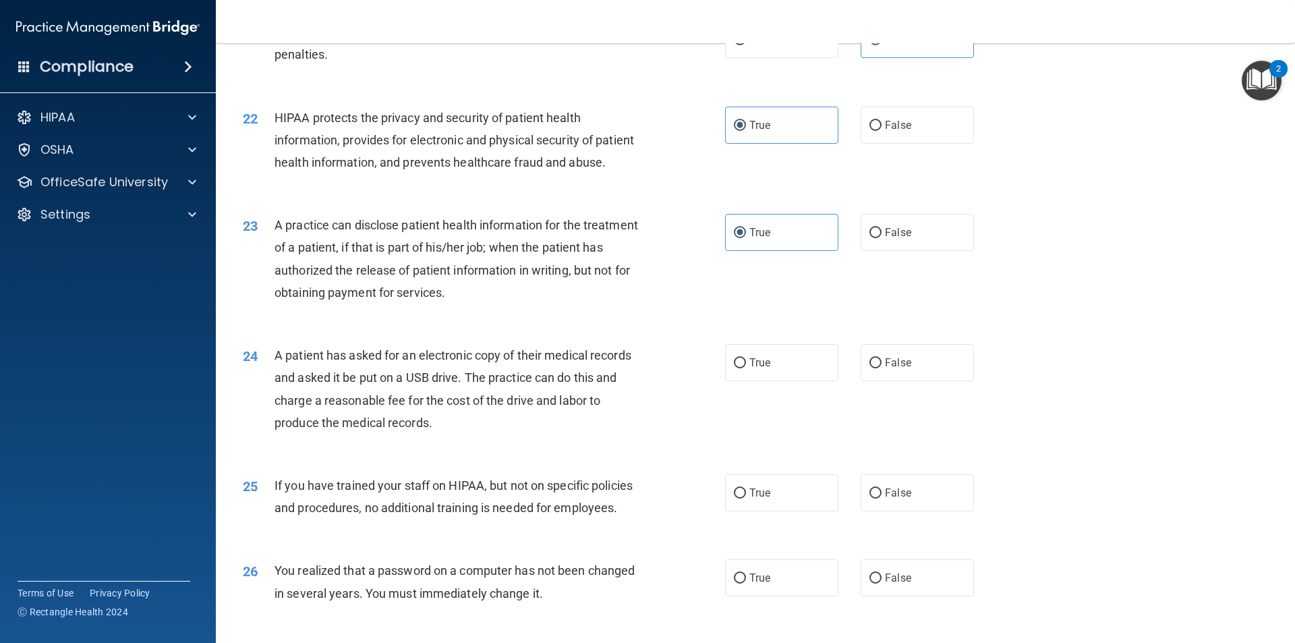
click at [417, 430] on span "A patient has asked for an electronic copy of their medical records and asked i…" at bounding box center [452, 389] width 357 height 82
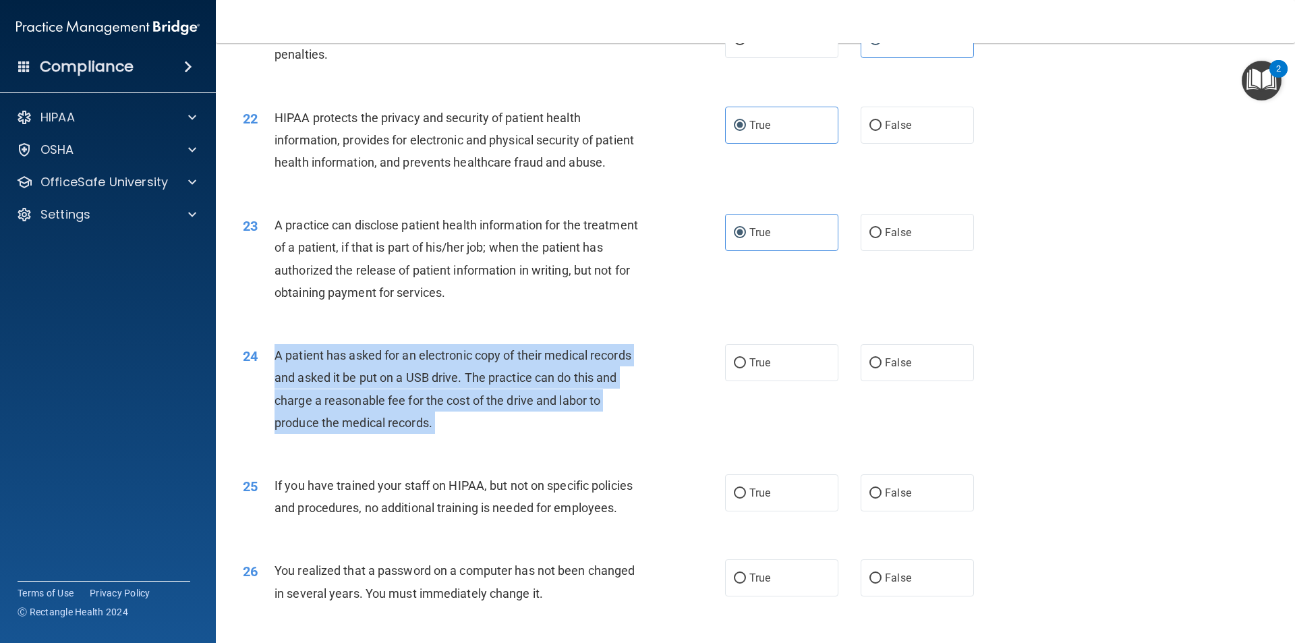
click at [417, 430] on span "A patient has asked for an electronic copy of their medical records and asked i…" at bounding box center [452, 389] width 357 height 82
click at [426, 430] on span "A patient has asked for an electronic copy of their medical records and asked i…" at bounding box center [452, 389] width 357 height 82
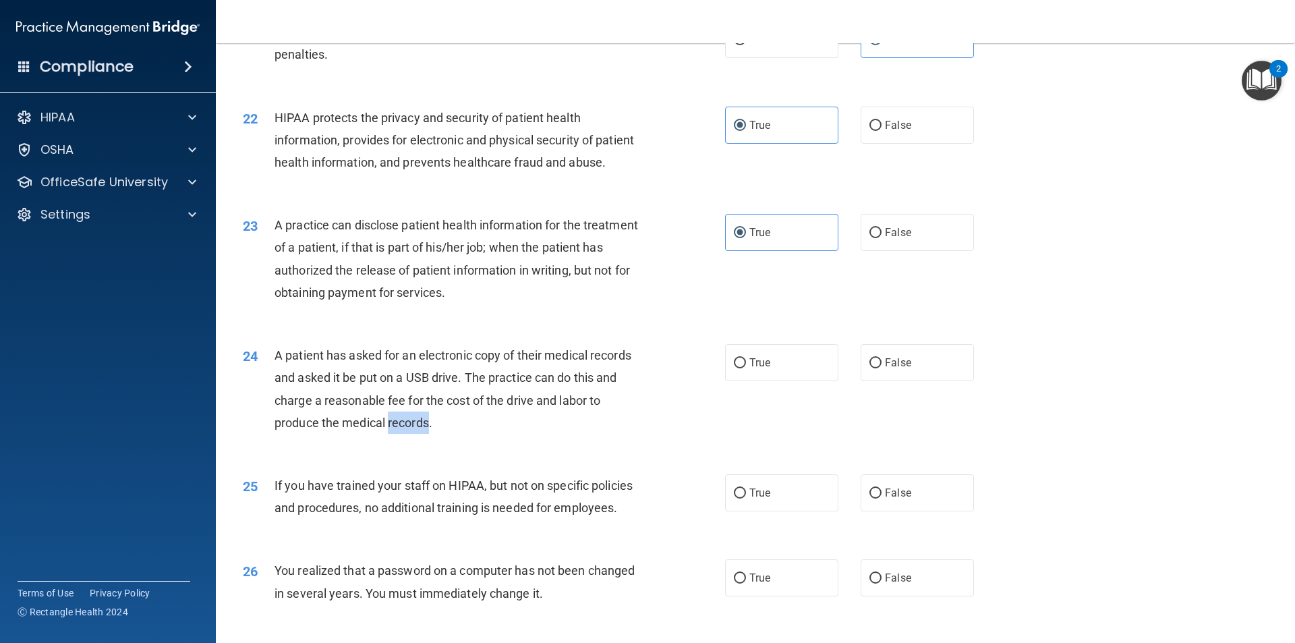
click at [426, 430] on span "A patient has asked for an electronic copy of their medical records and asked i…" at bounding box center [452, 389] width 357 height 82
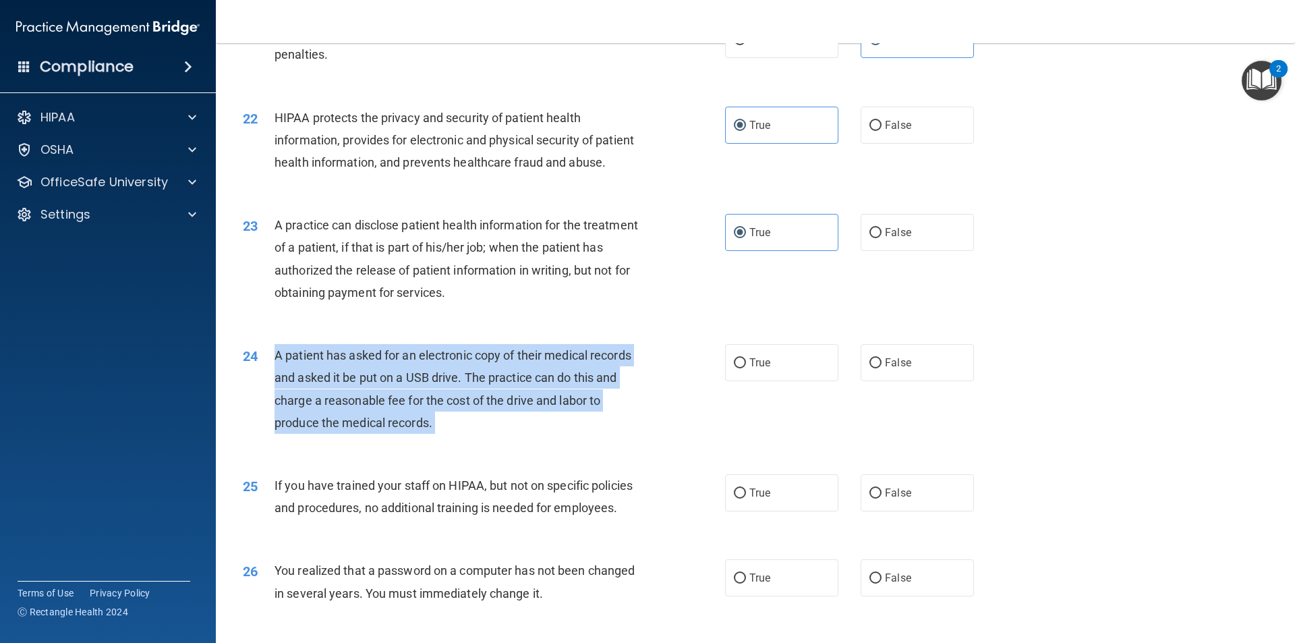
click at [426, 430] on span "A patient has asked for an electronic copy of their medical records and asked i…" at bounding box center [452, 389] width 357 height 82
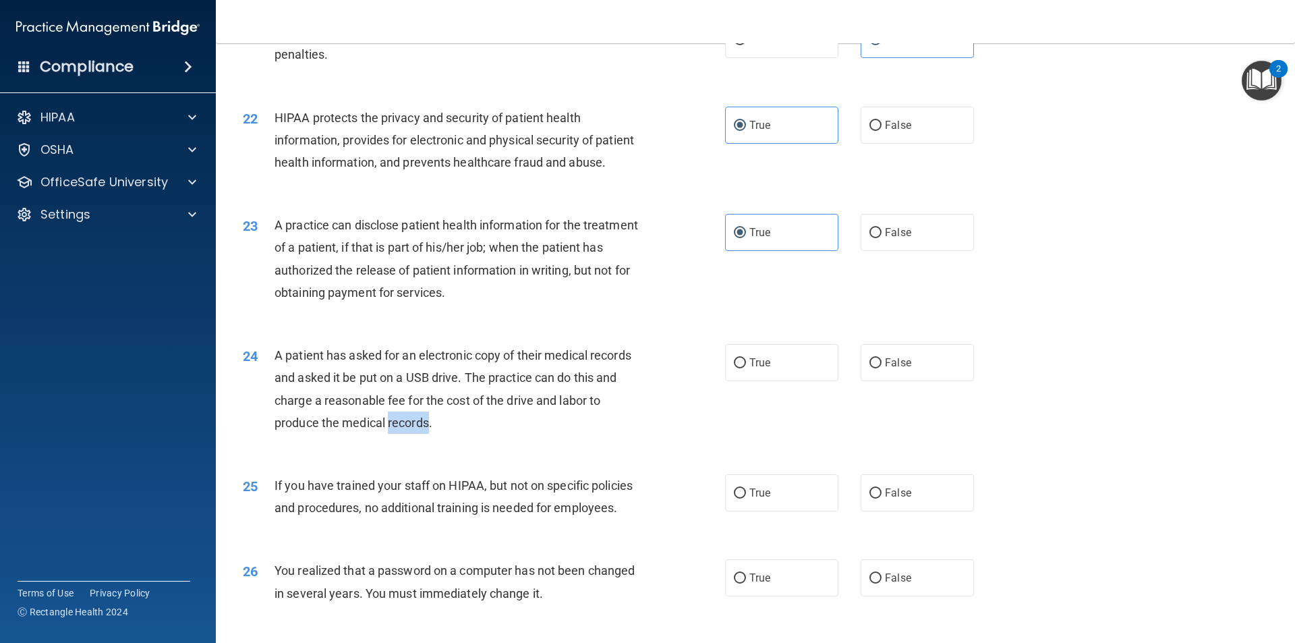
click at [426, 430] on span "A patient has asked for an electronic copy of their medical records and asked i…" at bounding box center [452, 389] width 357 height 82
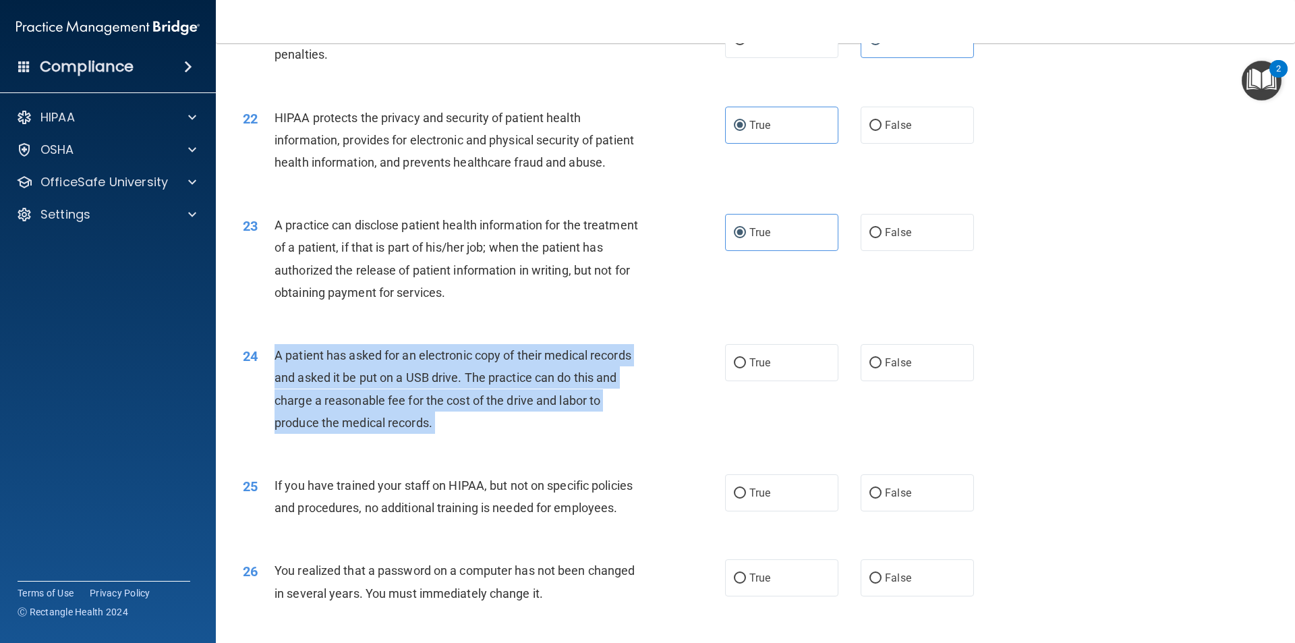
click at [426, 430] on span "A patient has asked for an electronic copy of their medical records and asked i…" at bounding box center [452, 389] width 357 height 82
click at [523, 430] on span "A patient has asked for an electronic copy of their medical records and asked i…" at bounding box center [452, 389] width 357 height 82
click at [436, 430] on div "A patient has asked for an electronic copy of their medical records and asked i…" at bounding box center [462, 389] width 377 height 90
drag, startPoint x: 270, startPoint y: 395, endPoint x: 494, endPoint y: 440, distance: 227.7
click at [494, 440] on div "24 A patient has asked for an electronic copy of their medical records and aske…" at bounding box center [484, 392] width 523 height 96
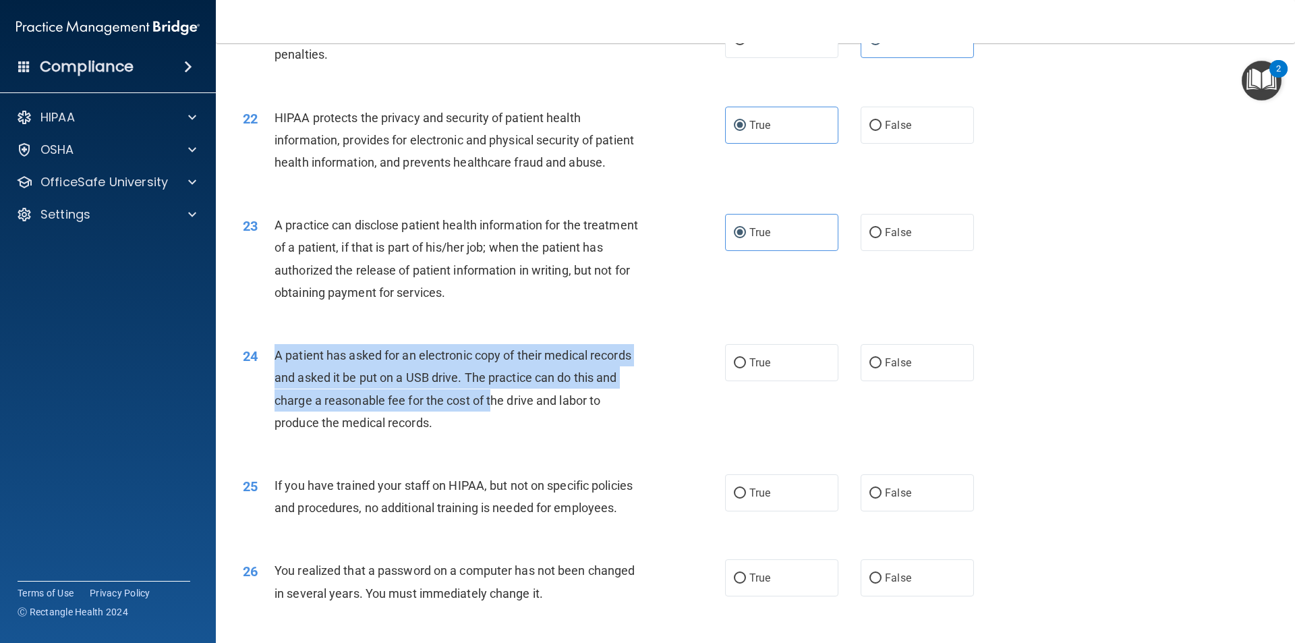
click at [494, 430] on span "A patient has asked for an electronic copy of their medical records and asked i…" at bounding box center [452, 389] width 357 height 82
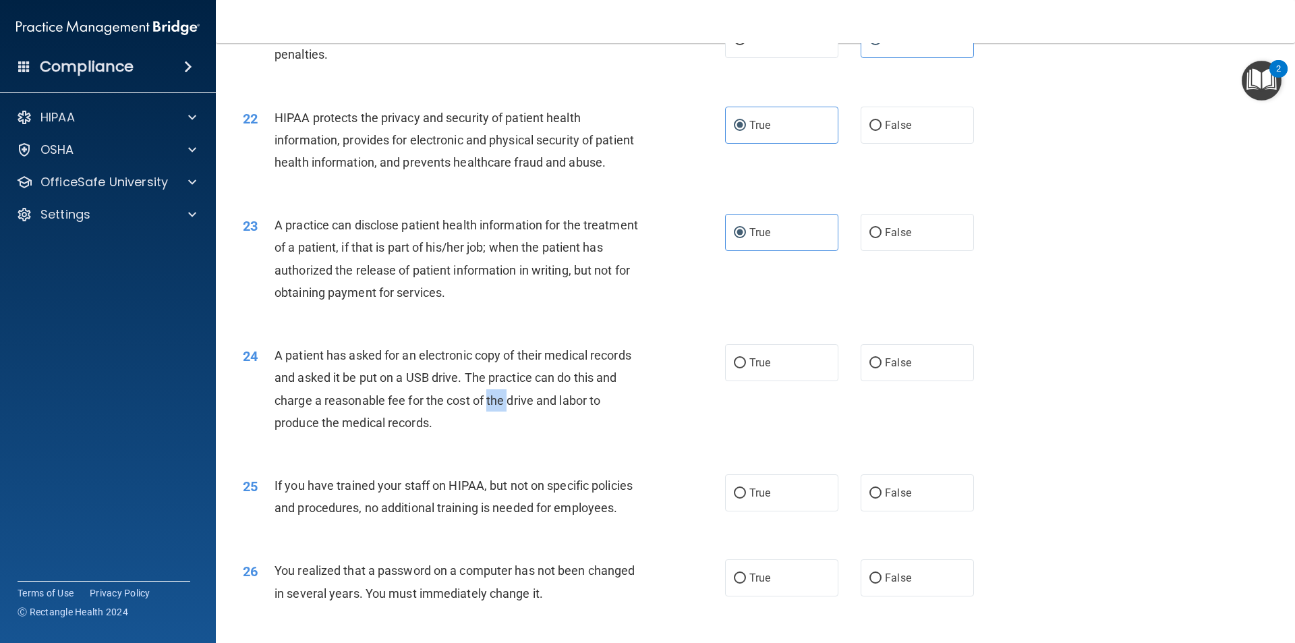
click at [494, 430] on span "A patient has asked for an electronic copy of their medical records and asked i…" at bounding box center [452, 389] width 357 height 82
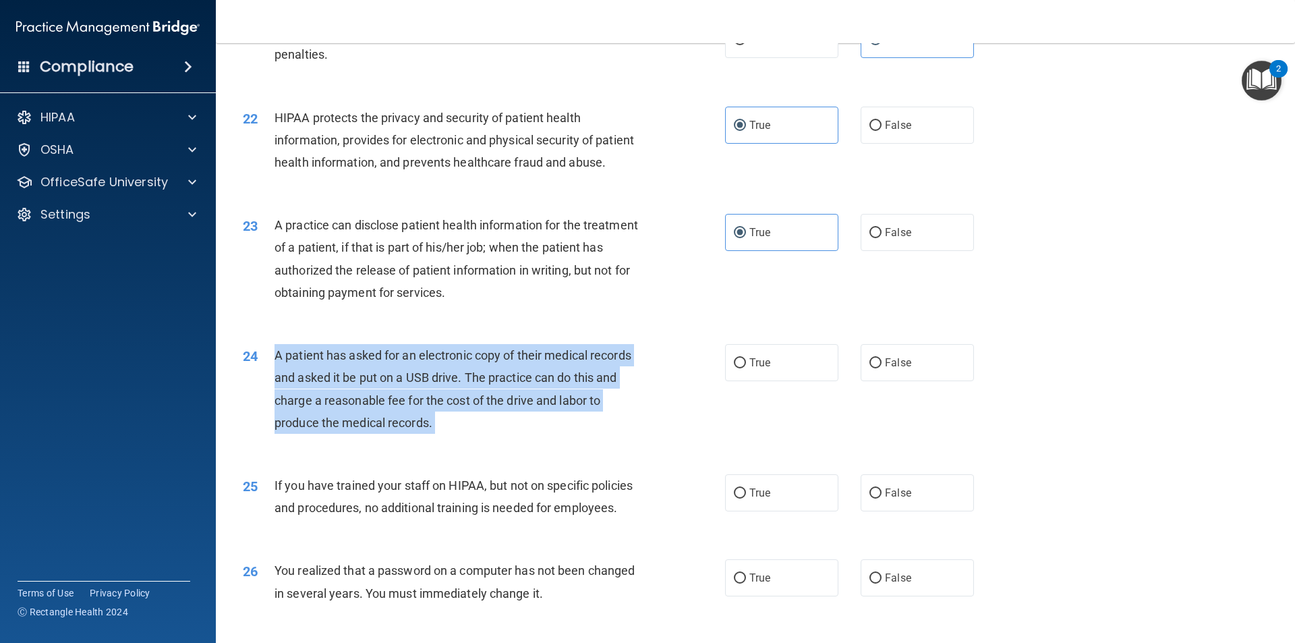
click at [494, 430] on span "A patient has asked for an electronic copy of their medical records and asked i…" at bounding box center [452, 389] width 357 height 82
click at [463, 430] on span "A patient has asked for an electronic copy of their medical records and asked i…" at bounding box center [452, 389] width 357 height 82
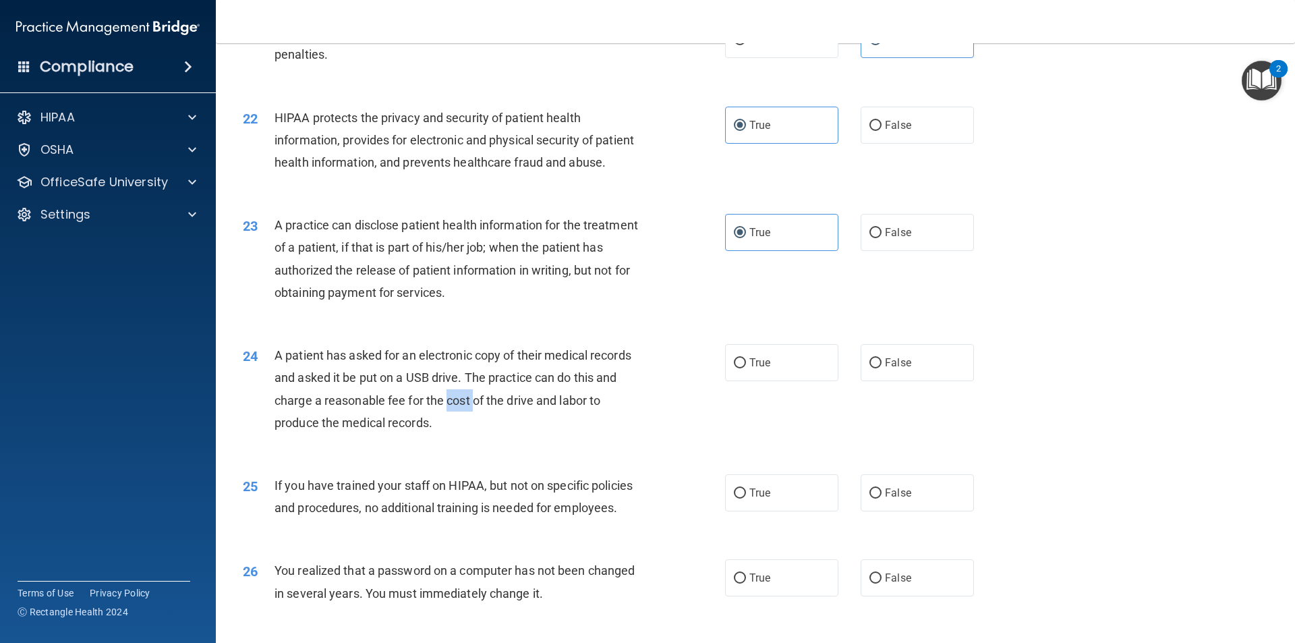
click at [463, 430] on span "A patient has asked for an electronic copy of their medical records and asked i…" at bounding box center [452, 389] width 357 height 82
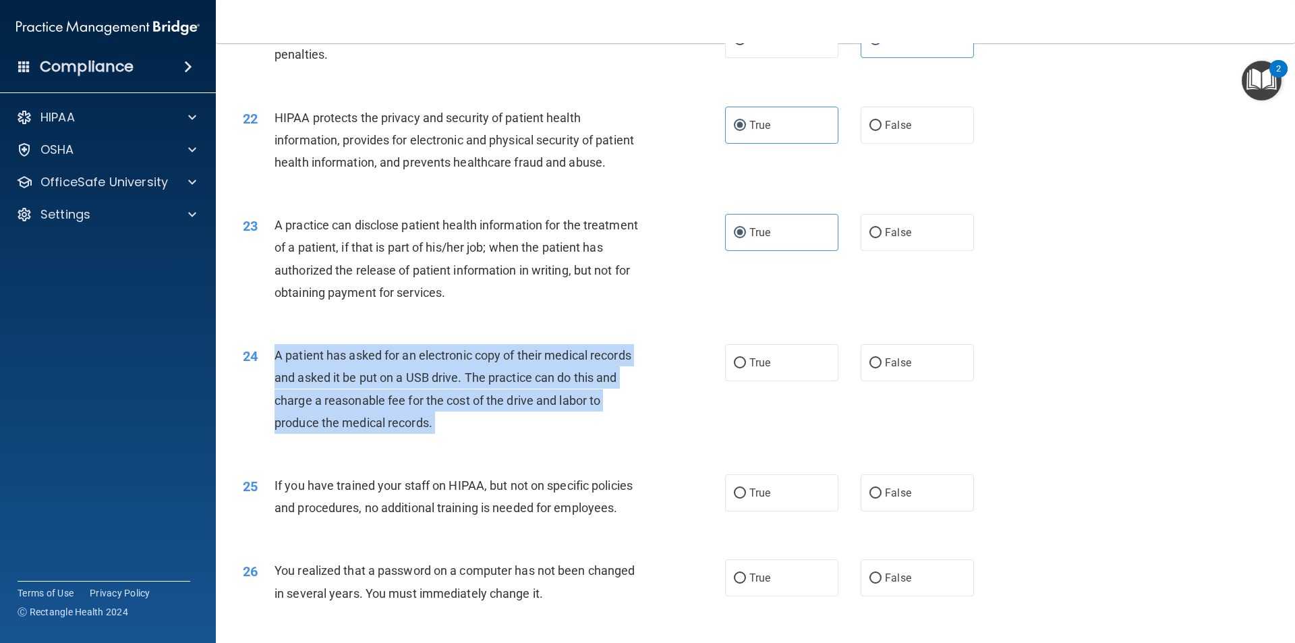
click at [463, 430] on span "A patient has asked for an electronic copy of their medical records and asked i…" at bounding box center [452, 389] width 357 height 82
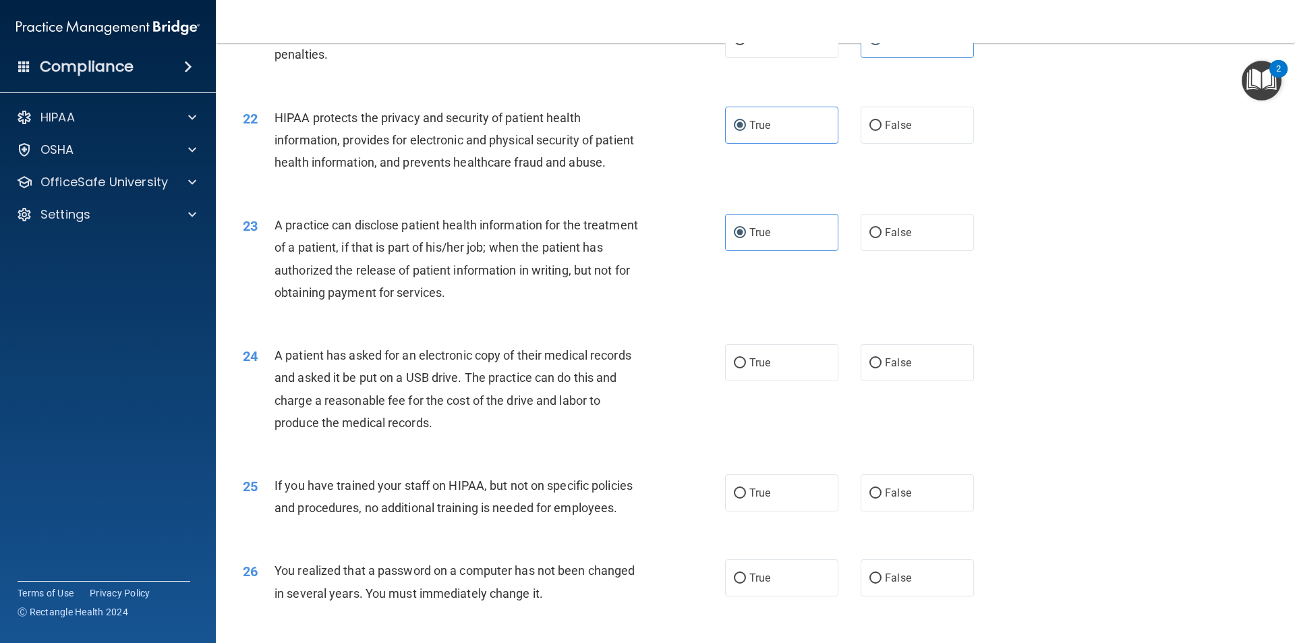
click at [361, 519] on div "If you have trained your staff on HIPAA, but not on specific policies and proce…" at bounding box center [462, 496] width 377 height 45
click at [361, 411] on div "A patient has asked for an electronic copy of their medical records and asked i…" at bounding box center [462, 389] width 377 height 90
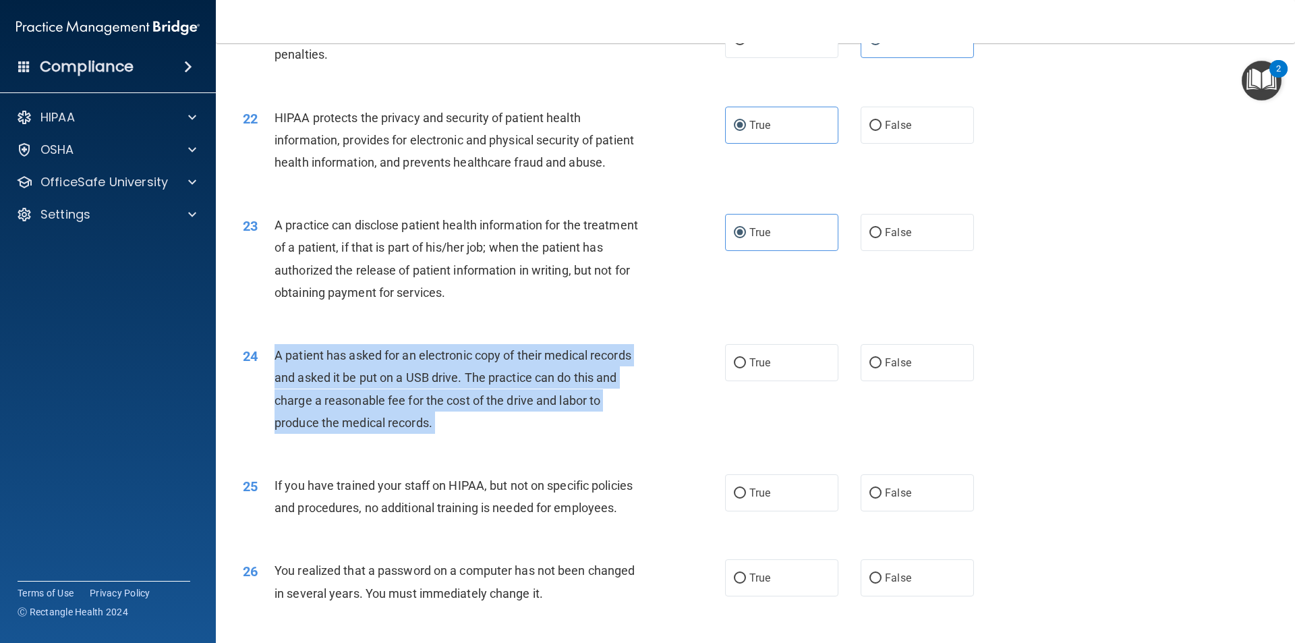
click at [361, 411] on div "A patient has asked for an electronic copy of their medical records and asked i…" at bounding box center [462, 389] width 377 height 90
click at [360, 411] on div "A patient has asked for an electronic copy of their medical records and asked i…" at bounding box center [462, 389] width 377 height 90
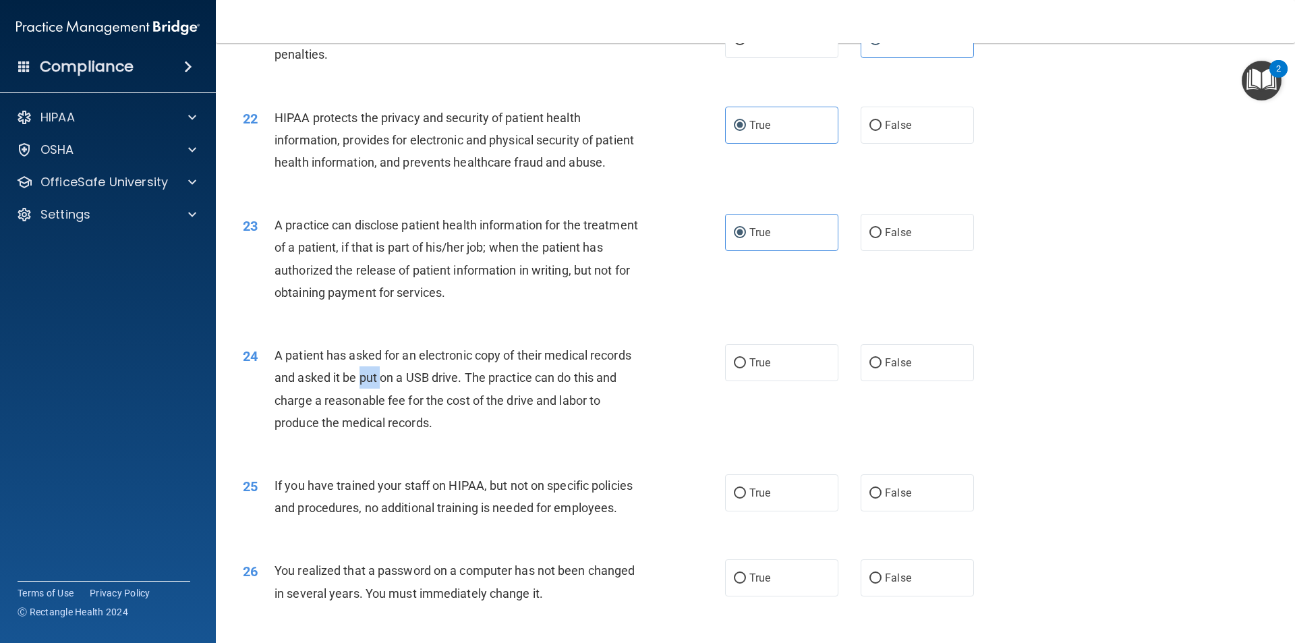
click at [360, 411] on div "A patient has asked for an electronic copy of their medical records and asked i…" at bounding box center [462, 389] width 377 height 90
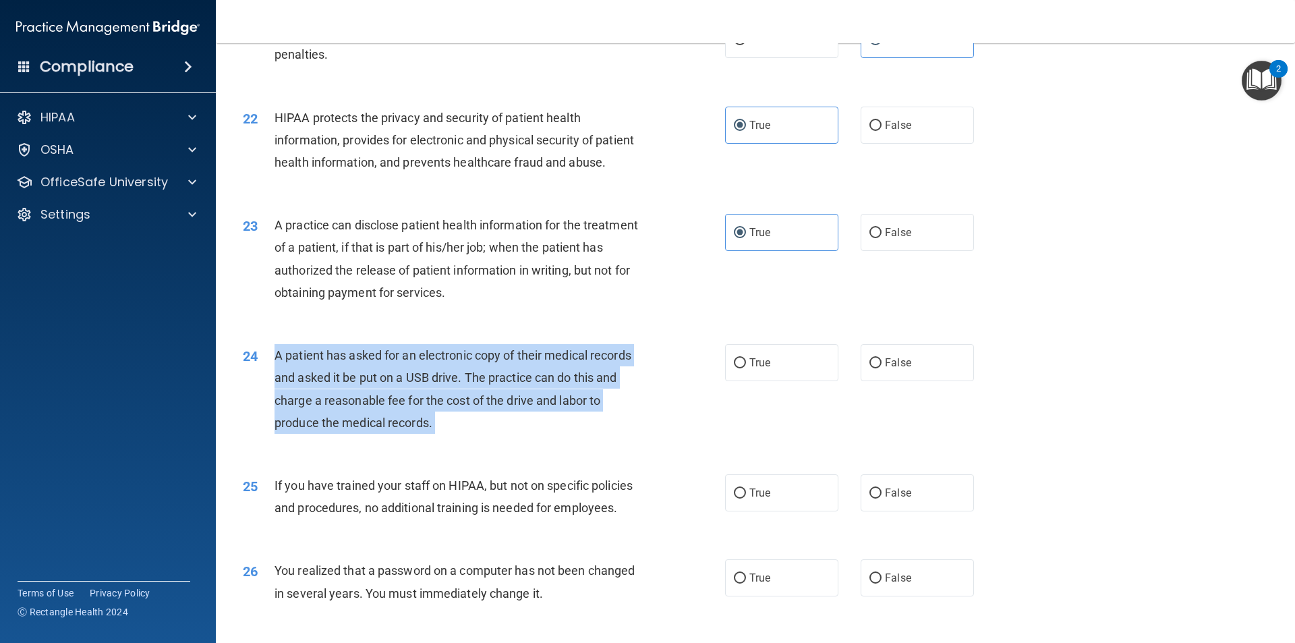
click at [360, 411] on div "A patient has asked for an electronic copy of their medical records and asked i…" at bounding box center [462, 389] width 377 height 90
click at [419, 428] on span "A patient has asked for an electronic copy of their medical records and asked i…" at bounding box center [452, 389] width 357 height 82
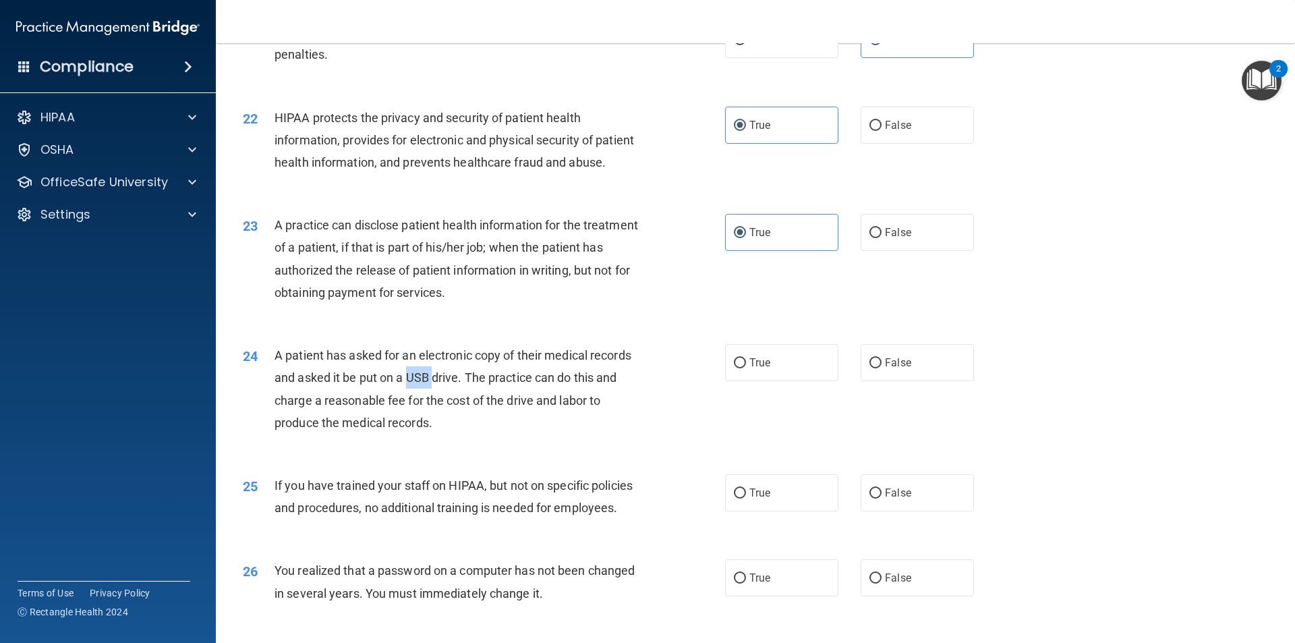
click at [419, 428] on span "A patient has asked for an electronic copy of their medical records and asked i…" at bounding box center [452, 389] width 357 height 82
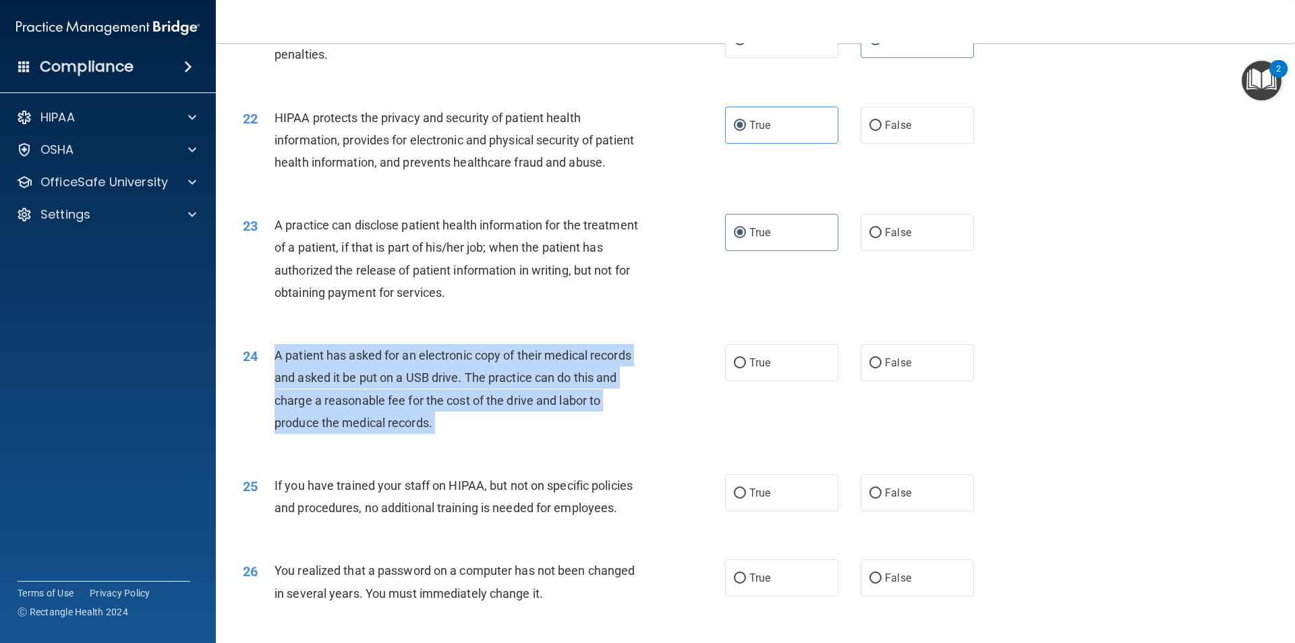
click at [419, 428] on span "A patient has asked for an electronic copy of their medical records and asked i…" at bounding box center [452, 389] width 357 height 82
click at [394, 390] on div "A patient has asked for an electronic copy of their medical records and asked i…" at bounding box center [462, 389] width 377 height 90
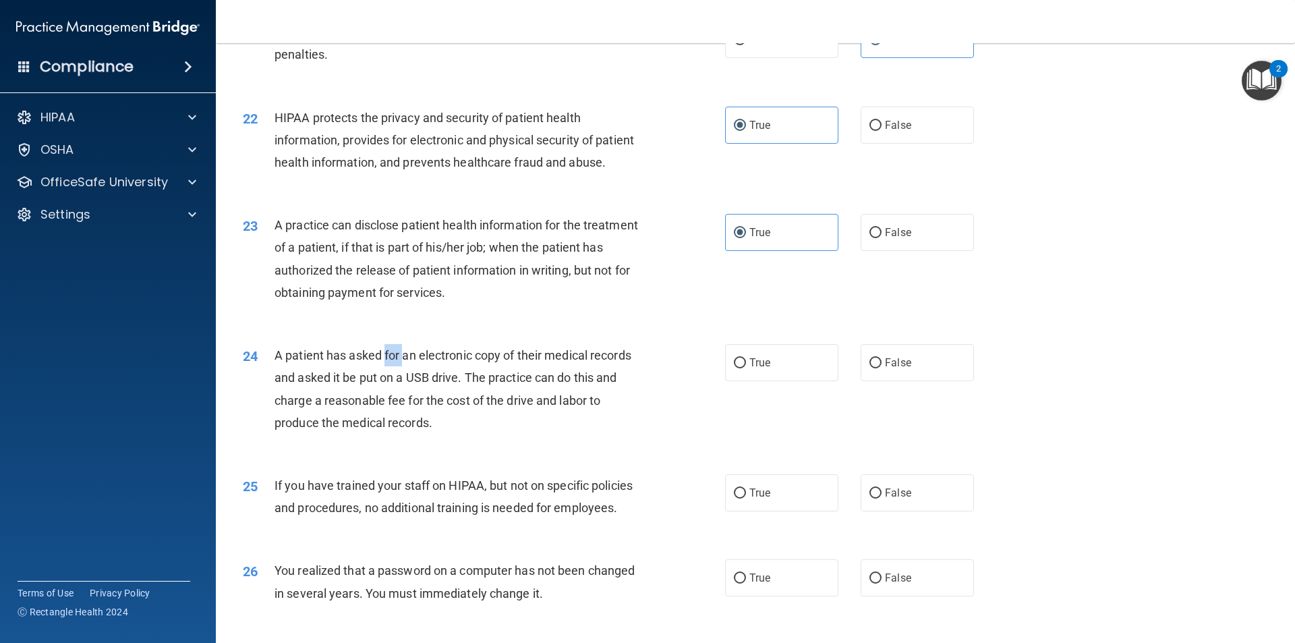
click at [394, 390] on div "A patient has asked for an electronic copy of their medical records and asked i…" at bounding box center [462, 389] width 377 height 90
click at [393, 396] on span "A patient has asked for an electronic copy of their medical records and asked i…" at bounding box center [452, 389] width 357 height 82
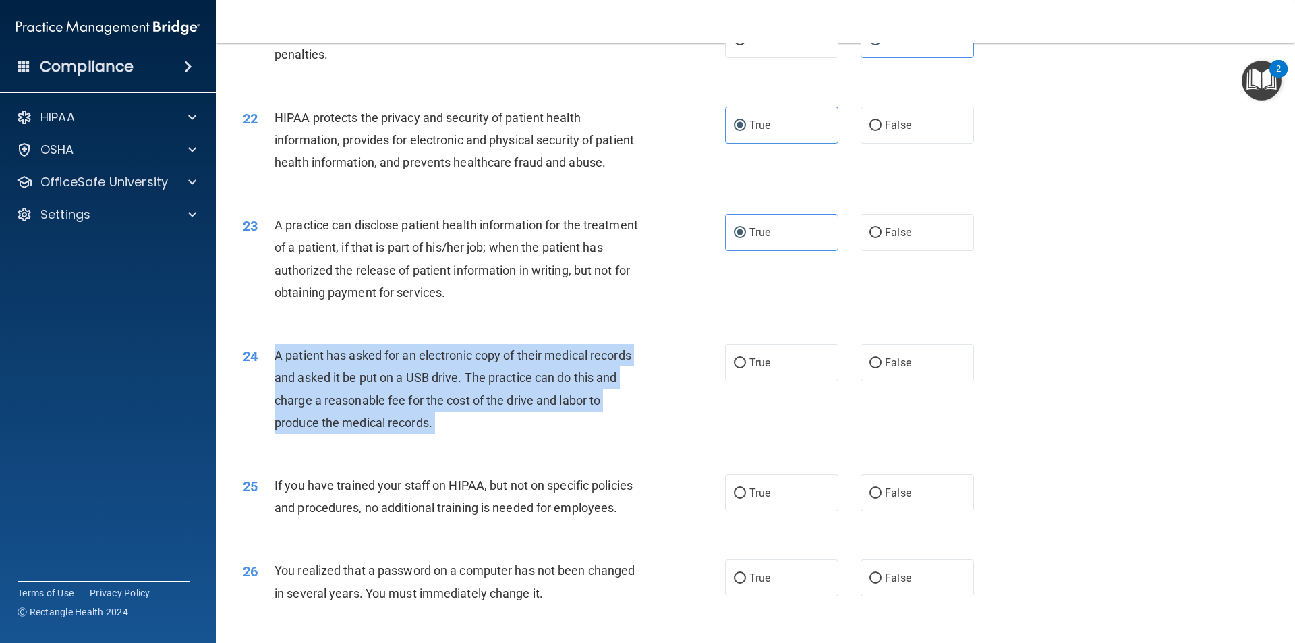
click at [393, 396] on span "A patient has asked for an electronic copy of their medical records and asked i…" at bounding box center [452, 389] width 357 height 82
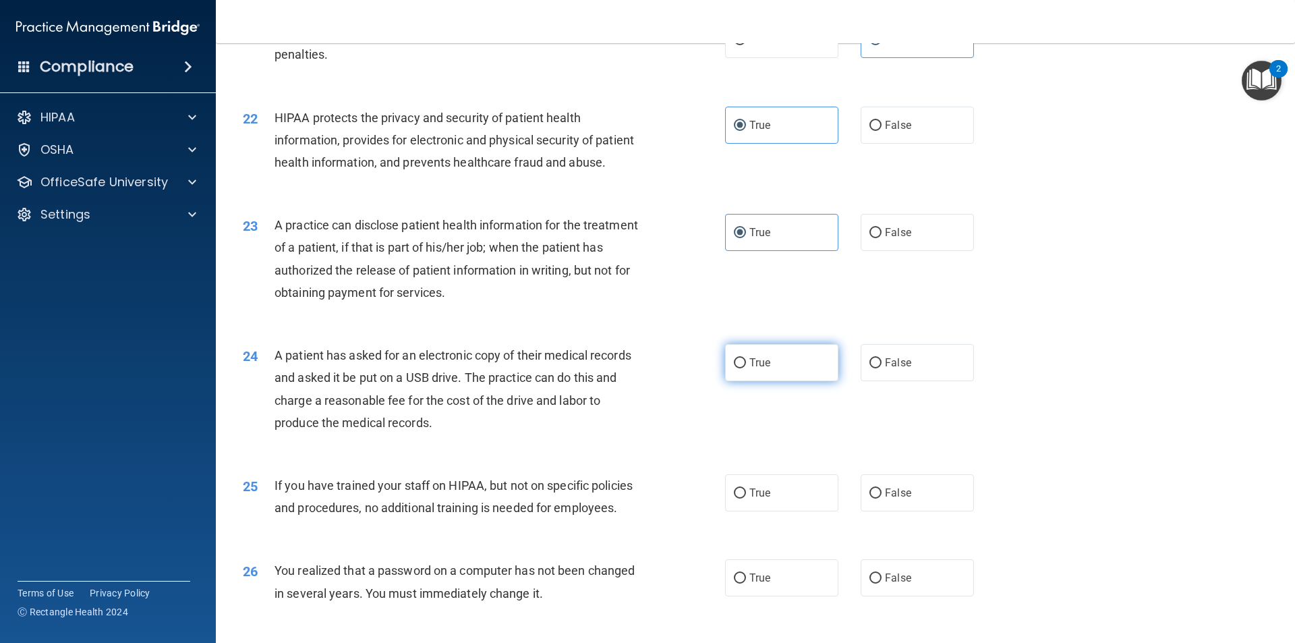
click at [729, 381] on label "True" at bounding box center [781, 362] width 113 height 37
click at [734, 368] on input "True" at bounding box center [740, 363] width 12 height 10
radio input "true"
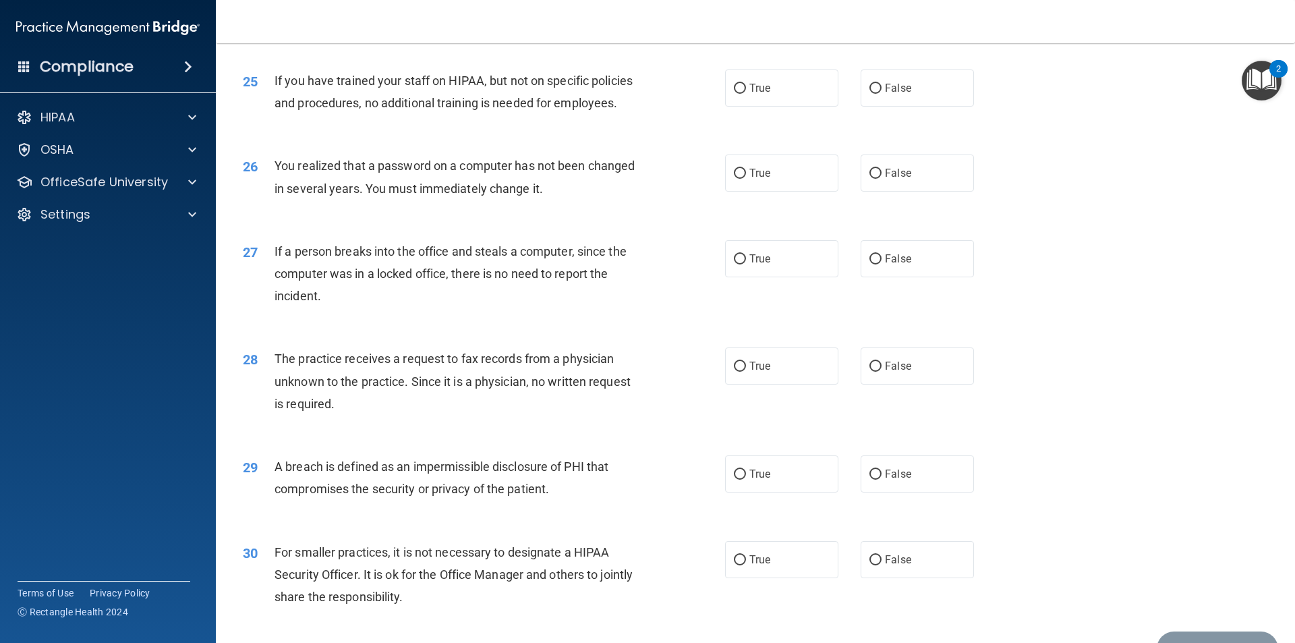
scroll to position [2495, 0]
